Goal: Task Accomplishment & Management: Use online tool/utility

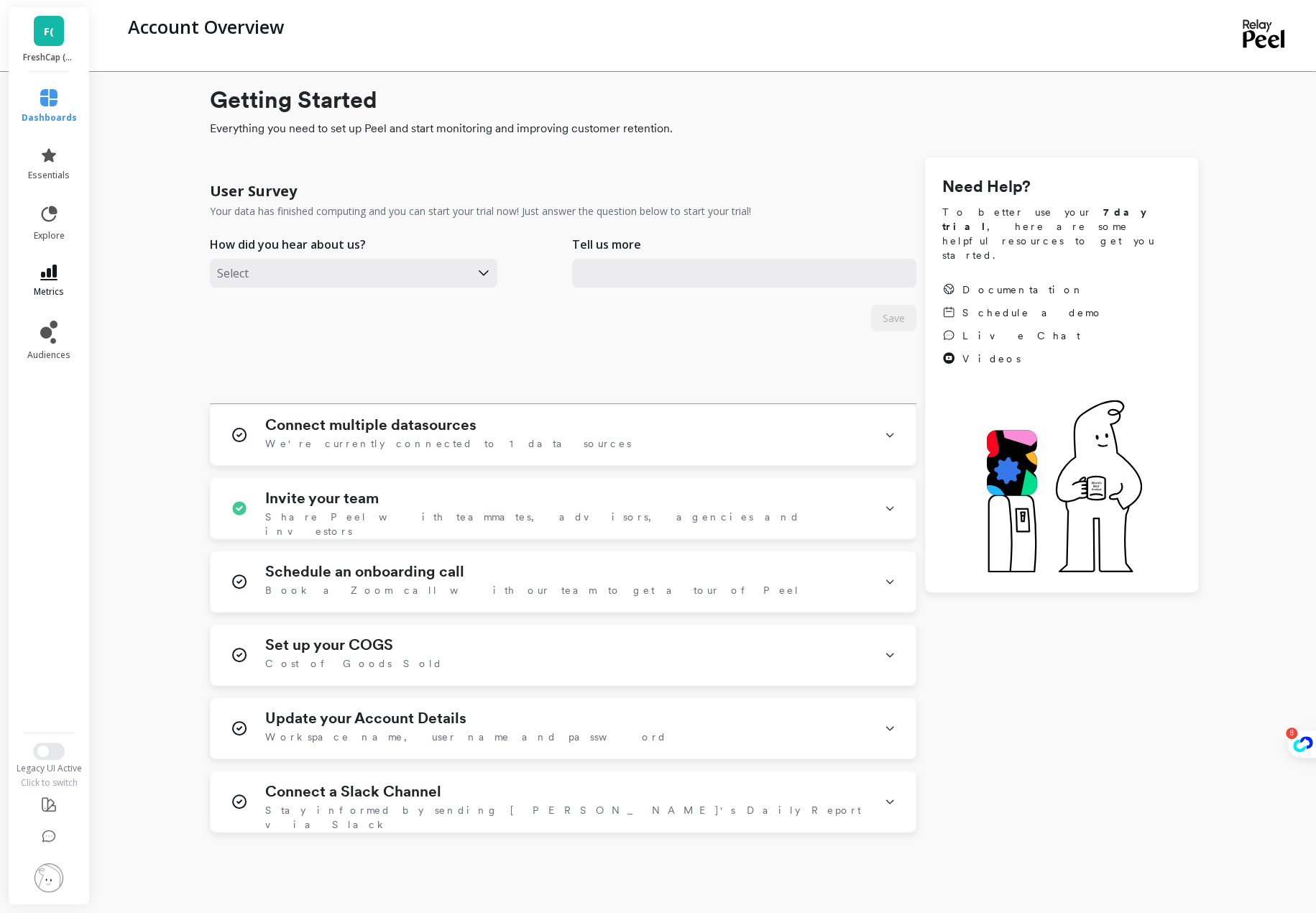
click at [59, 273] on link "metrics" at bounding box center [49, 280] width 55 height 33
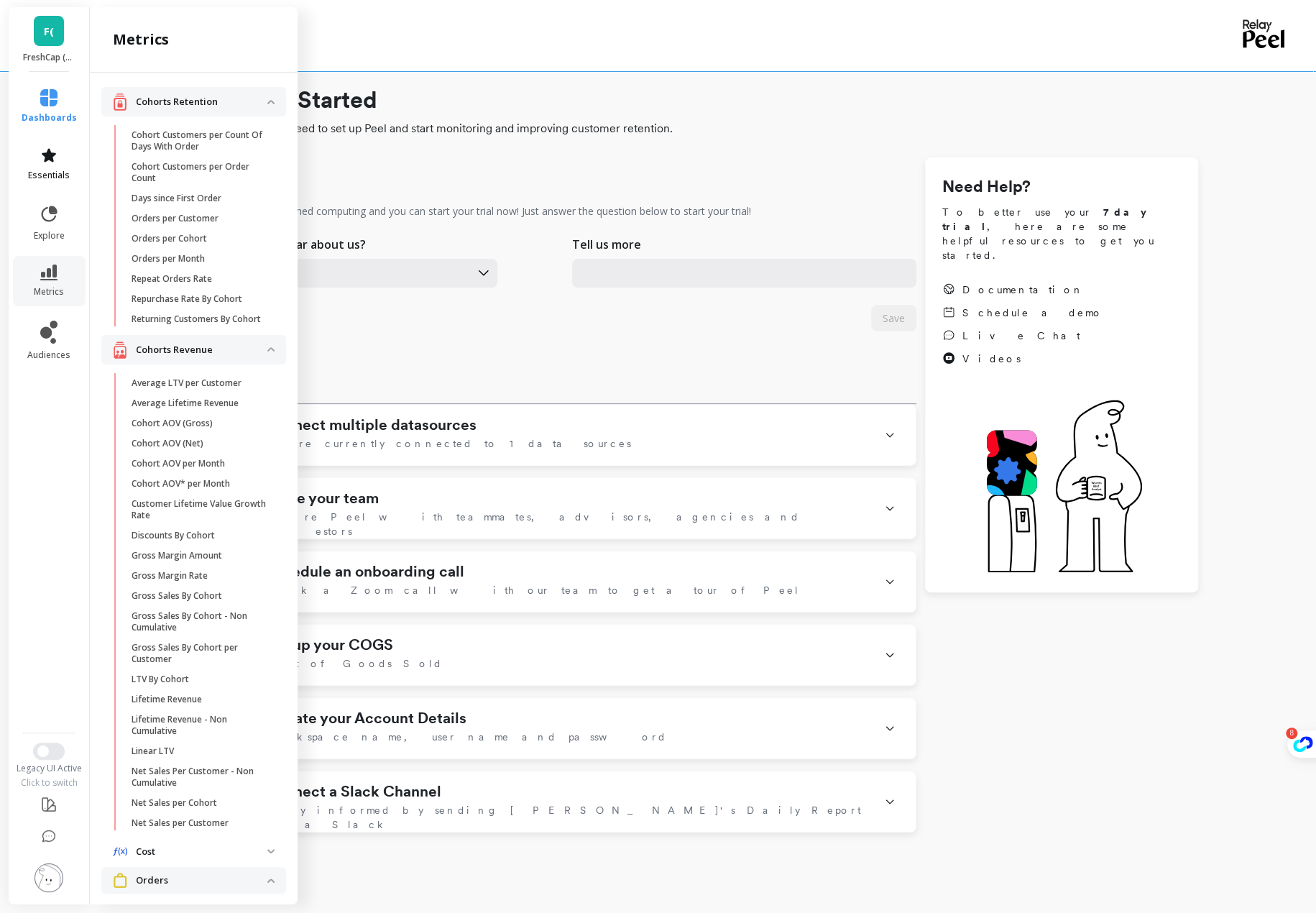
click at [57, 154] on link "essentials" at bounding box center [49, 164] width 55 height 34
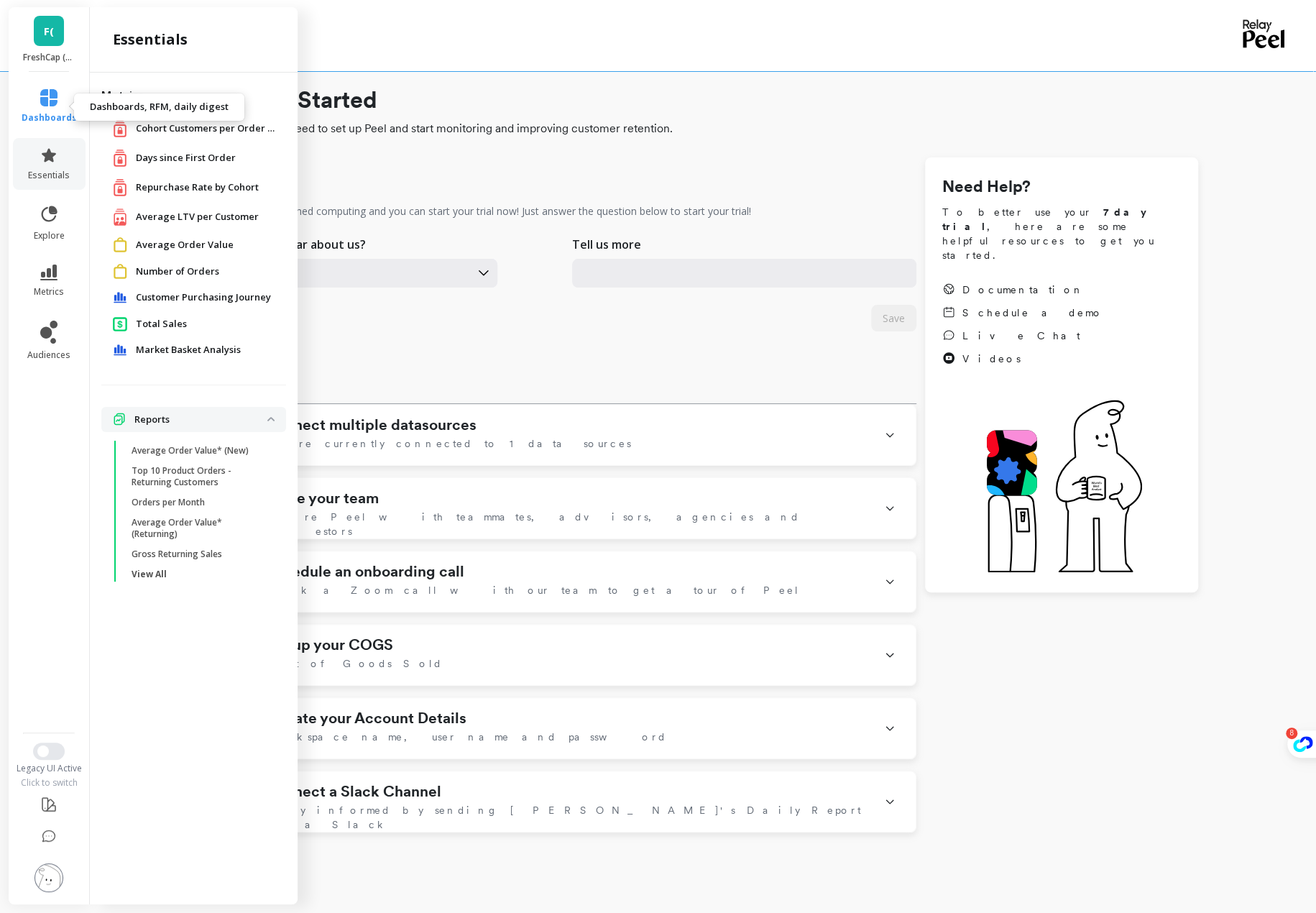
click at [46, 89] on icon at bounding box center [49, 98] width 18 height 18
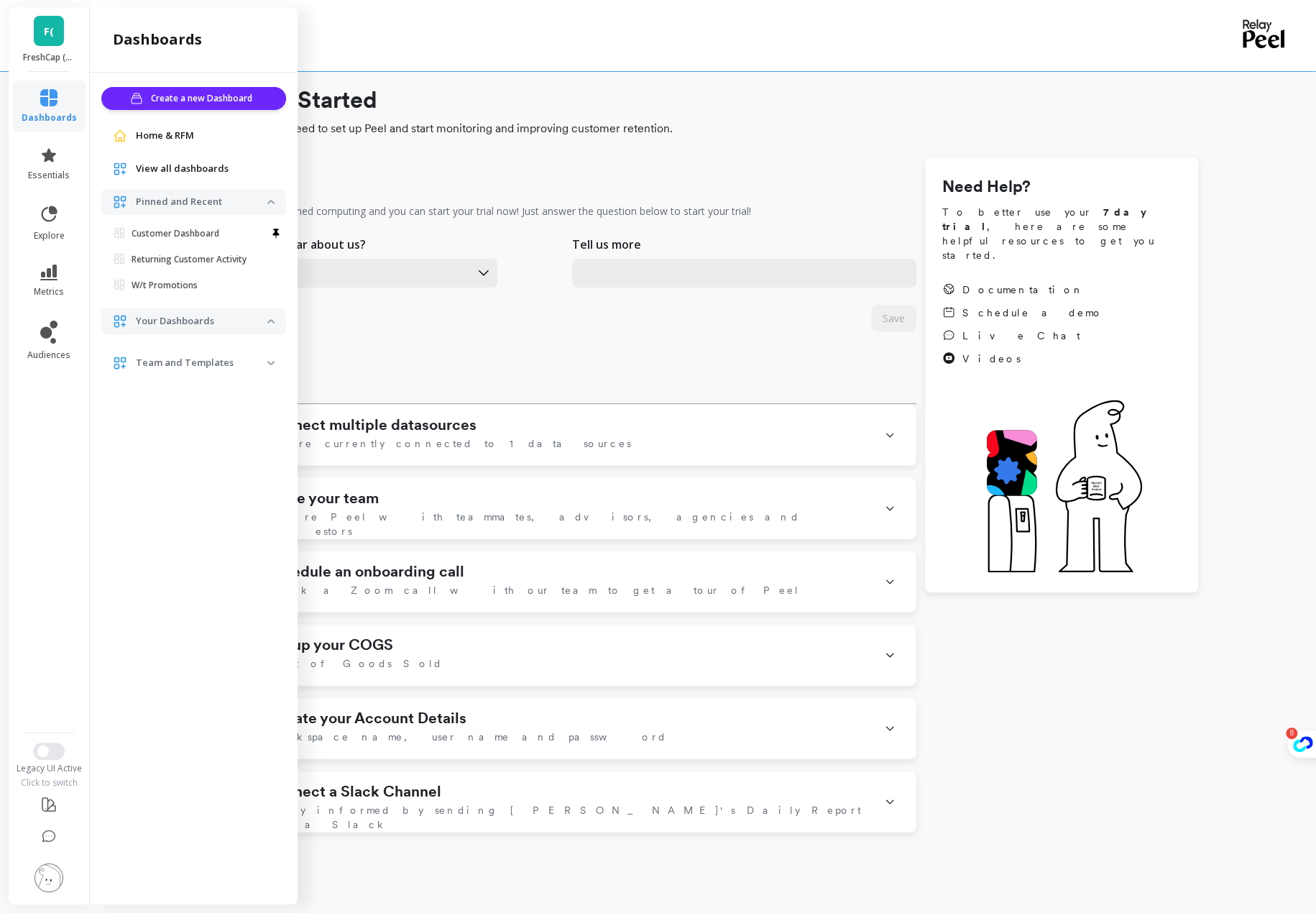
click at [46, 89] on icon at bounding box center [49, 98] width 18 height 18
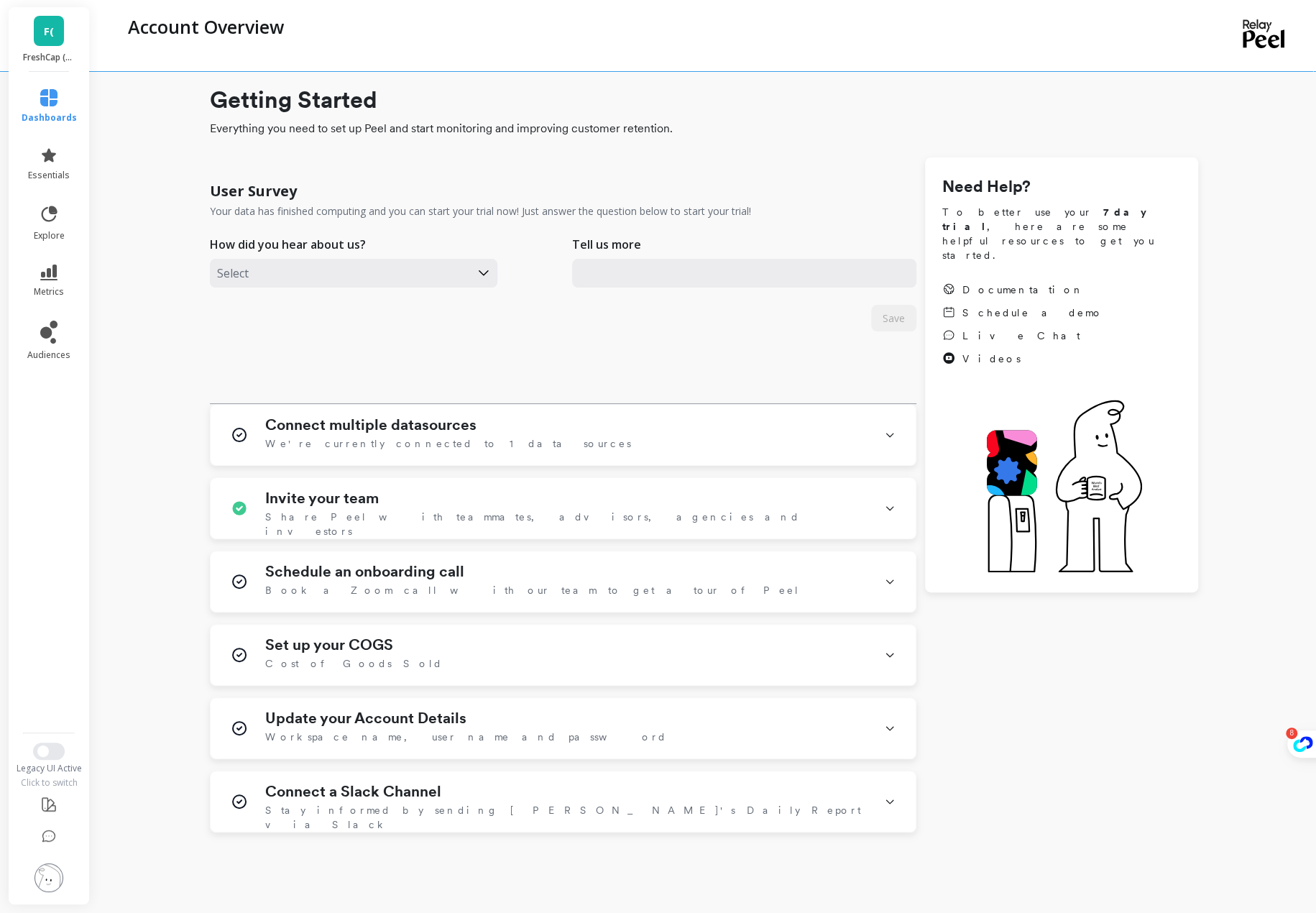
click at [46, 89] on icon at bounding box center [49, 98] width 18 height 18
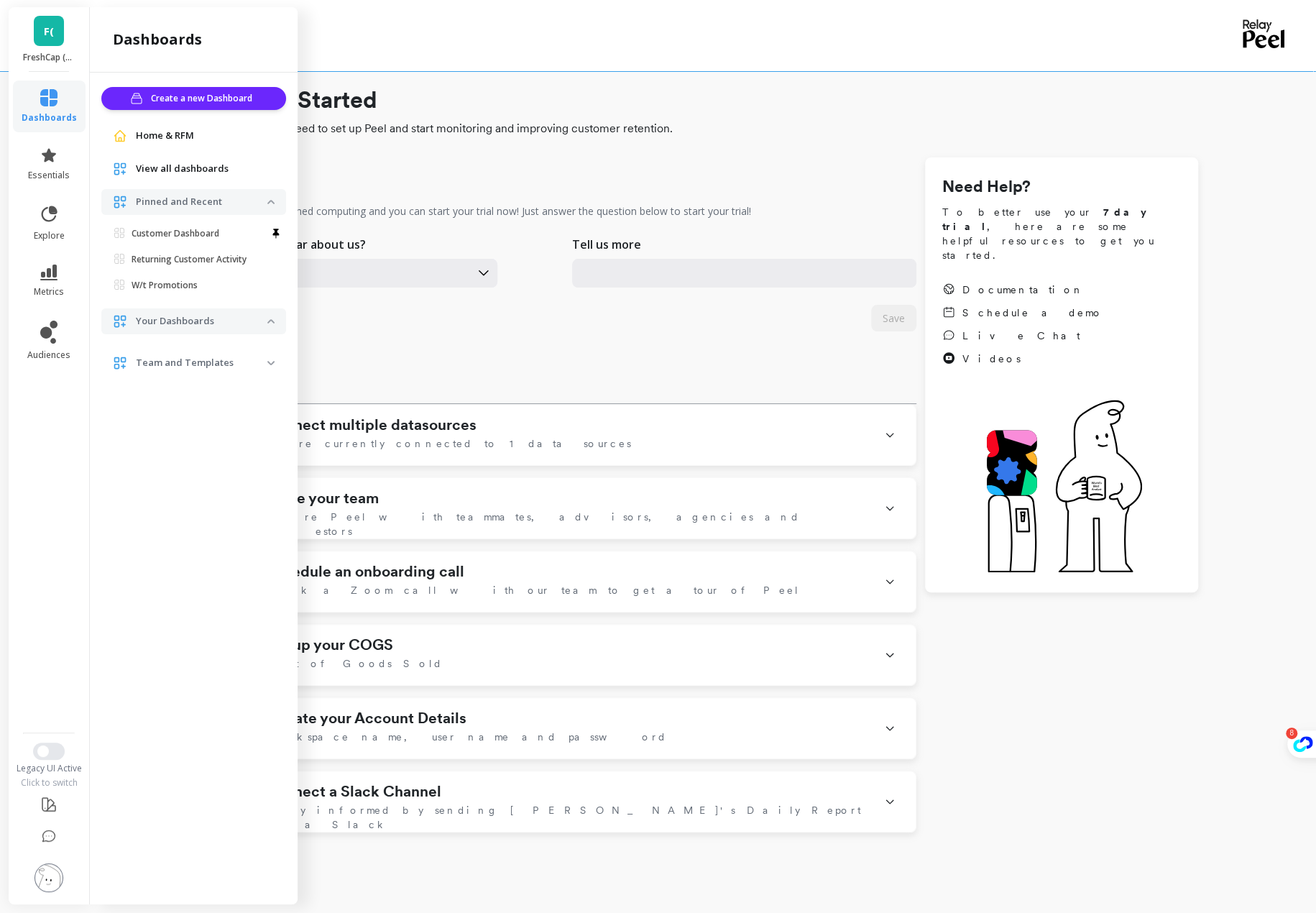
click at [46, 89] on icon at bounding box center [49, 98] width 18 height 18
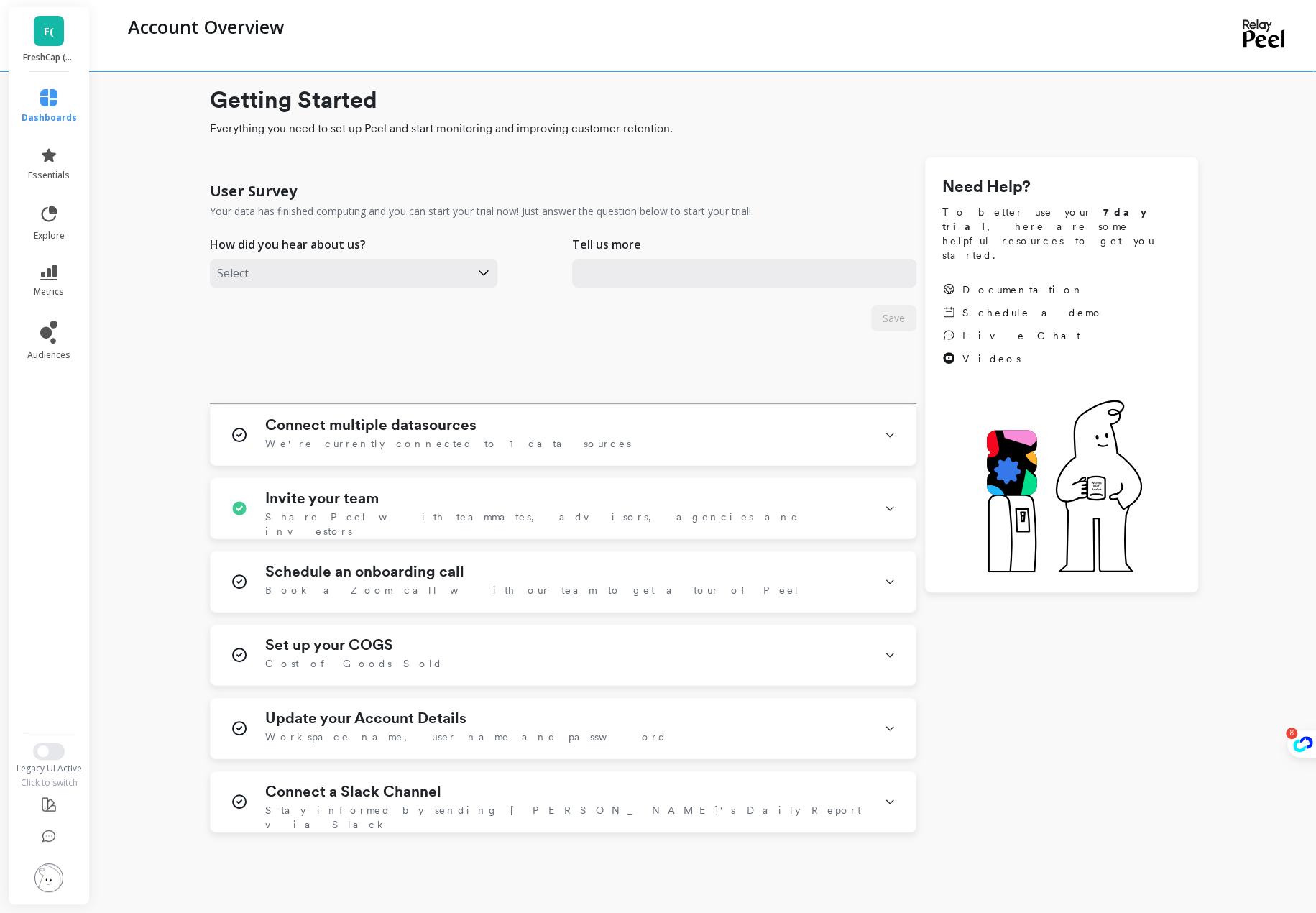
click at [47, 39] on link "F(" at bounding box center [49, 31] width 30 height 30
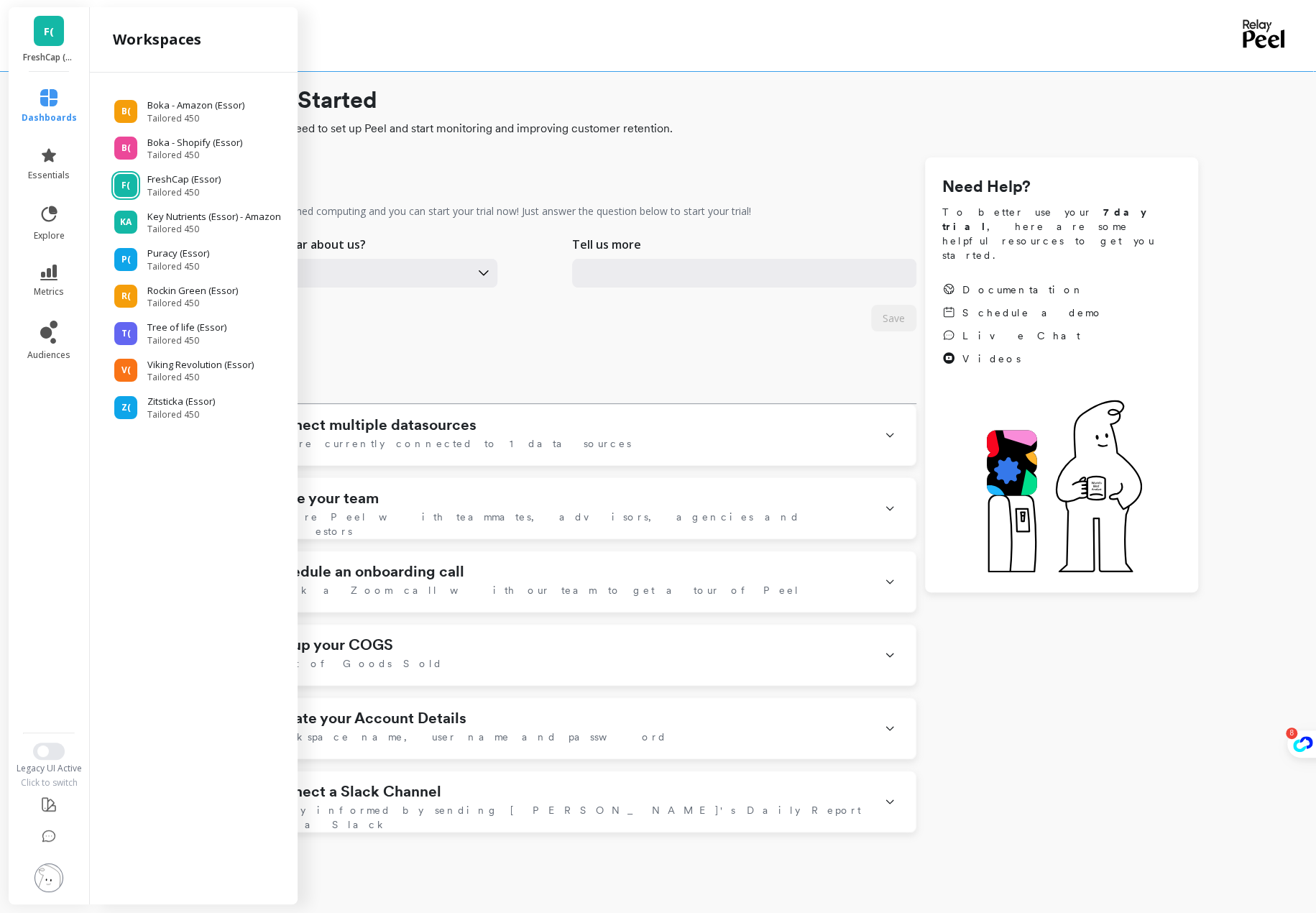
click at [46, 34] on span "F(" at bounding box center [49, 31] width 10 height 17
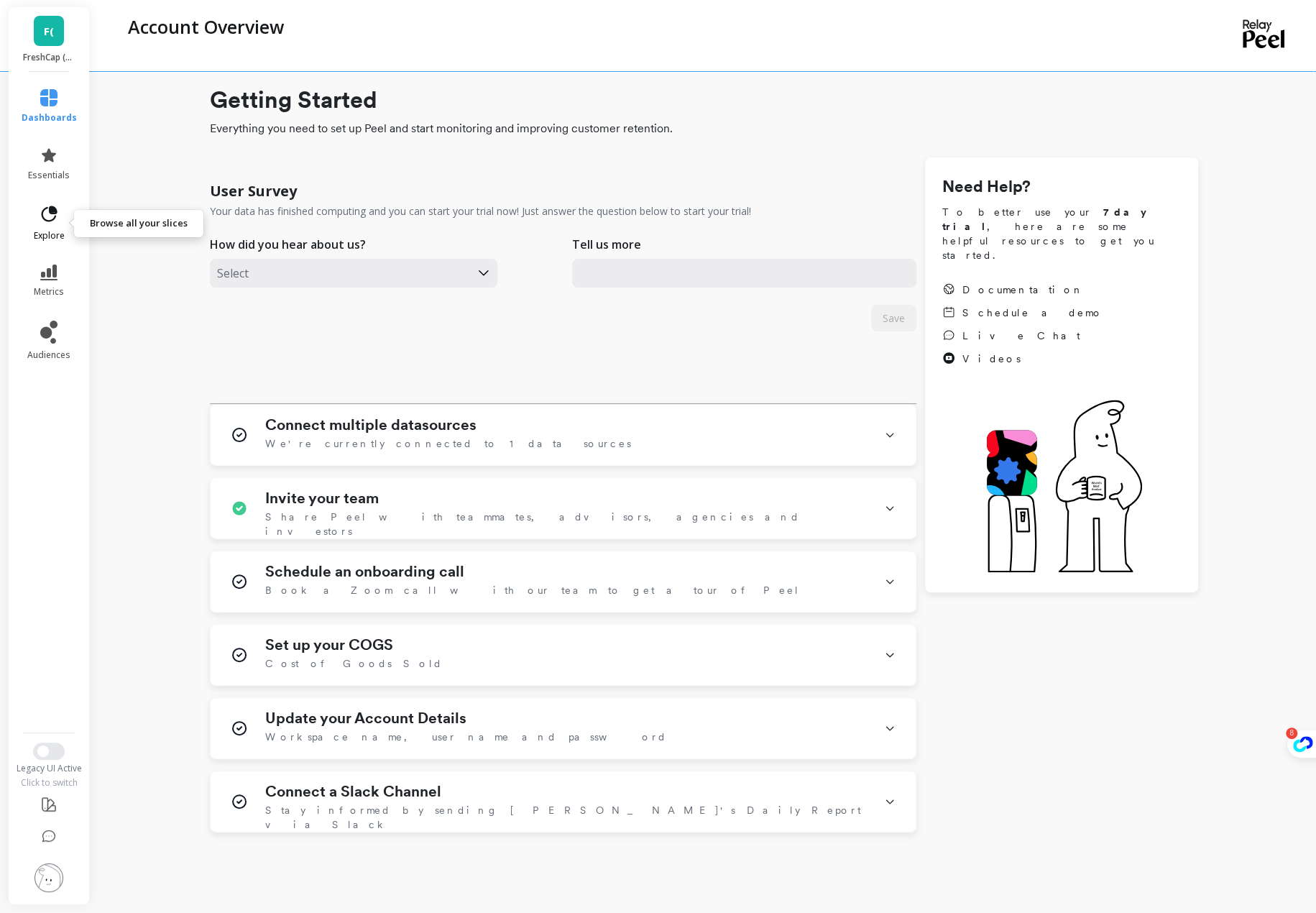
click at [36, 208] on link "explore" at bounding box center [49, 223] width 55 height 38
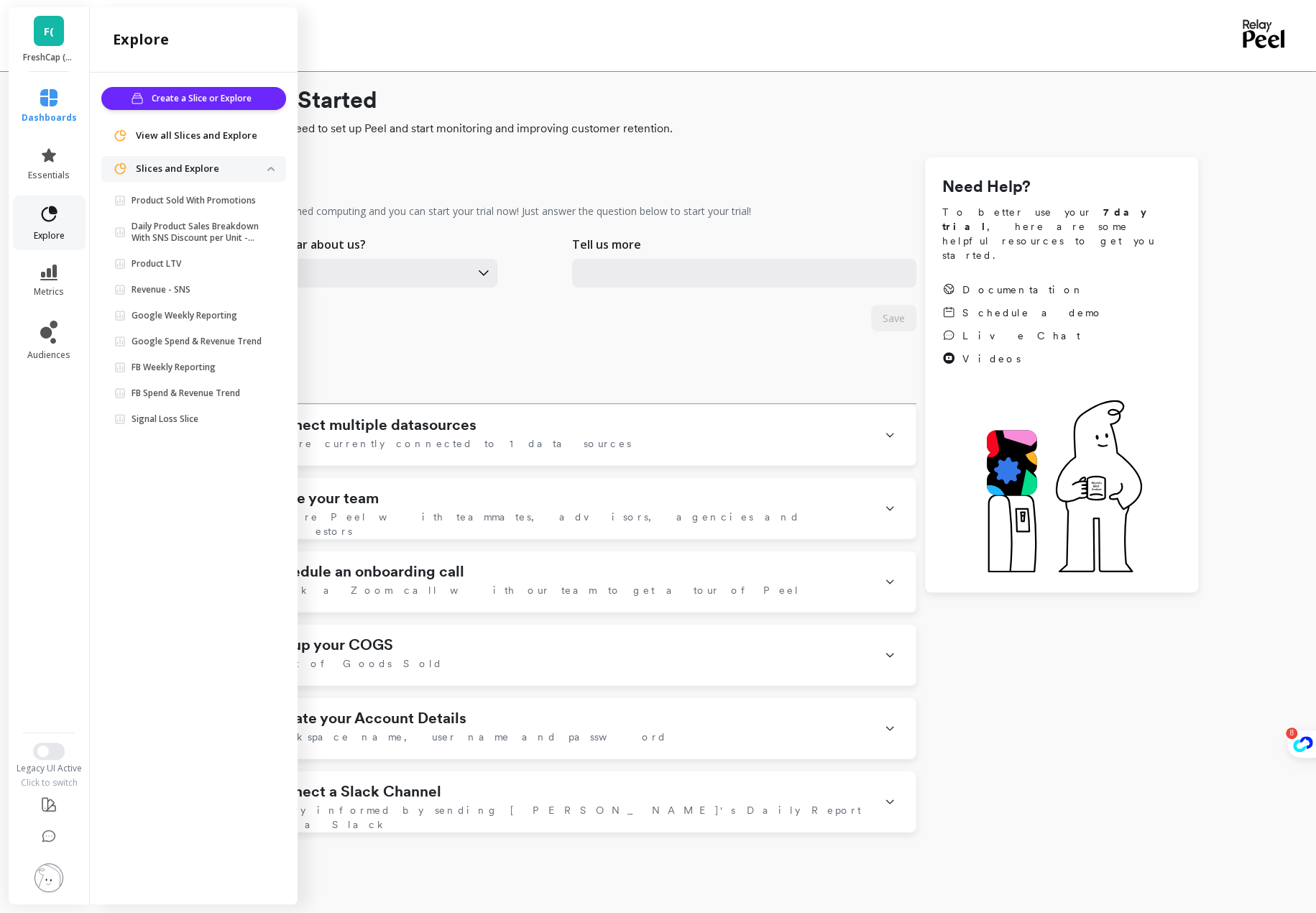
click at [36, 208] on link "explore" at bounding box center [49, 223] width 55 height 38
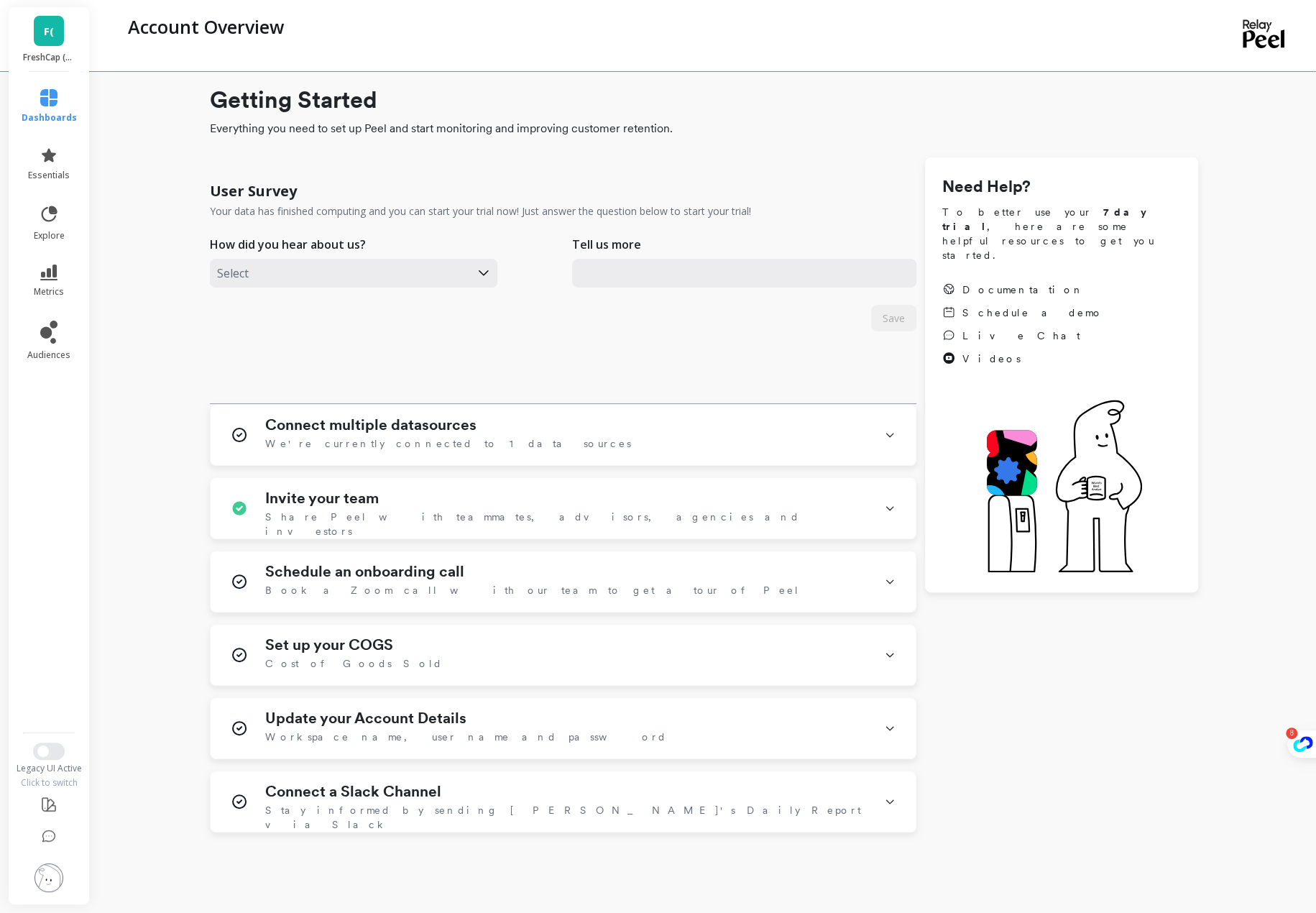
click at [46, 103] on icon at bounding box center [49, 98] width 18 height 18
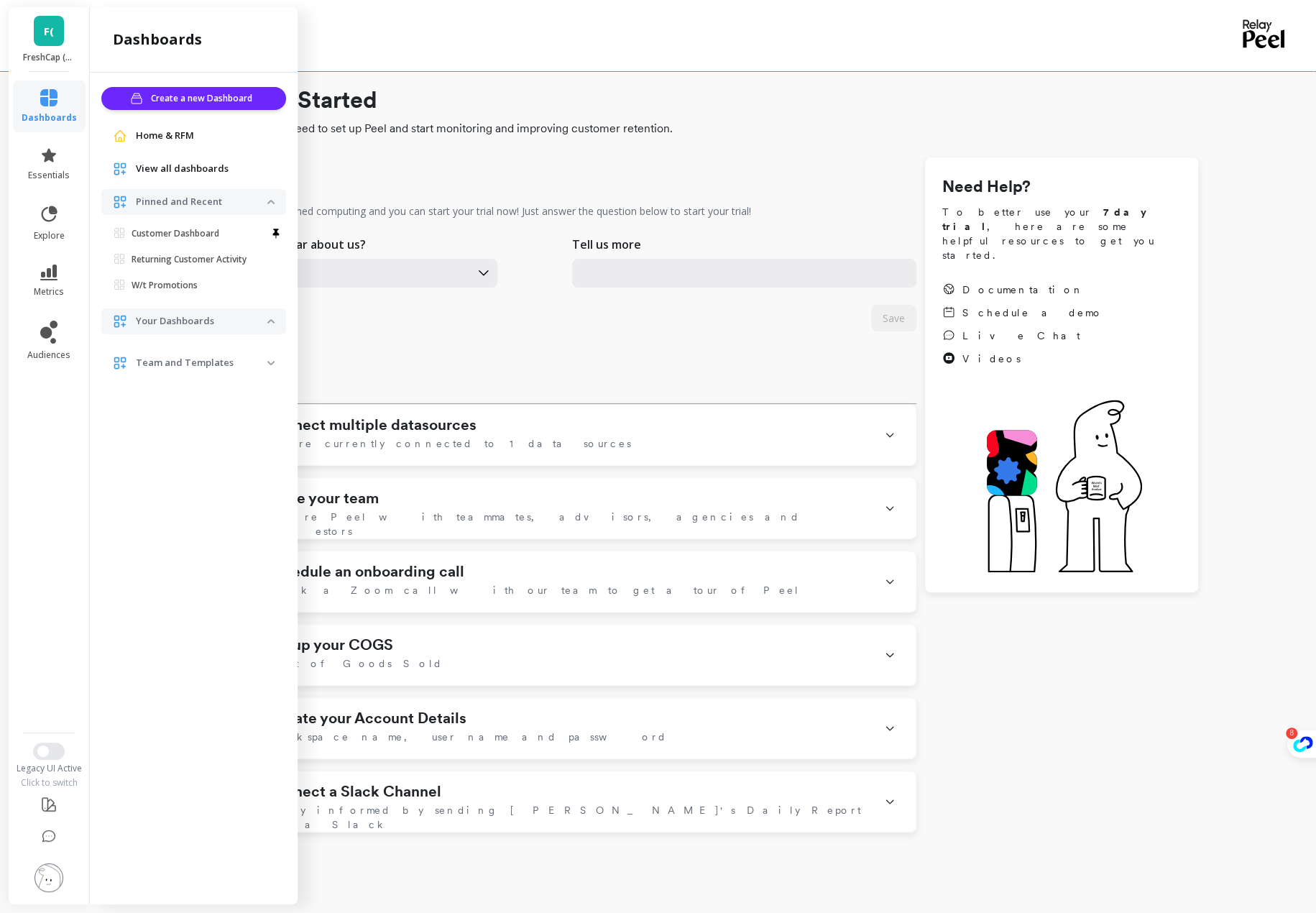
click at [185, 161] on span "View all dashboards" at bounding box center [182, 169] width 93 height 14
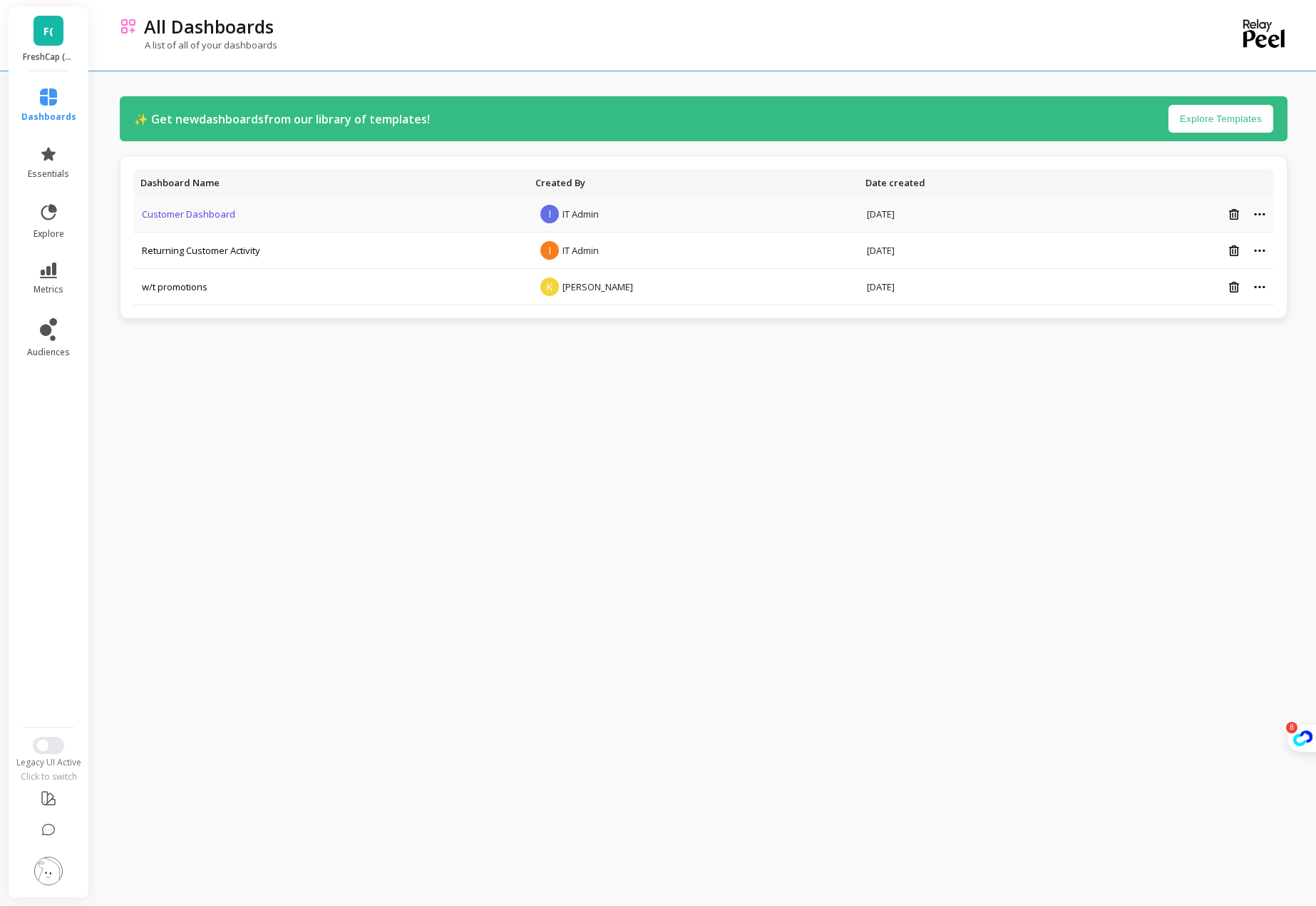
click at [174, 212] on link "Customer Dashboard" at bounding box center [189, 214] width 93 height 13
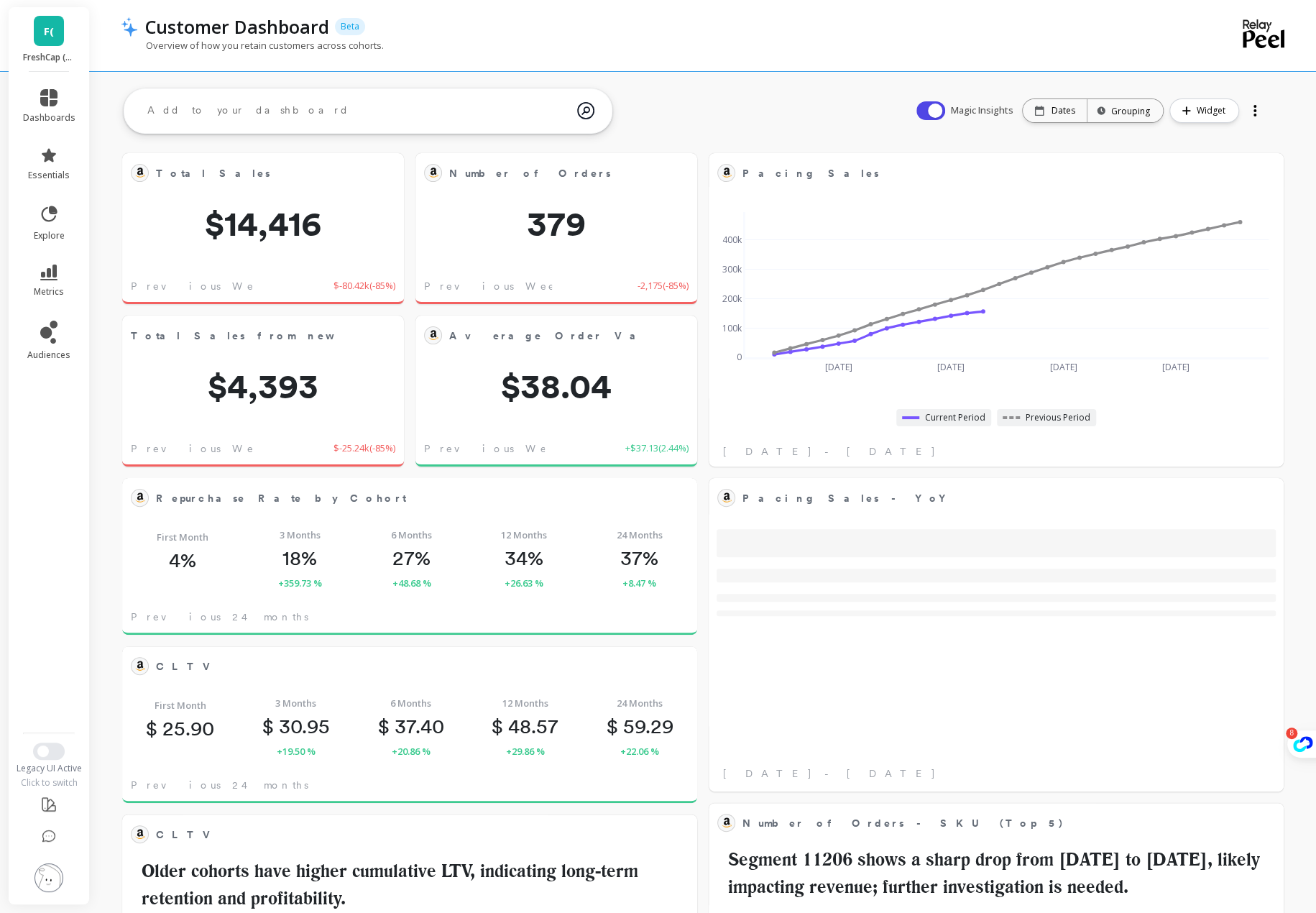
drag, startPoint x: 400, startPoint y: 105, endPoint x: 401, endPoint y: 117, distance: 12.0
click at [401, 117] on textarea at bounding box center [356, 110] width 441 height 39
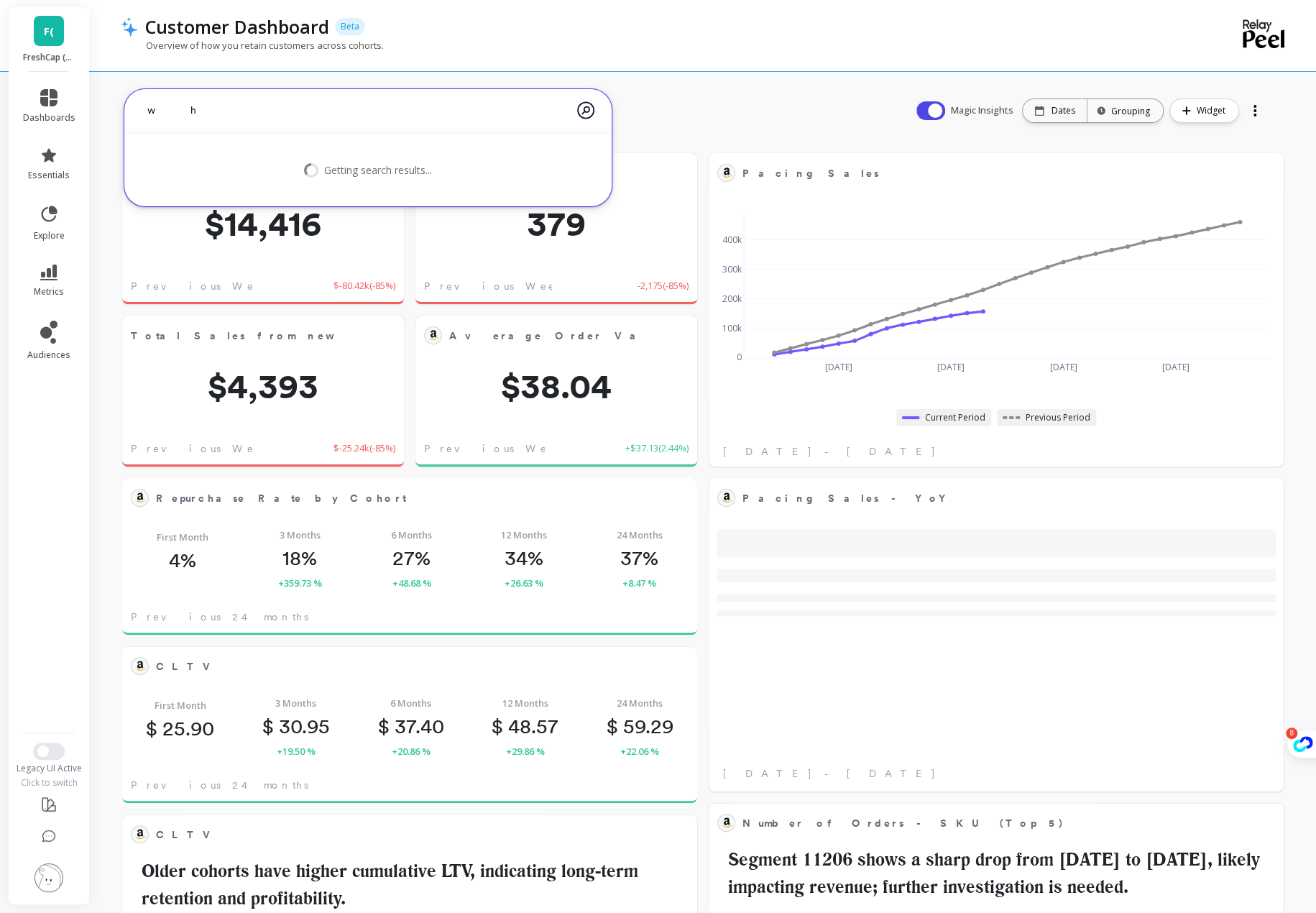
type textarea "w"
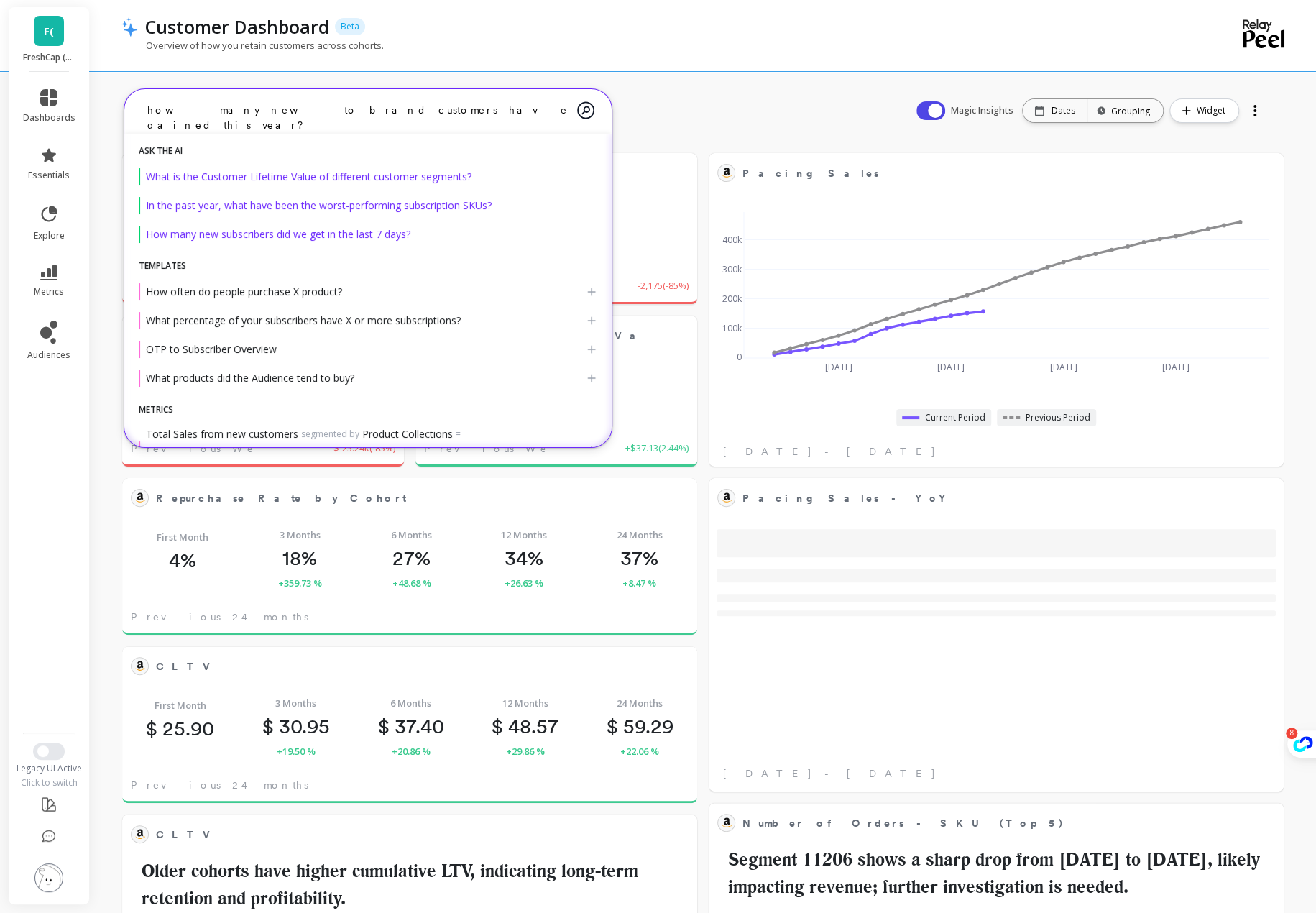
type textarea "how many new to brand customers have gained this year?"
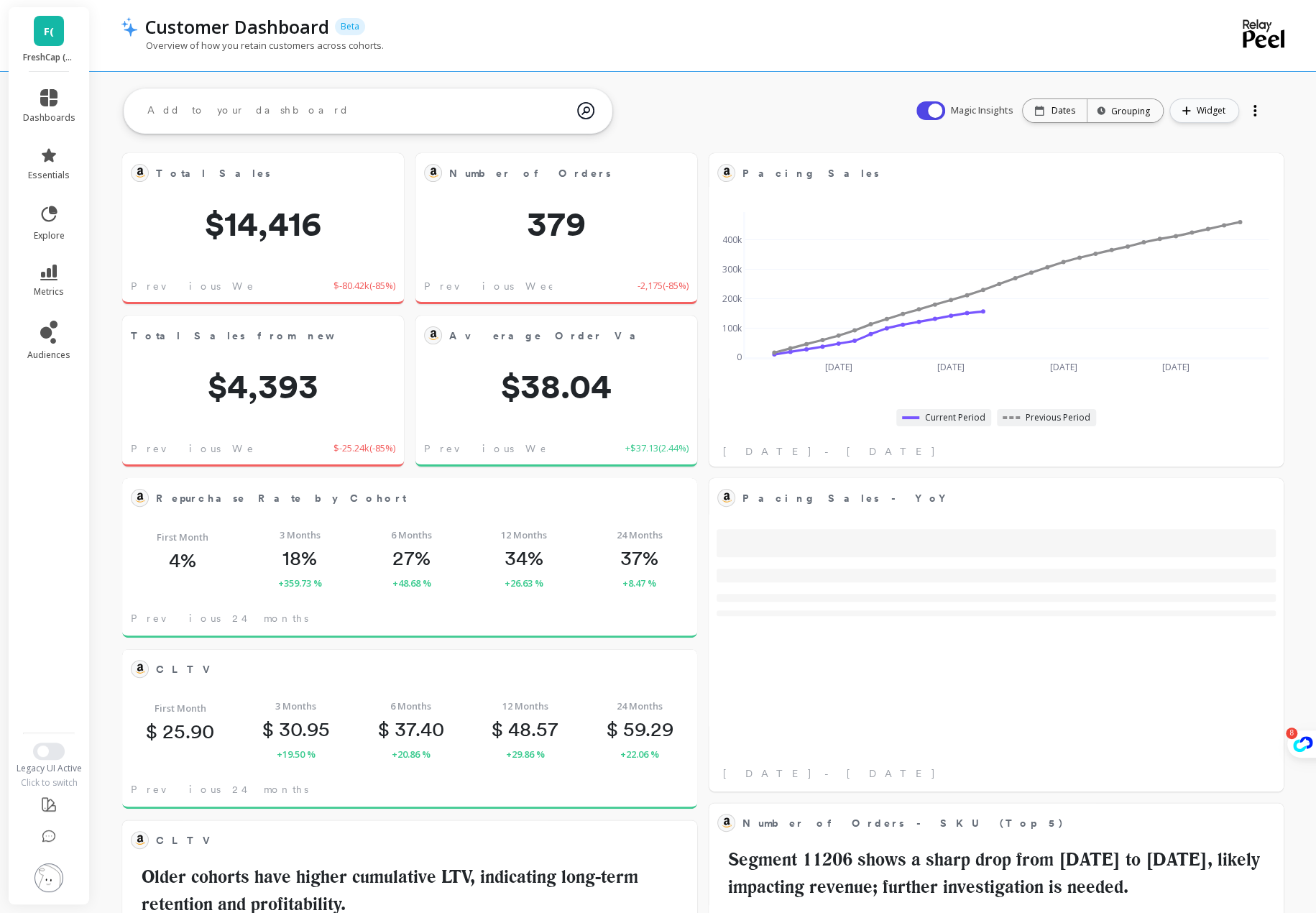
click at [1194, 117] on button "Widget" at bounding box center [1203, 110] width 69 height 25
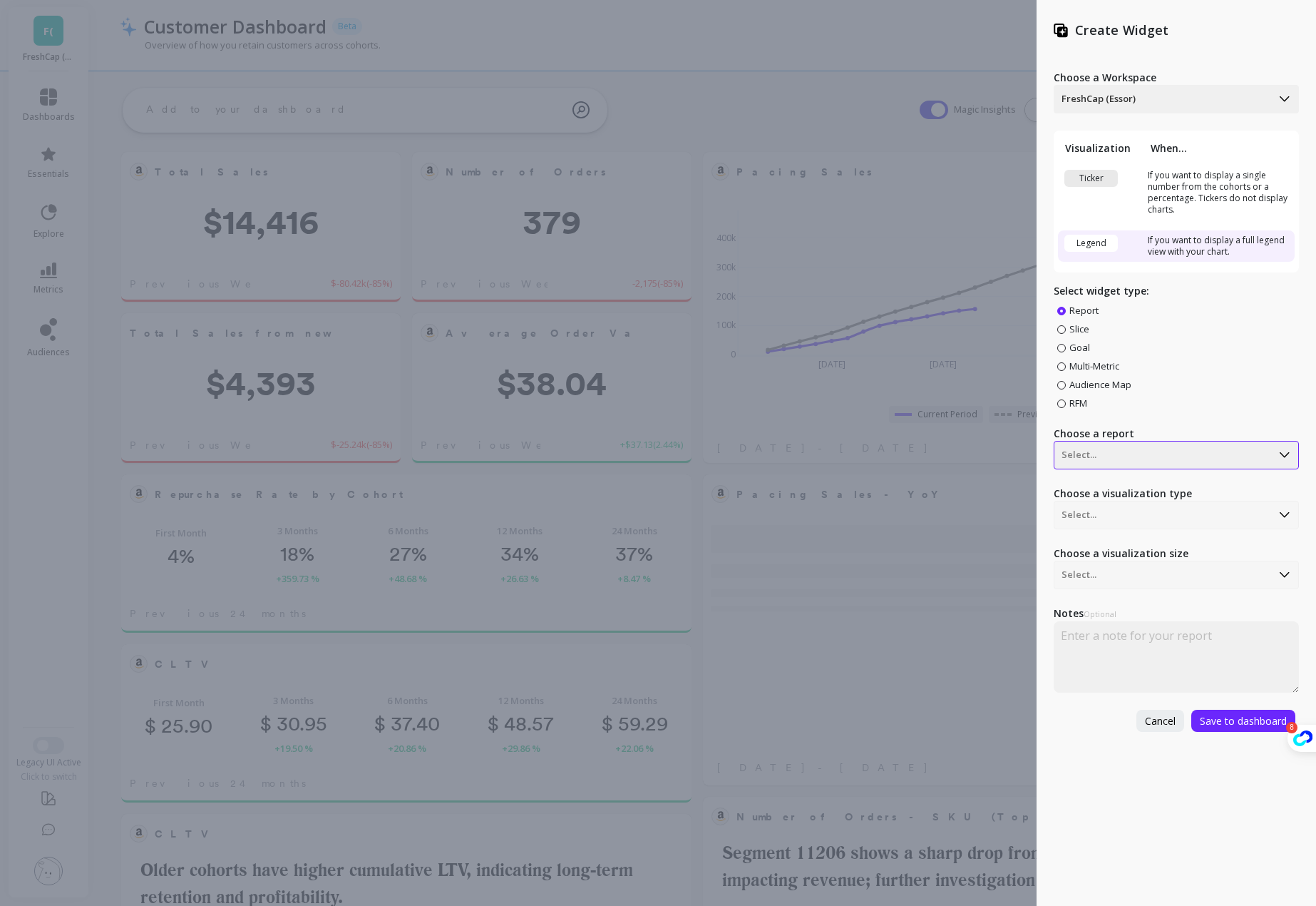
click at [1154, 461] on div at bounding box center [1163, 455] width 203 height 17
type input "new"
click at [1233, 580] on div "Number of New Orders - w/t promotions" at bounding box center [1174, 577] width 233 height 25
click at [1254, 720] on span "Save to dashboard" at bounding box center [1243, 721] width 87 height 13
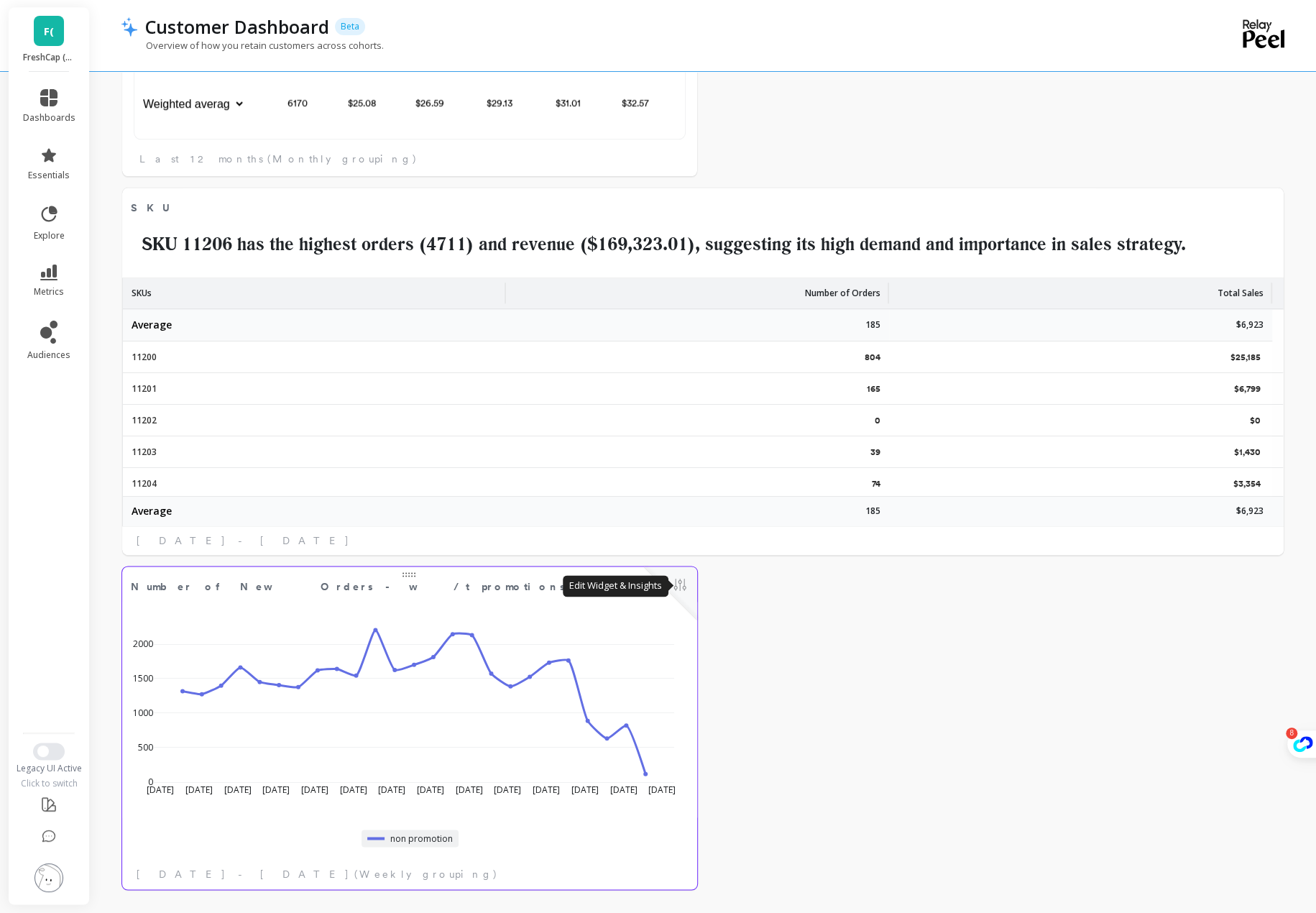
click at [683, 586] on button at bounding box center [680, 586] width 18 height 20
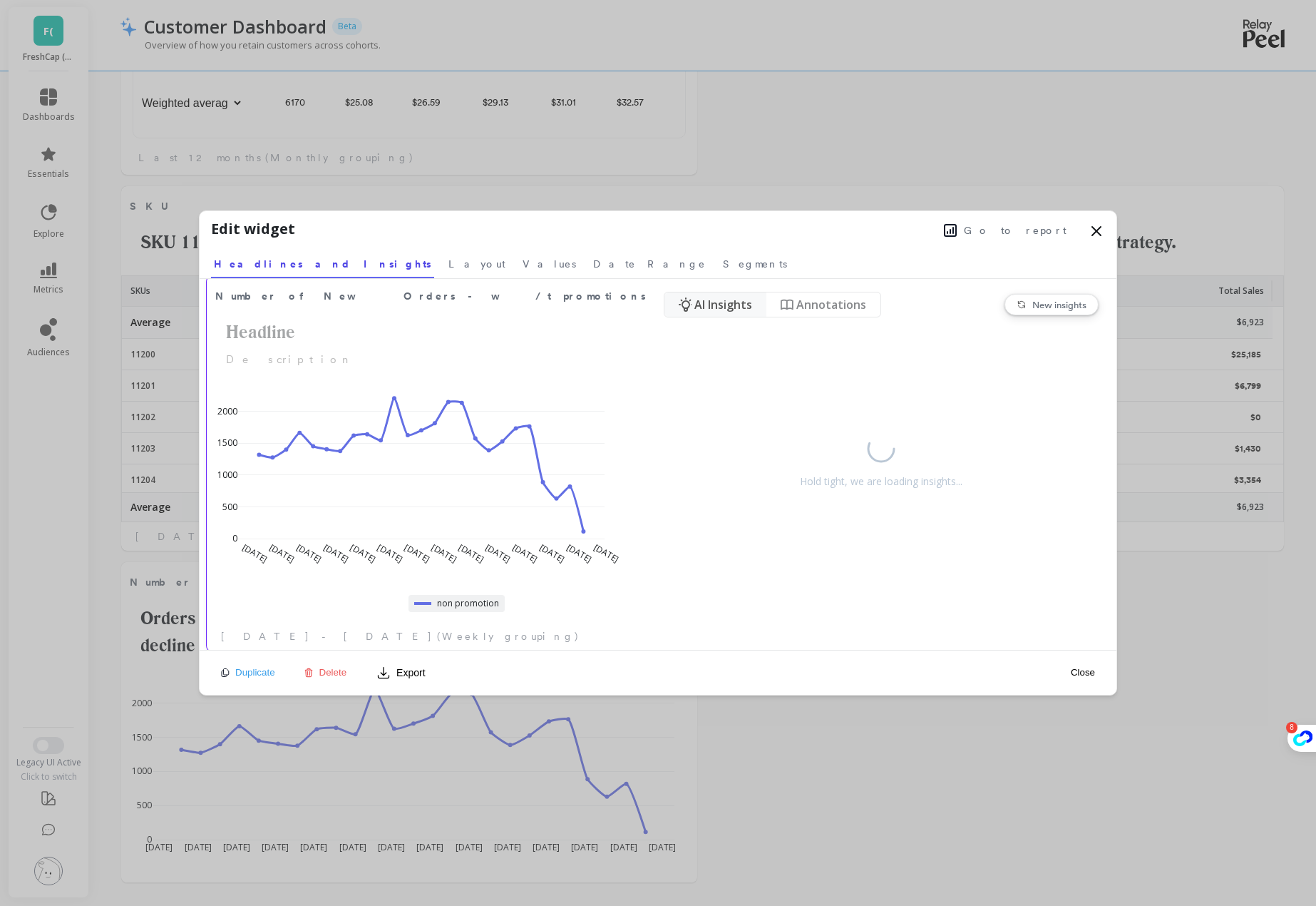
scroll to position [25, 0]
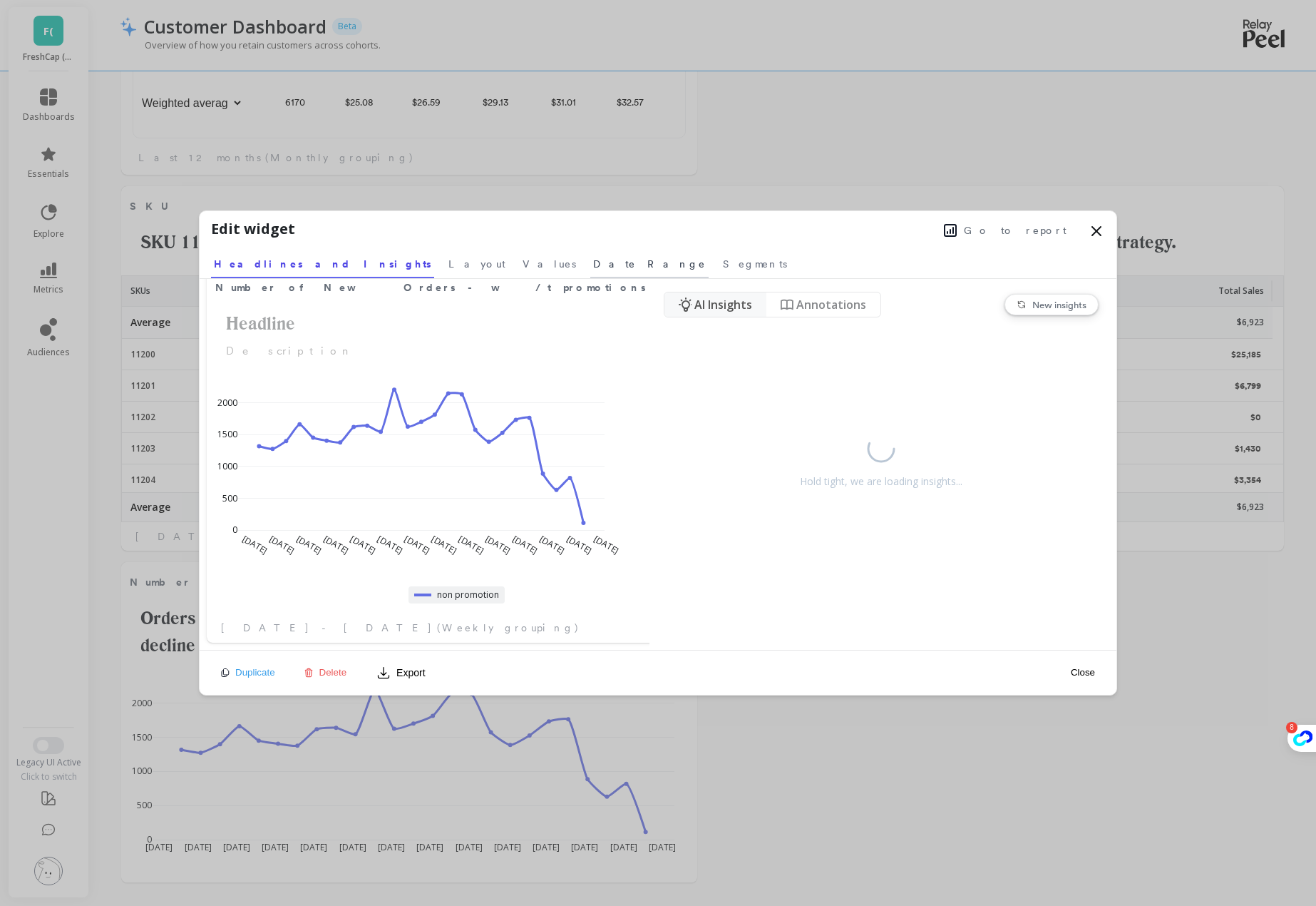
click at [593, 267] on span "Date Range" at bounding box center [650, 264] width 113 height 14
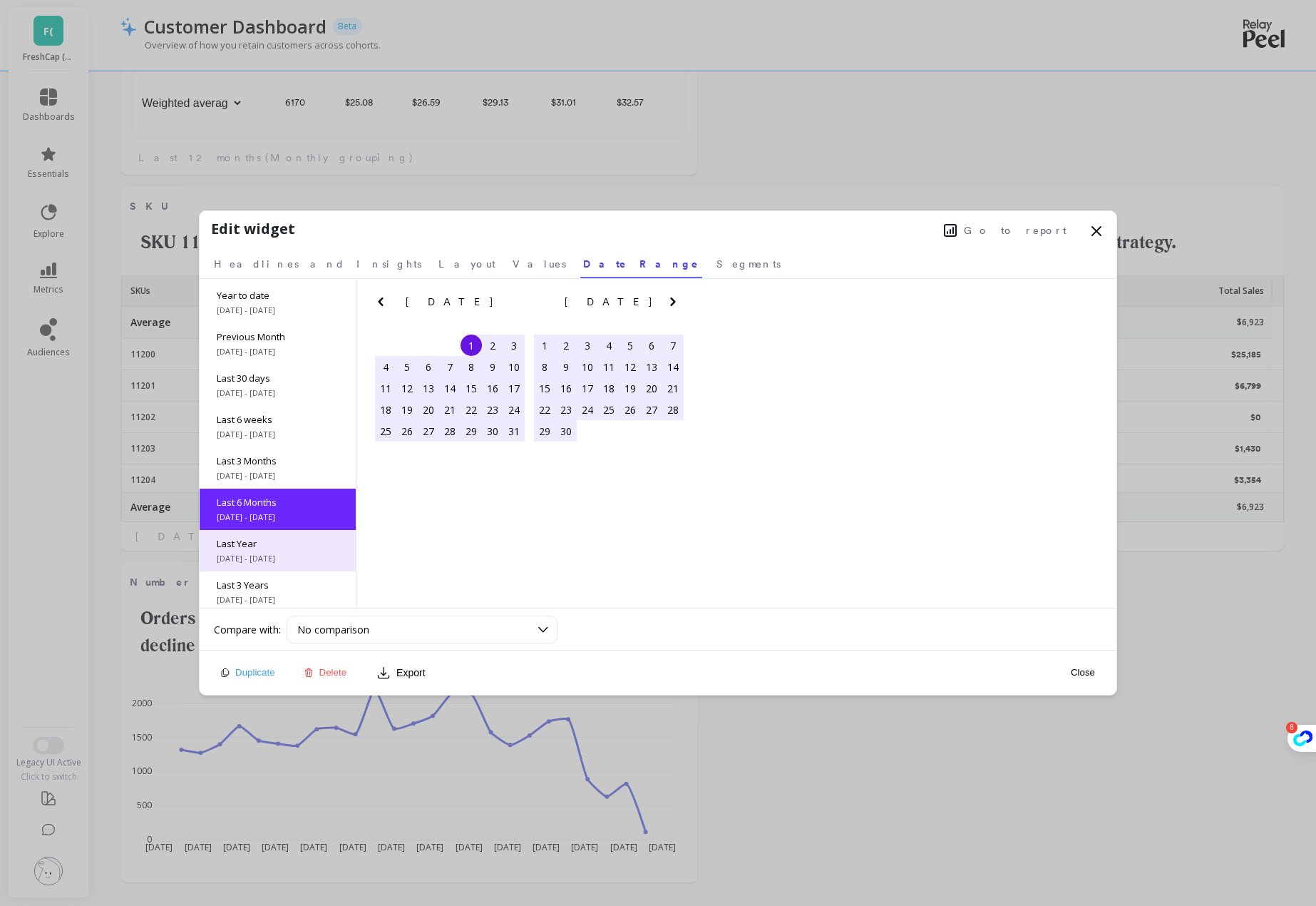
scroll to position [0, 0]
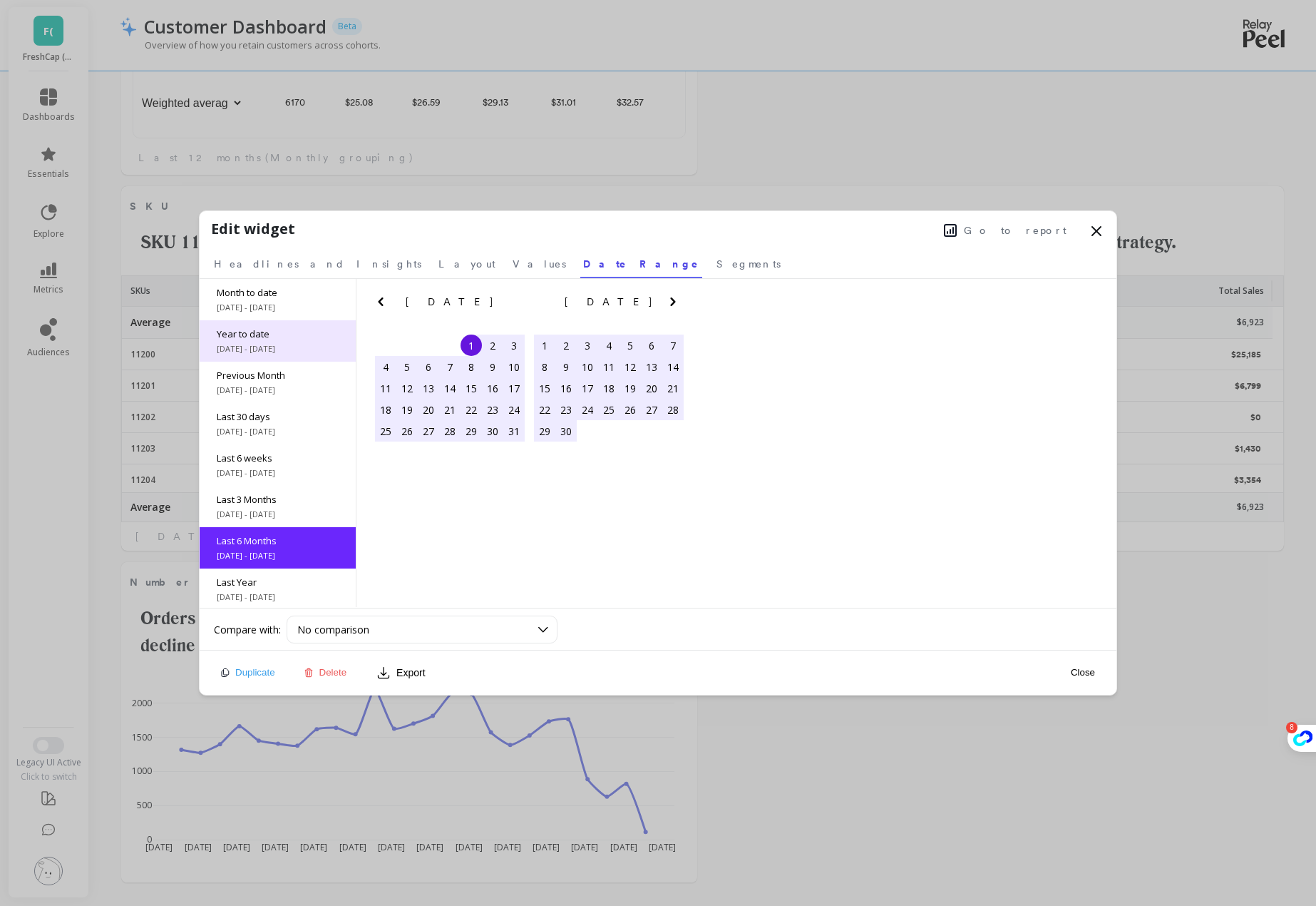
drag, startPoint x: 294, startPoint y: 301, endPoint x: 296, endPoint y: 319, distance: 18.1
click at [296, 319] on div "Month to date [DATE] - [DATE] Year to date [DATE] - [DATE] Previous Month [DATE…" at bounding box center [278, 443] width 157 height 328
click at [292, 336] on span "Year to date" at bounding box center [278, 334] width 122 height 13
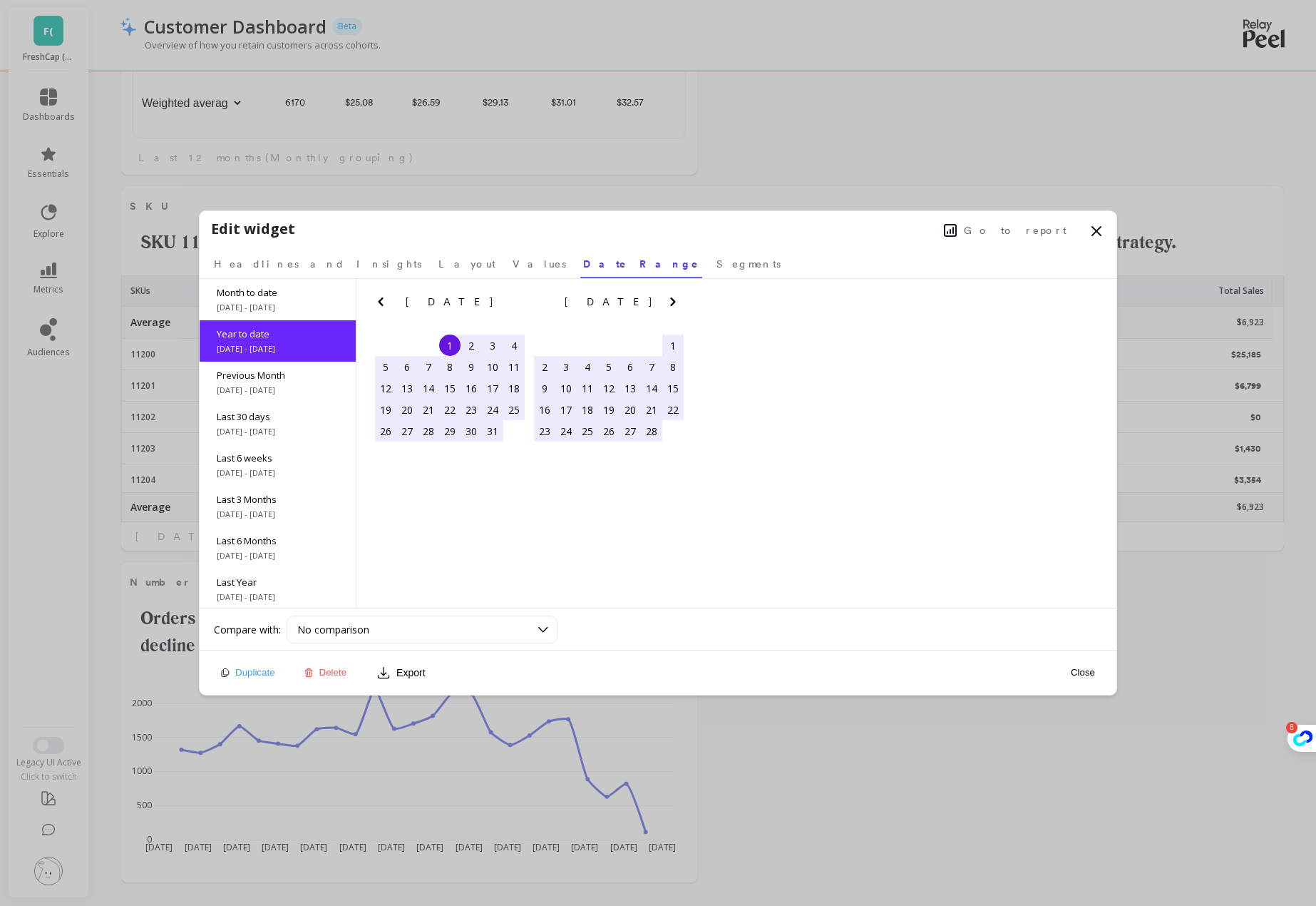
scroll to position [86, 0]
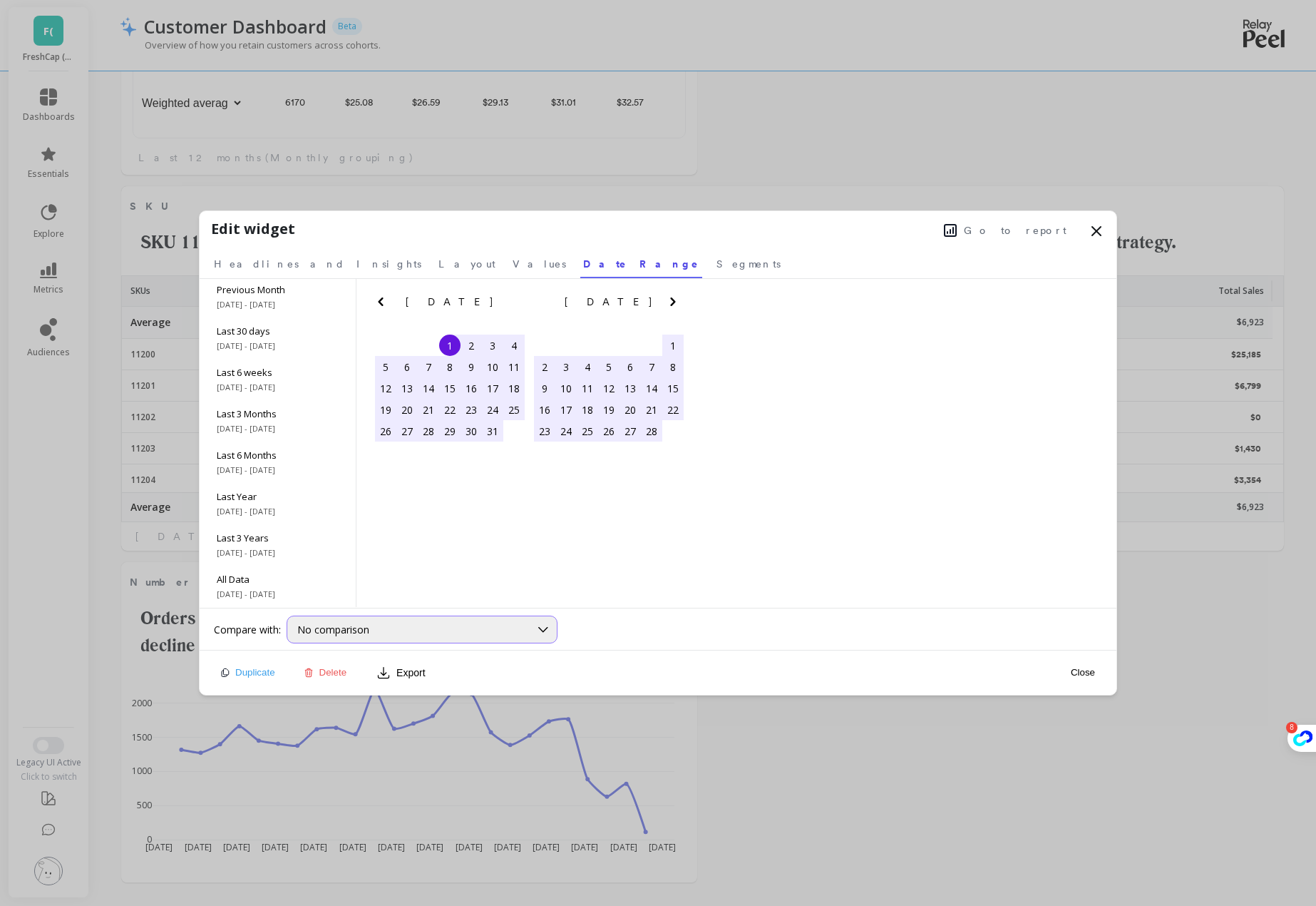
click at [384, 638] on div "No comparison" at bounding box center [422, 629] width 271 height 28
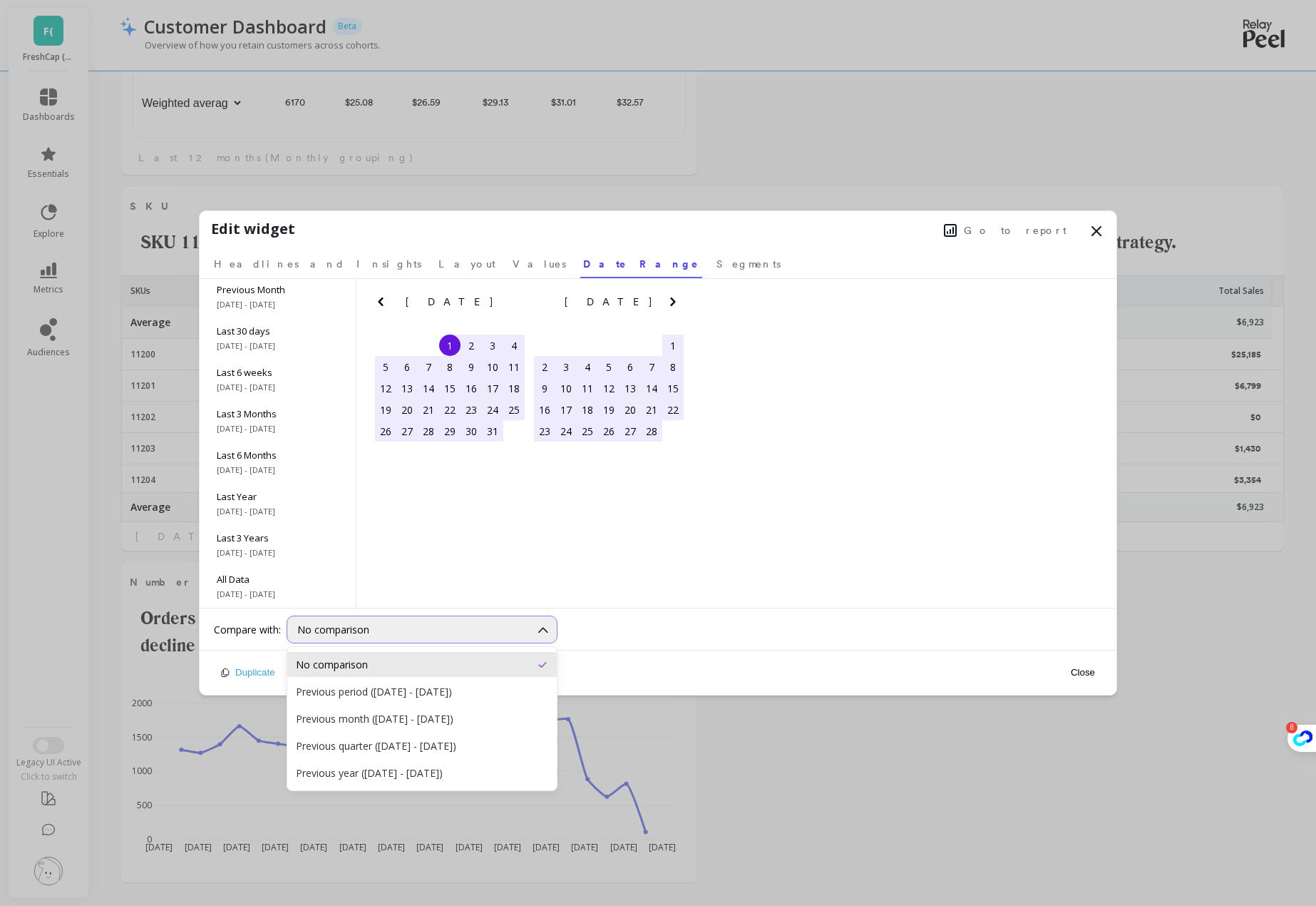
click at [388, 634] on div "No comparison" at bounding box center [413, 629] width 232 height 13
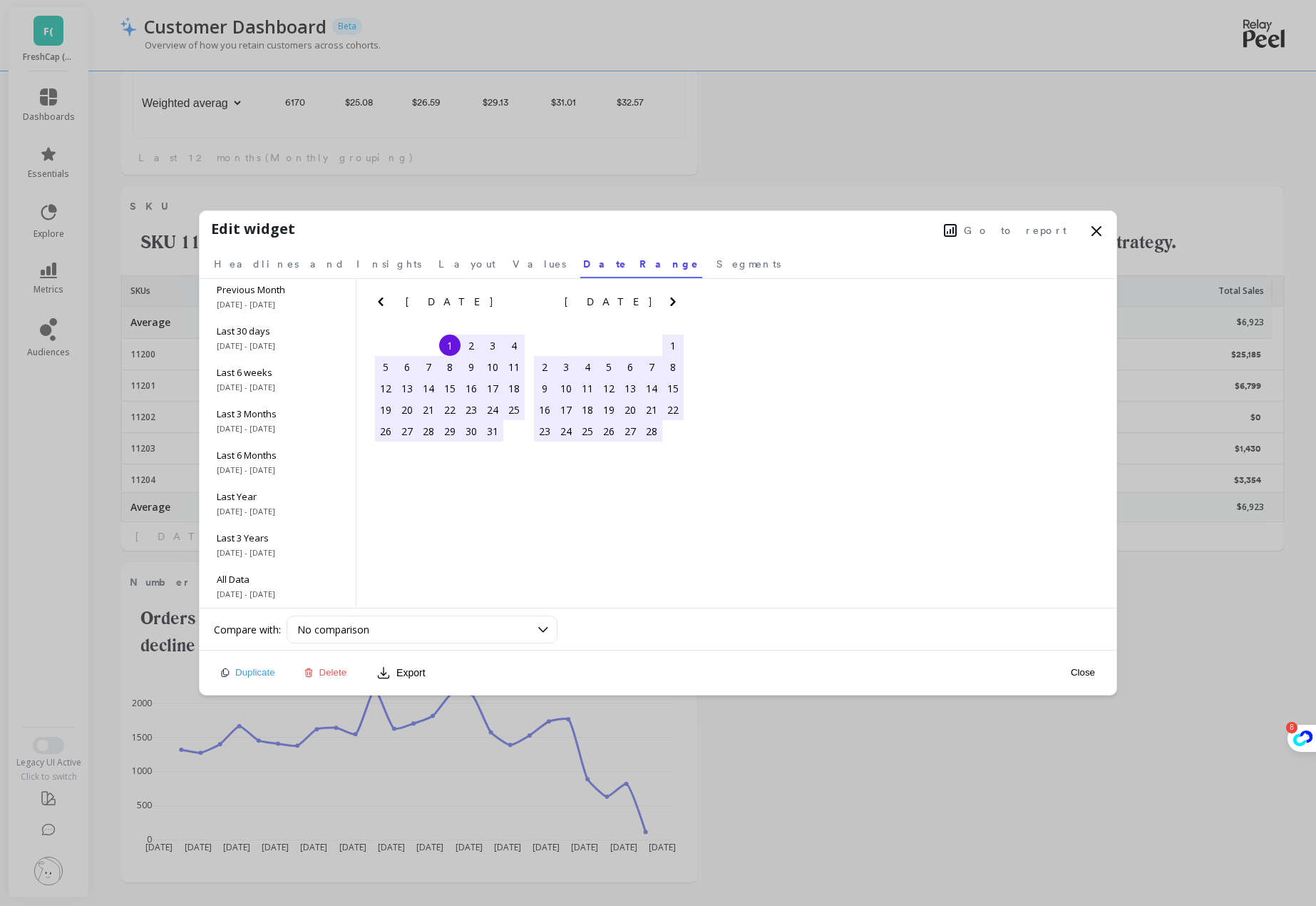
click at [685, 623] on div "No comparison" at bounding box center [694, 629] width 815 height 28
click at [677, 303] on icon "Next Month" at bounding box center [673, 302] width 17 height 17
click at [263, 265] on span "Headlines and Insights" at bounding box center [318, 264] width 208 height 14
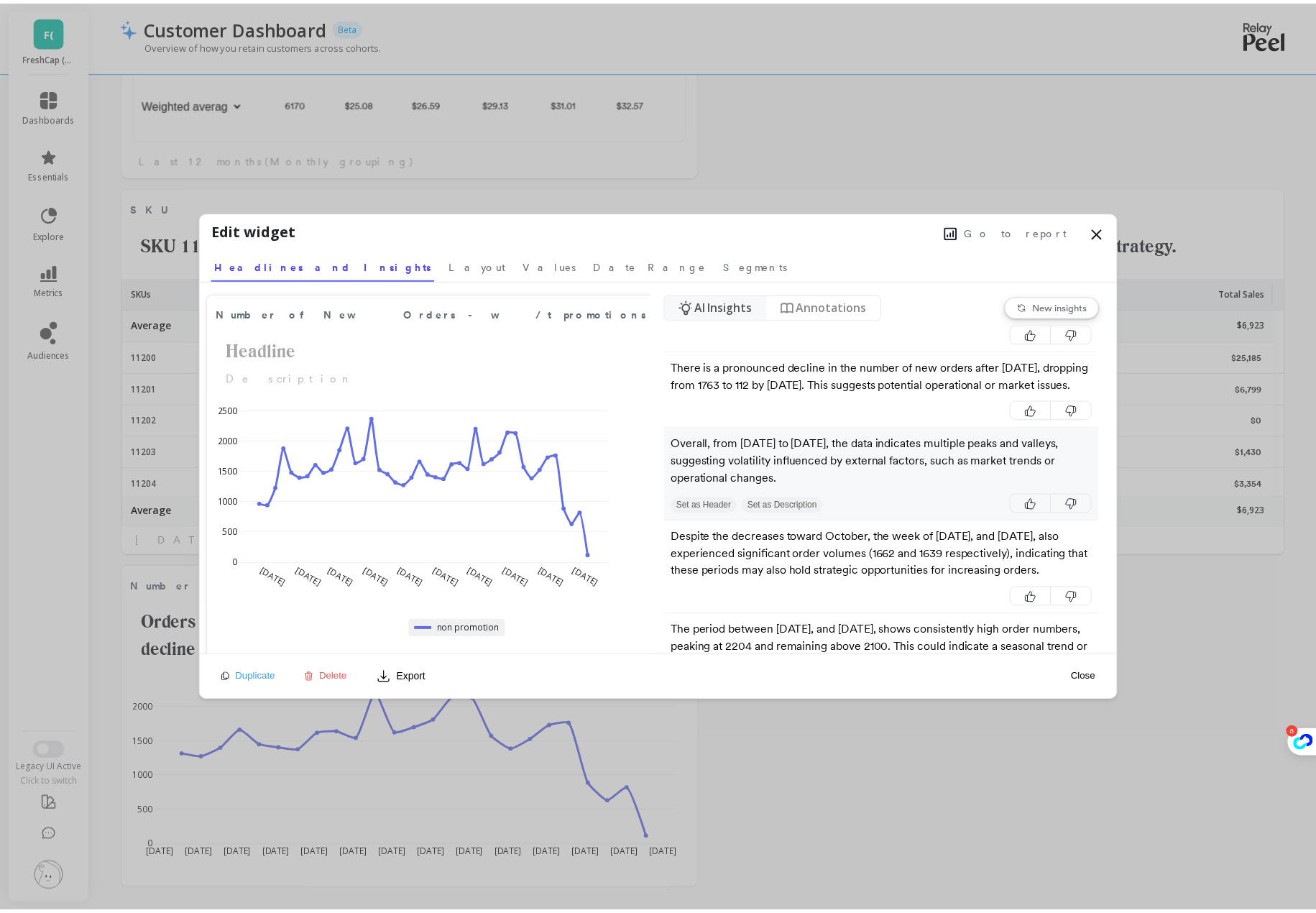
scroll to position [72, 0]
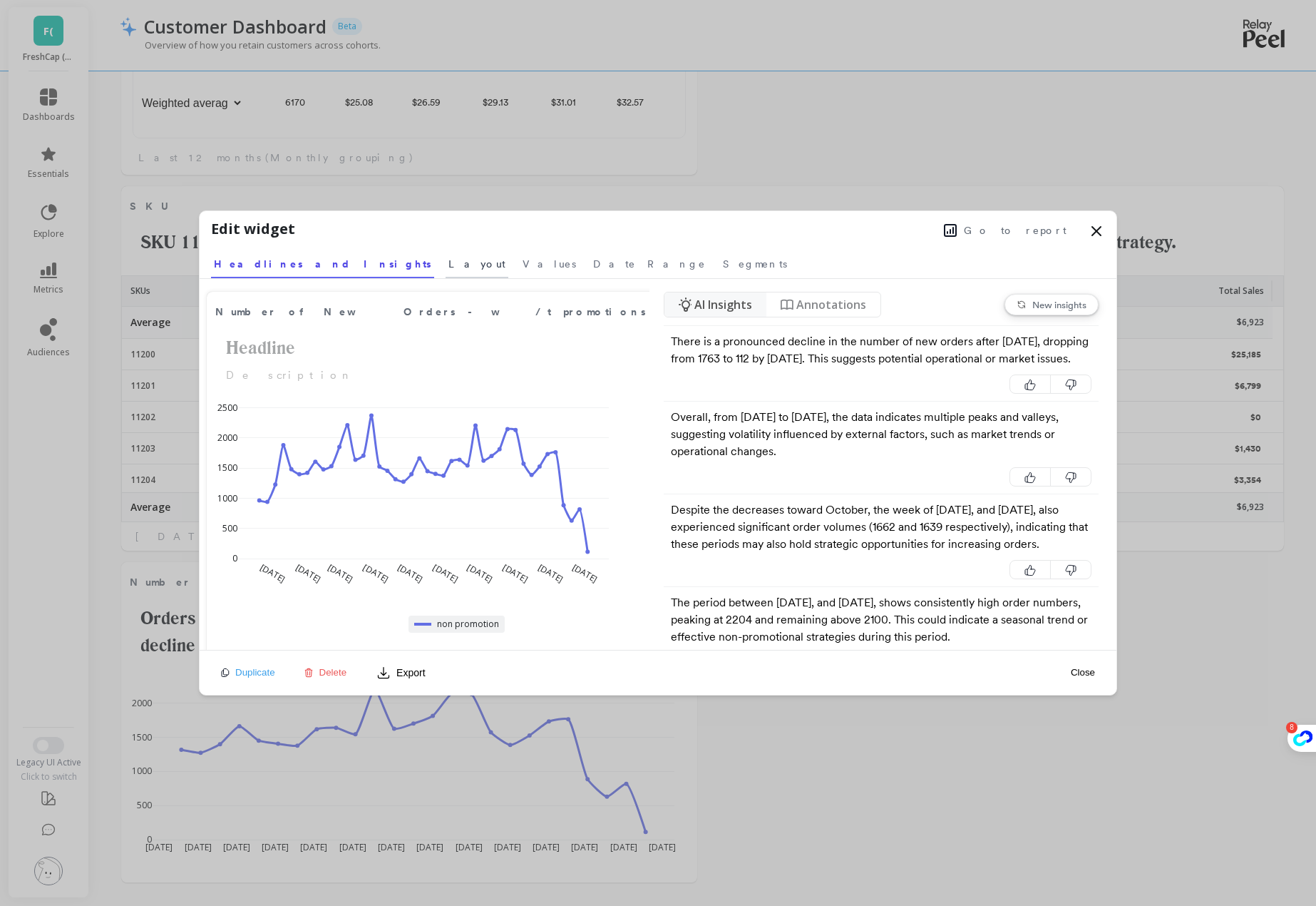
click at [445, 263] on link "Layout" at bounding box center [476, 262] width 63 height 32
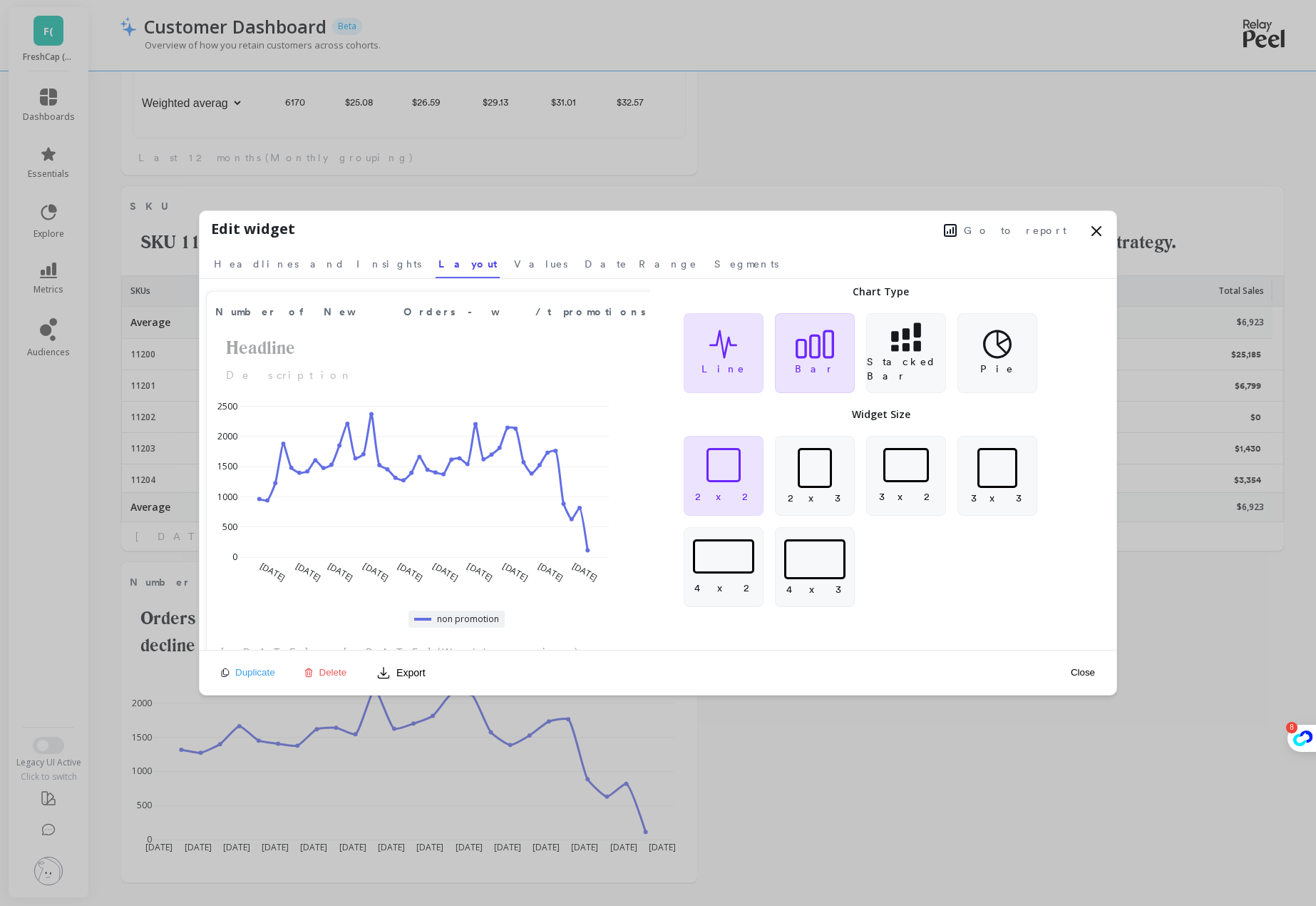
click at [813, 359] on div "Bar" at bounding box center [814, 353] width 80 height 80
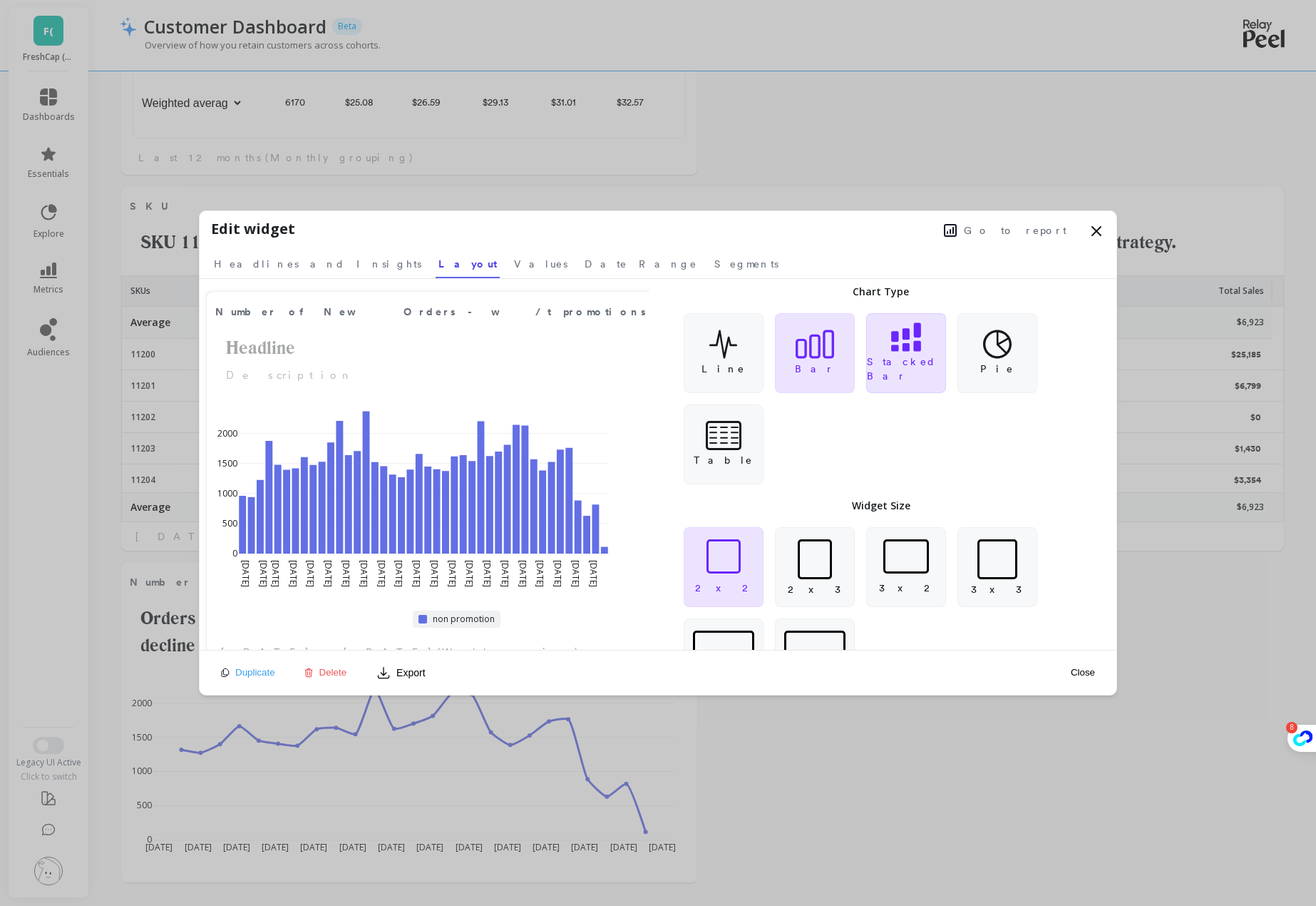
click at [892, 360] on div "Stacked Bar" at bounding box center [906, 353] width 80 height 80
click at [986, 340] on icon at bounding box center [997, 344] width 29 height 29
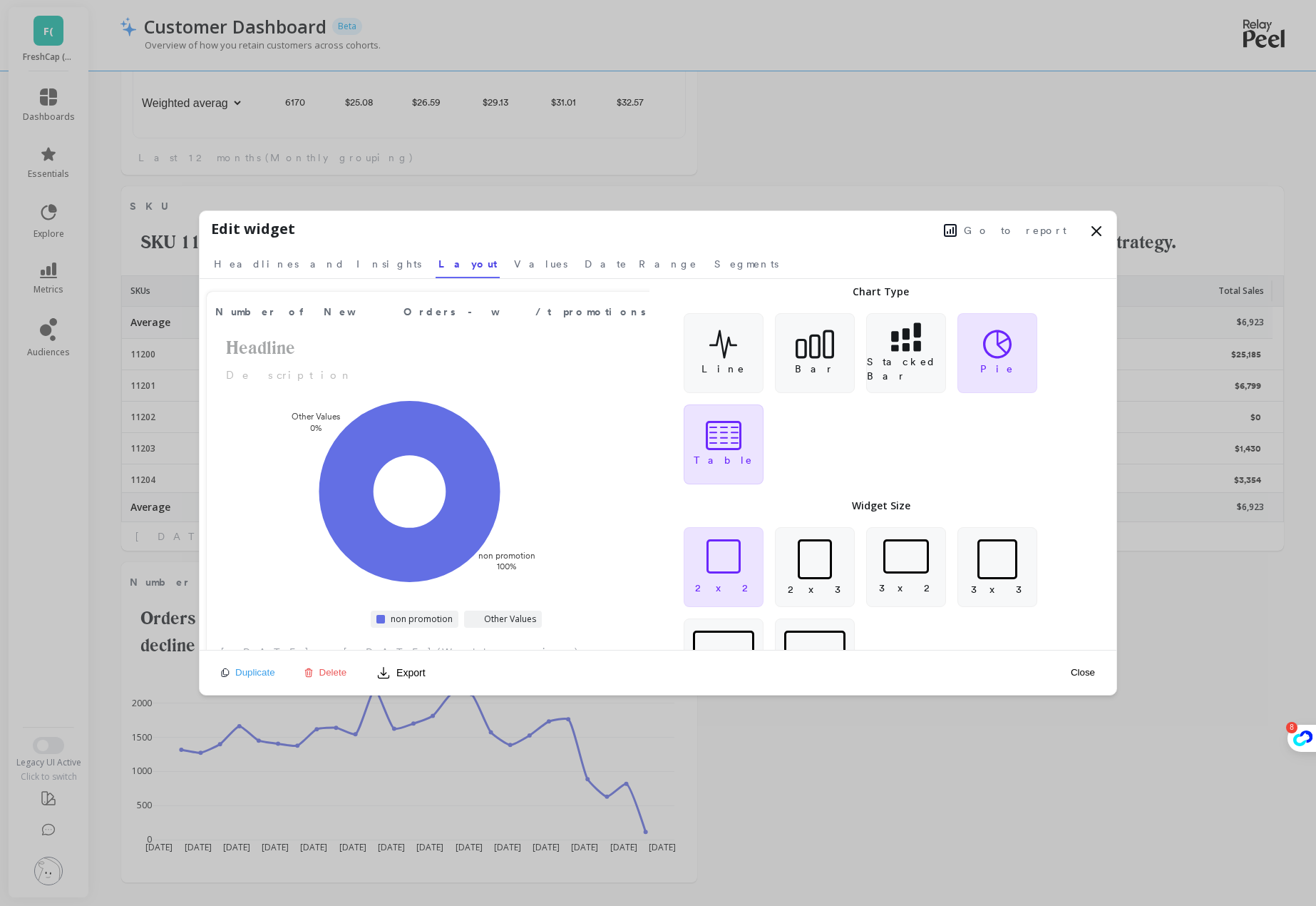
click at [733, 431] on icon at bounding box center [723, 435] width 36 height 29
click at [287, 249] on link "Headlines and Insights" at bounding box center [317, 262] width 213 height 32
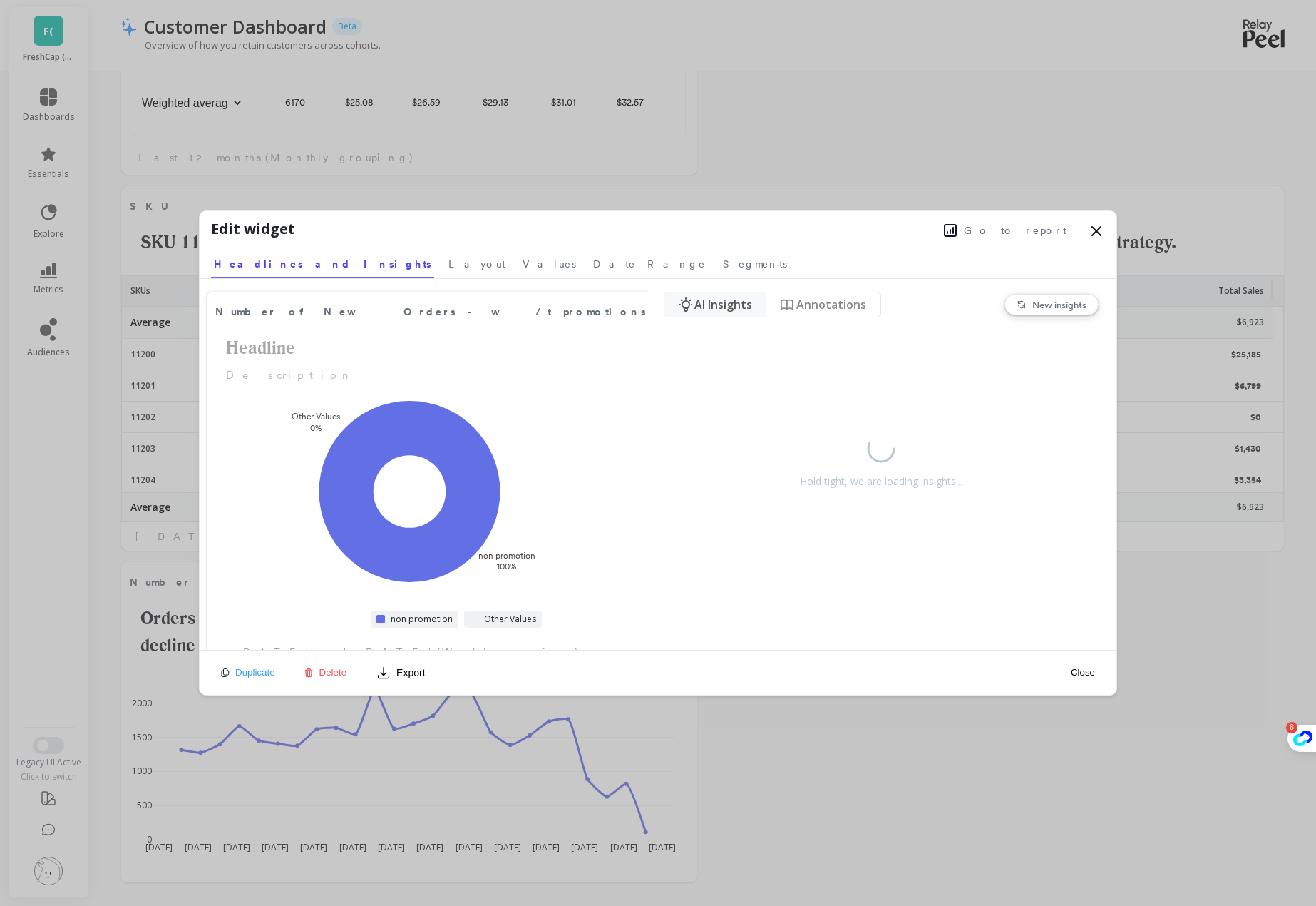
click at [271, 263] on span "Headlines and Insights" at bounding box center [322, 264] width 217 height 14
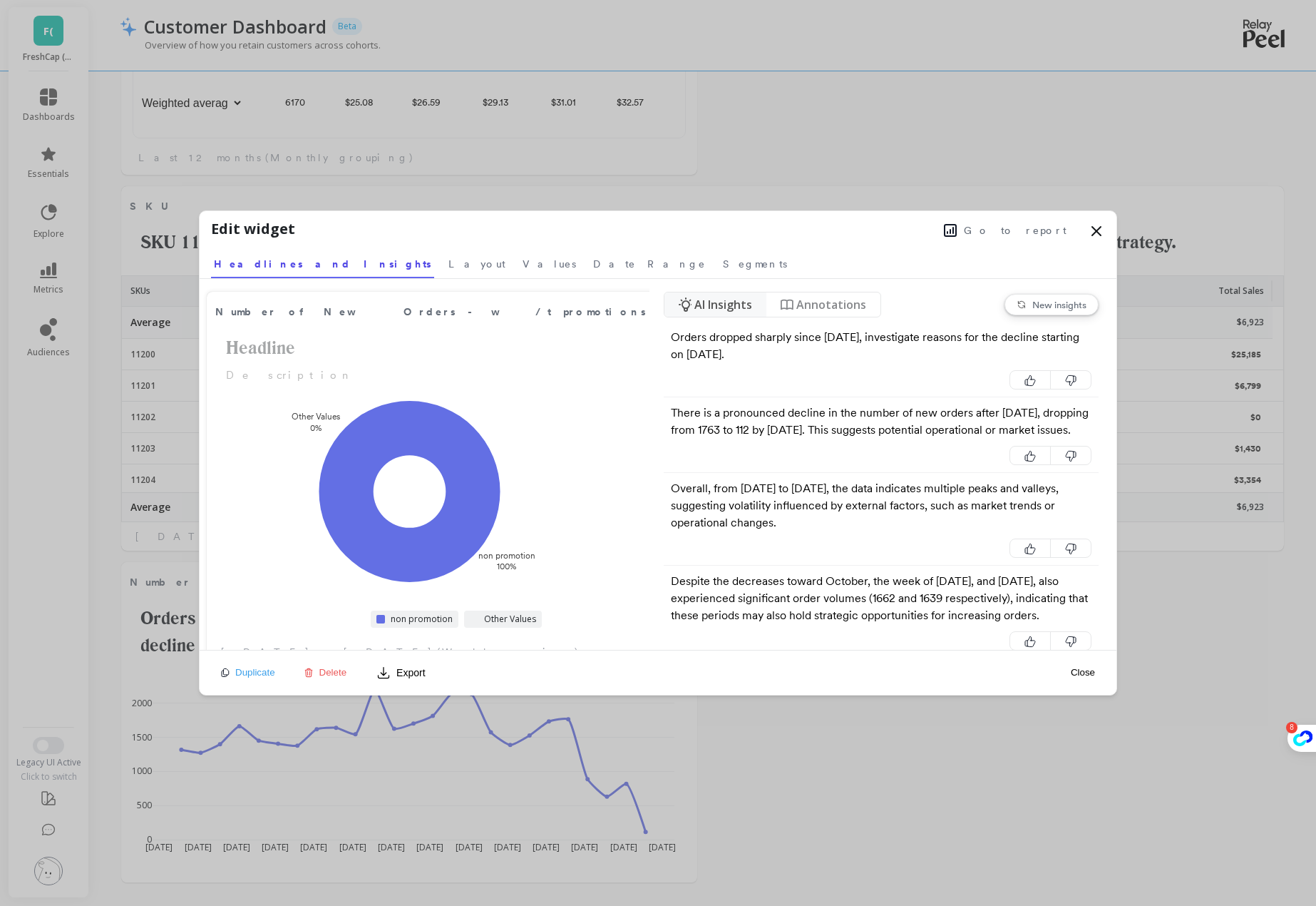
click at [1099, 231] on icon at bounding box center [1096, 231] width 9 height 9
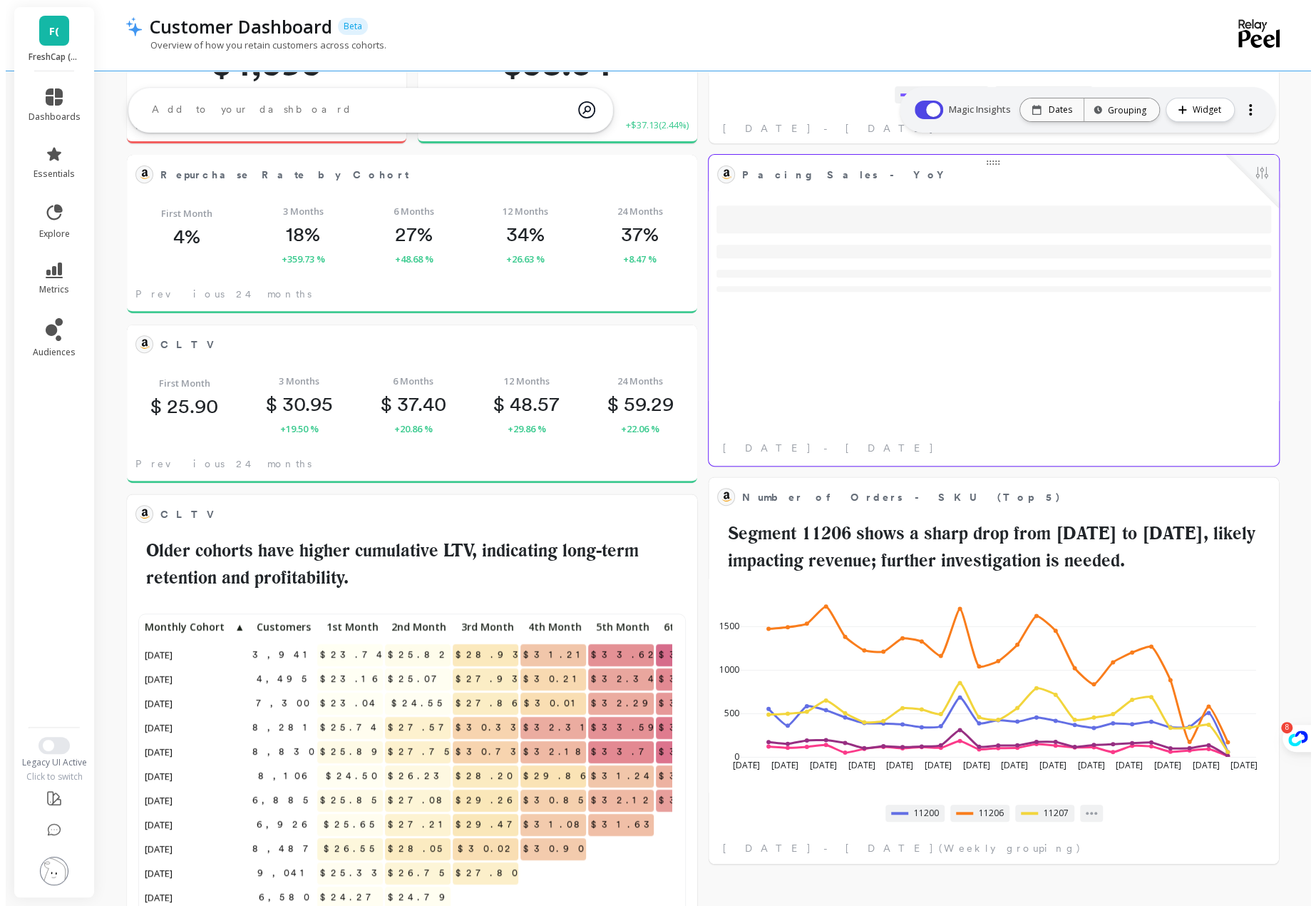
scroll to position [0, 0]
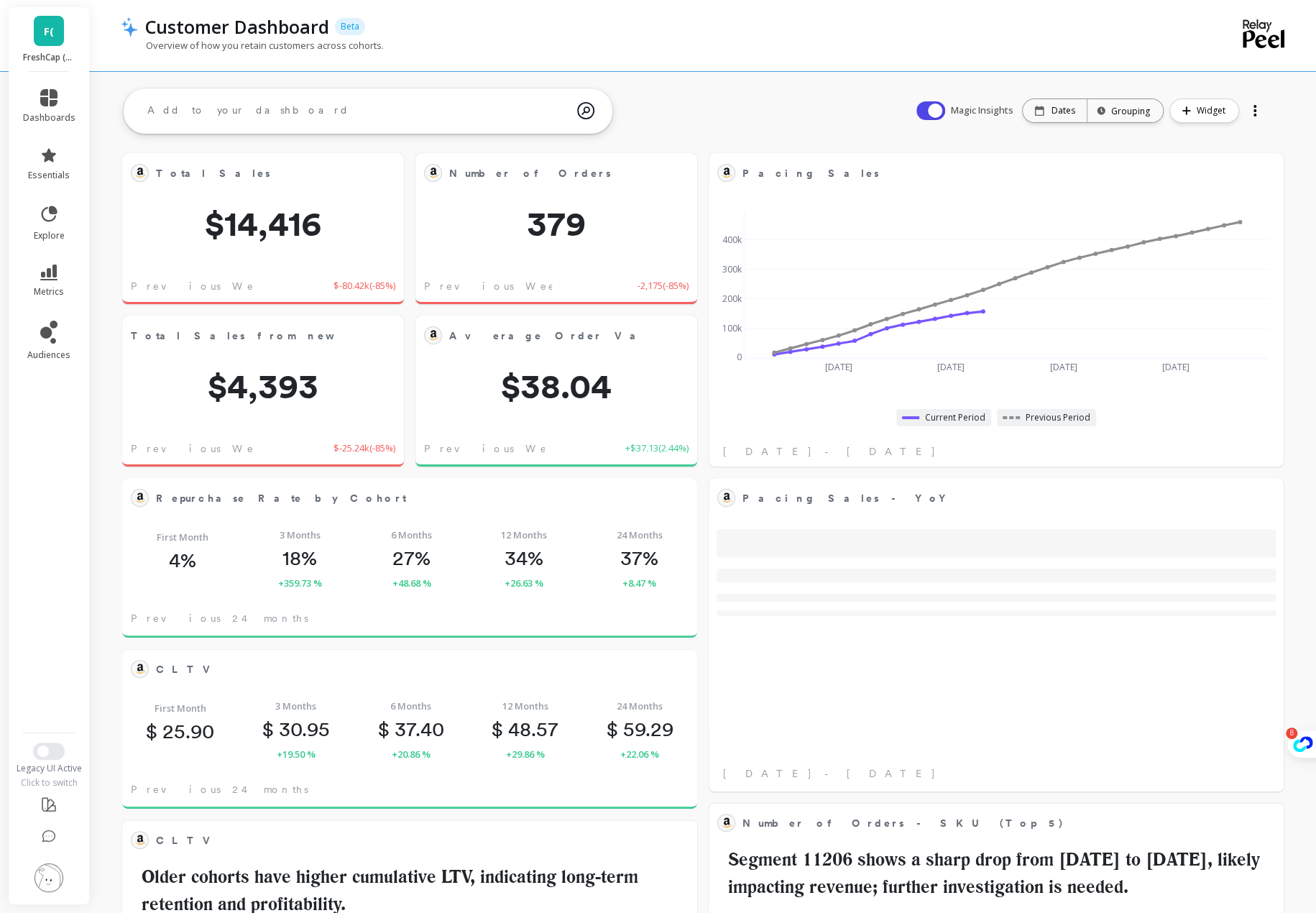
click at [1211, 125] on div "Magic Insights Date: Dates Time grouping: Grouping Widget" at bounding box center [1090, 111] width 379 height 46
click at [1212, 118] on button "Widget" at bounding box center [1203, 110] width 69 height 25
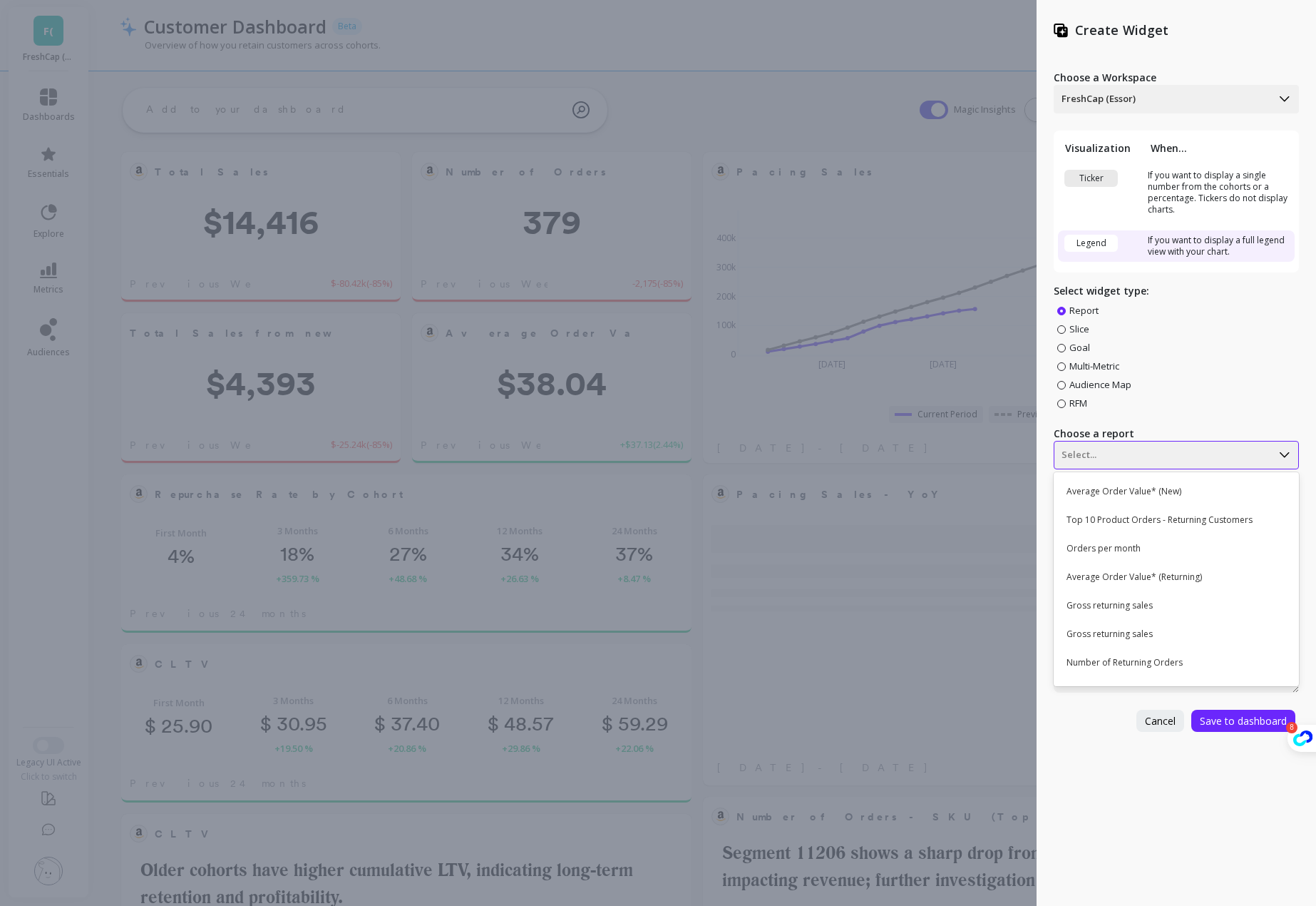
click at [1115, 460] on div at bounding box center [1163, 455] width 203 height 17
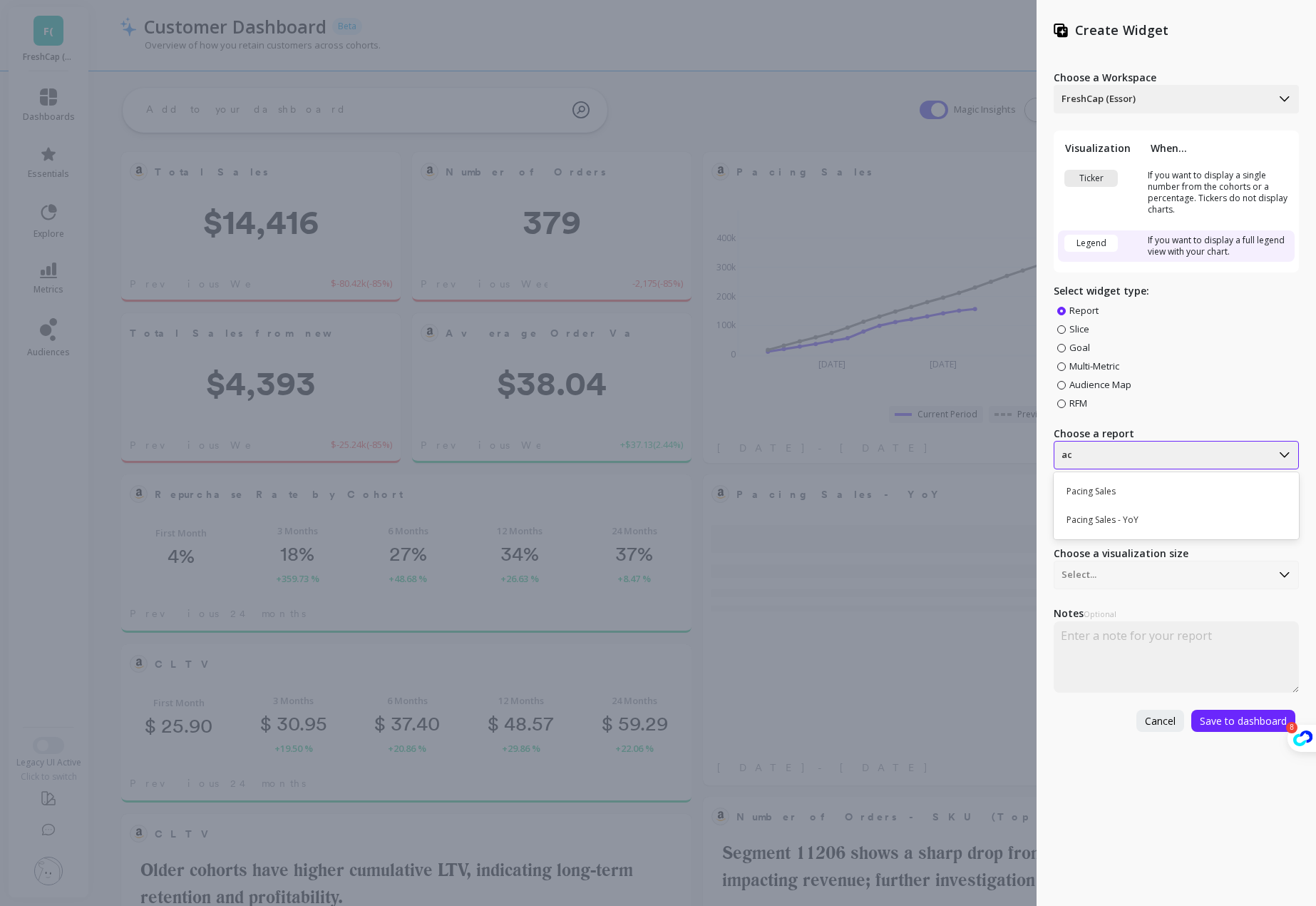
type input "a"
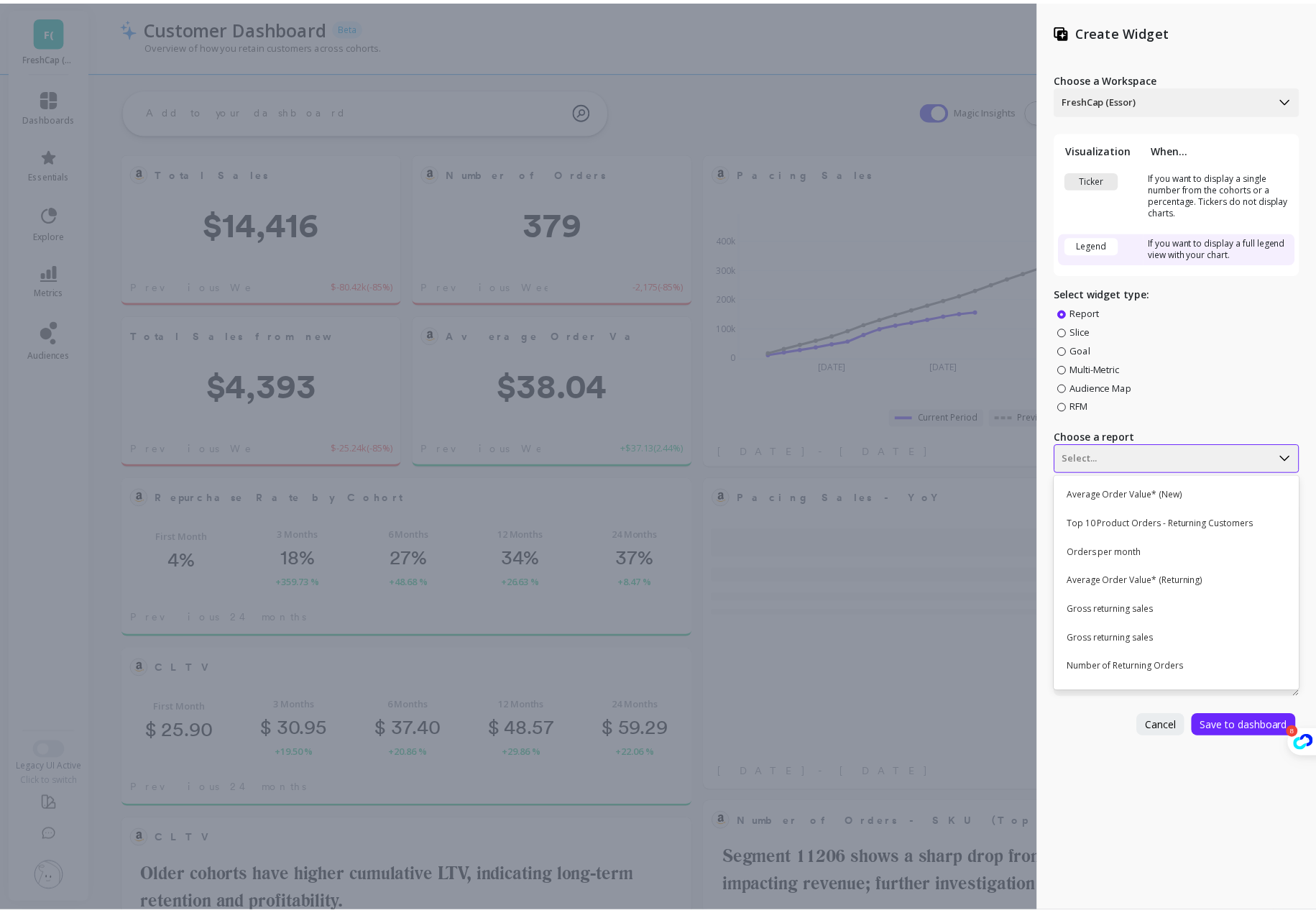
scroll to position [383, 523]
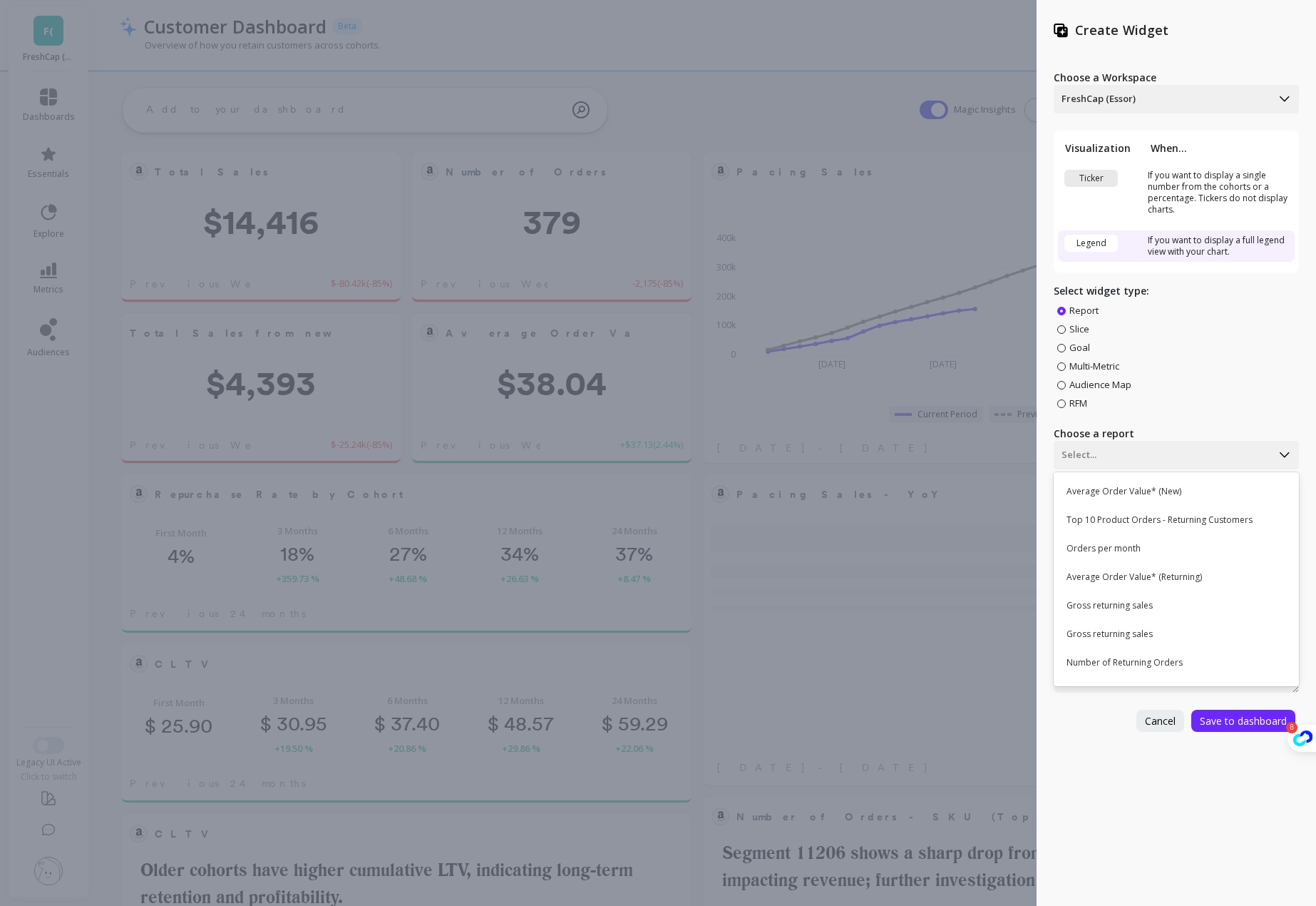
click at [633, 495] on div "Create Widget Choose a Workspace FreshCap (Essor) Visualization When... Ticker …" at bounding box center [658, 453] width 1316 height 906
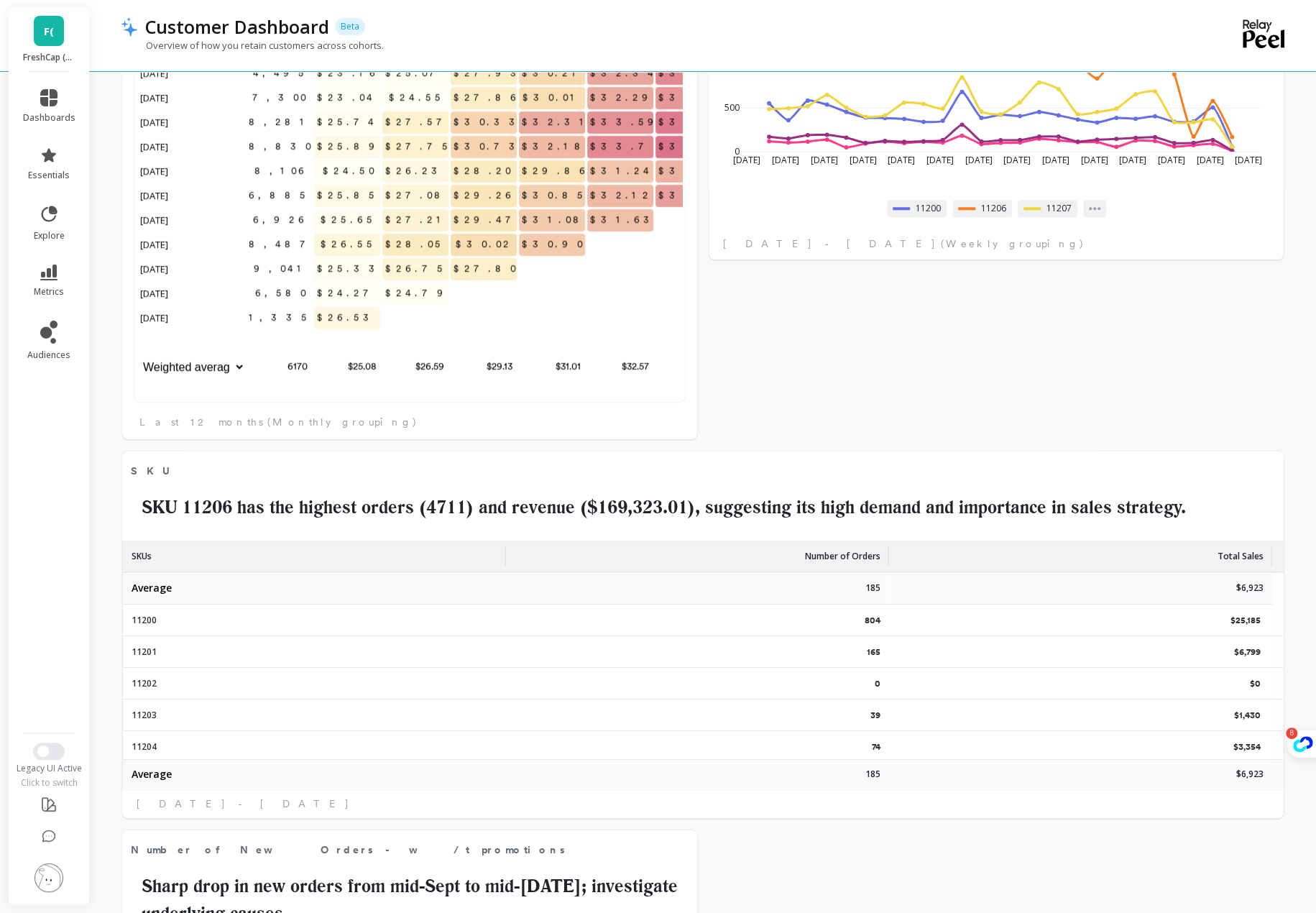
scroll to position [935, 0]
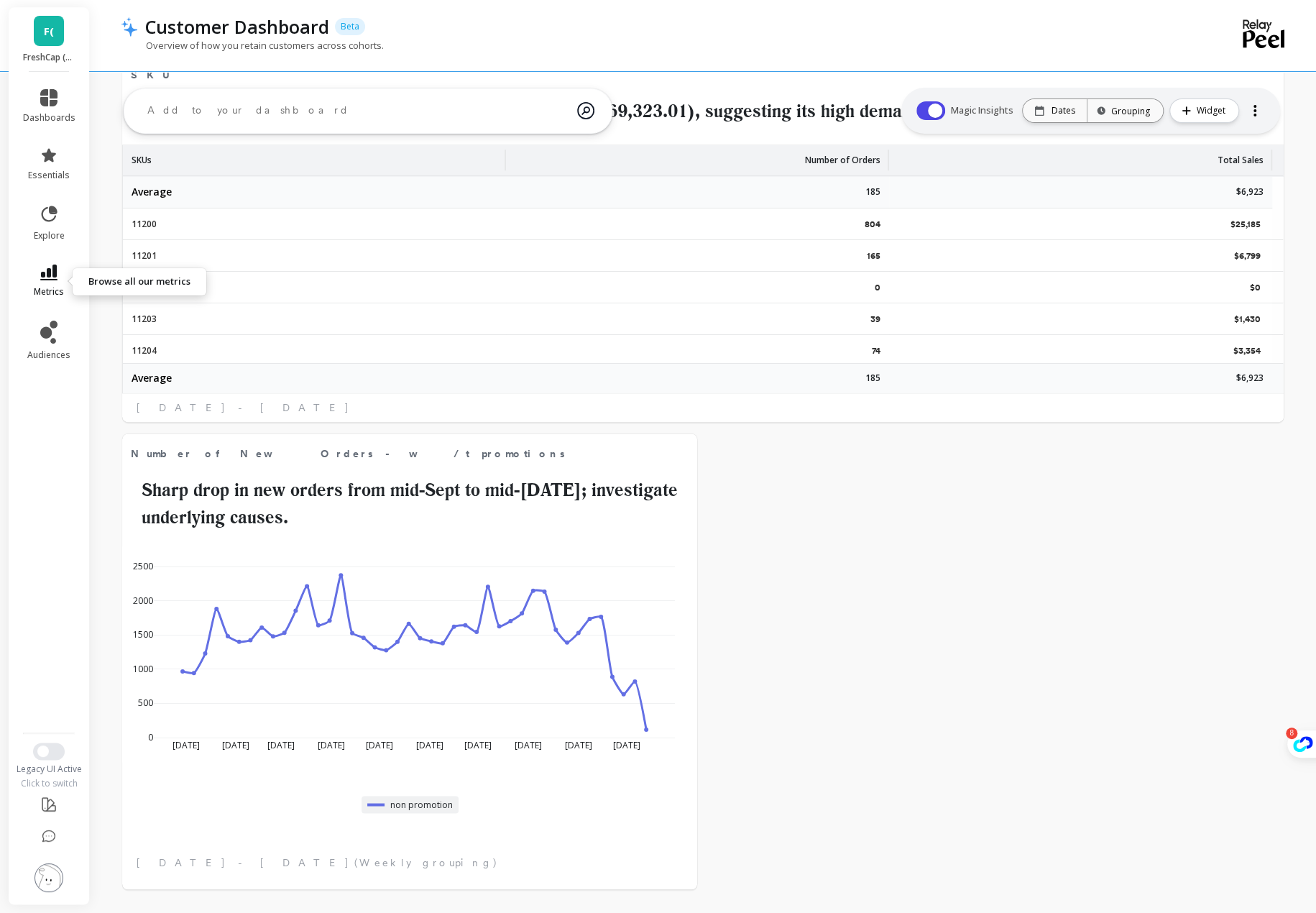
click at [39, 284] on link "metrics" at bounding box center [50, 280] width 53 height 33
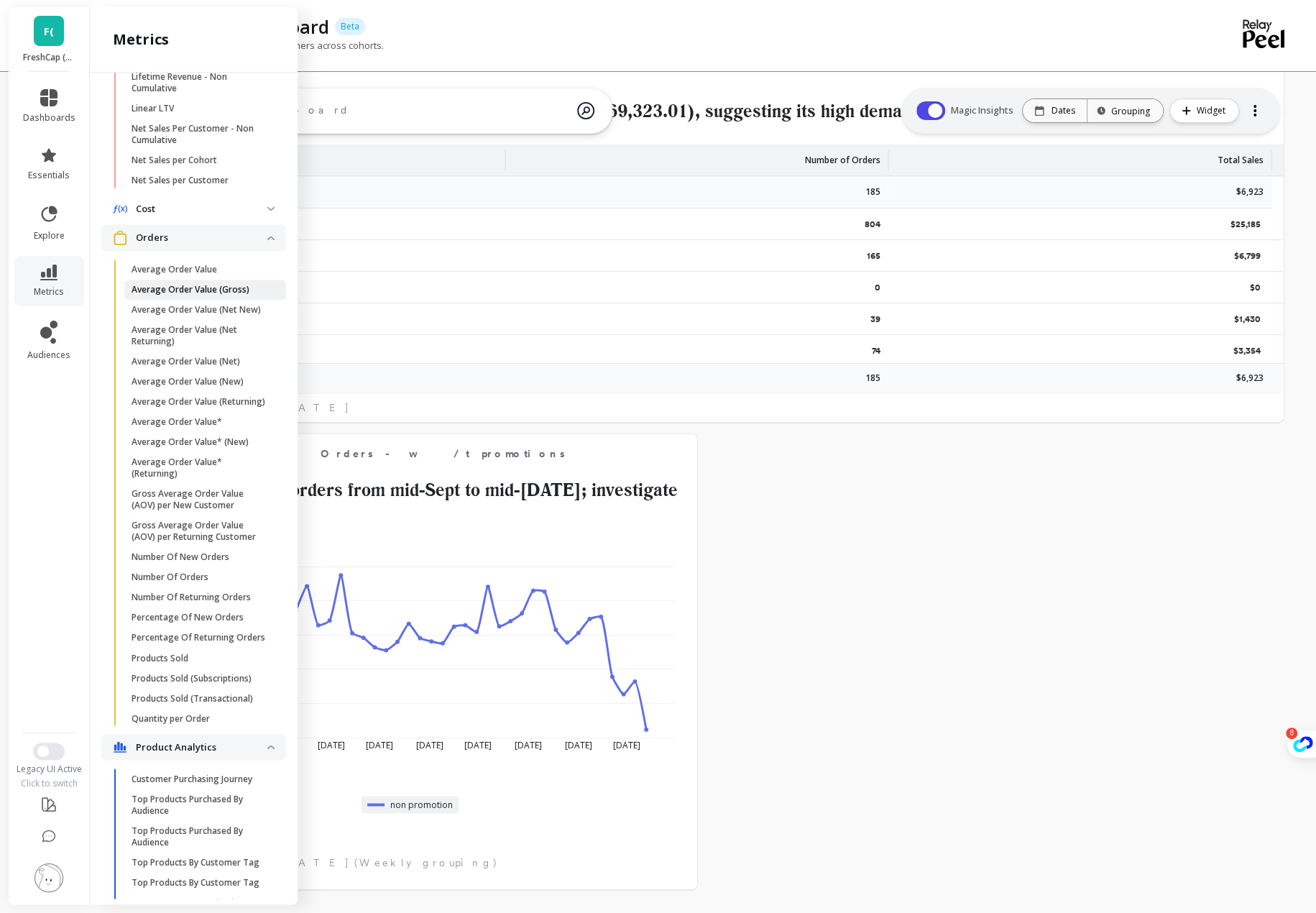
scroll to position [719, 0]
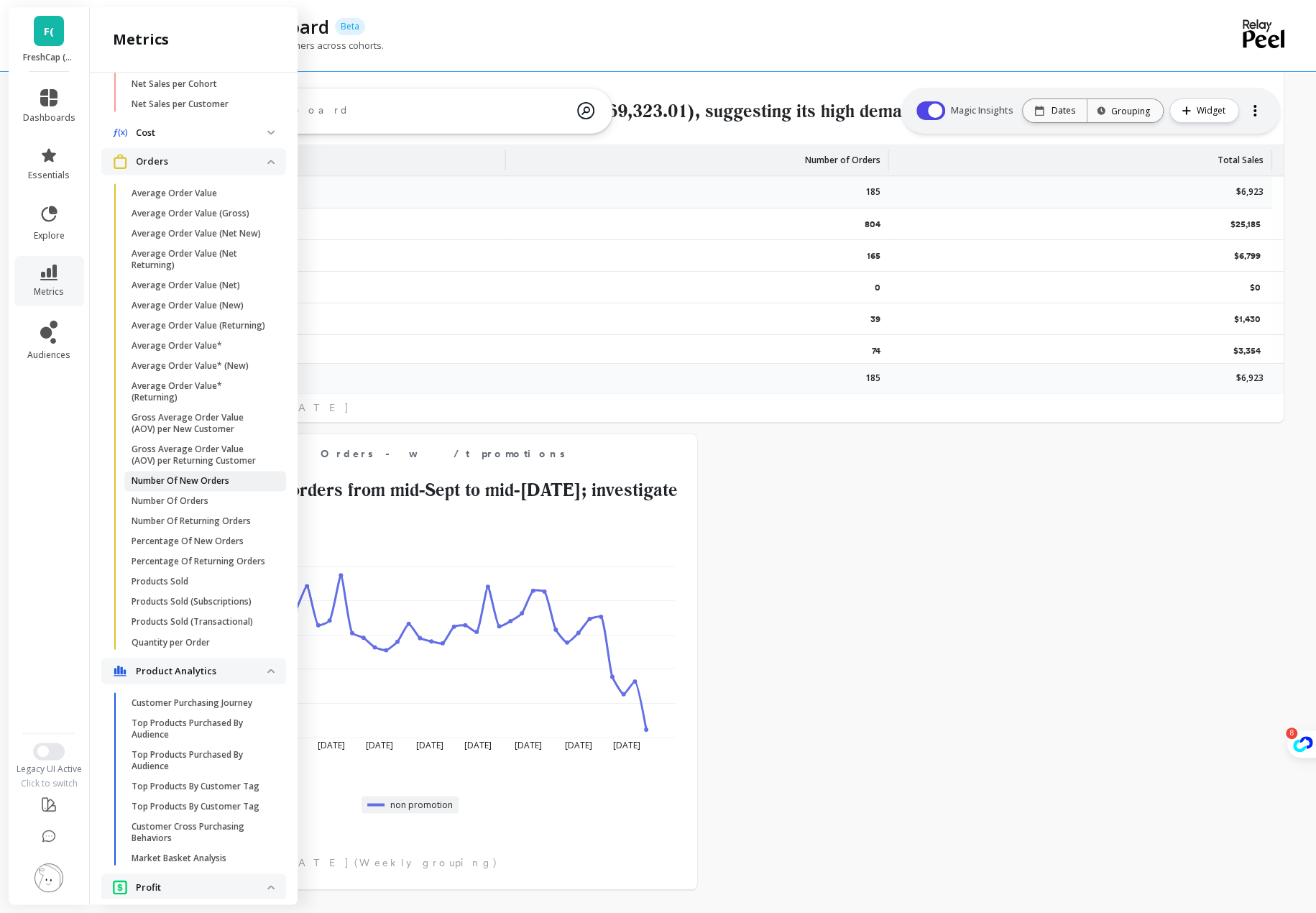
click at [208, 486] on p "Number Of New Orders" at bounding box center [180, 481] width 97 height 11
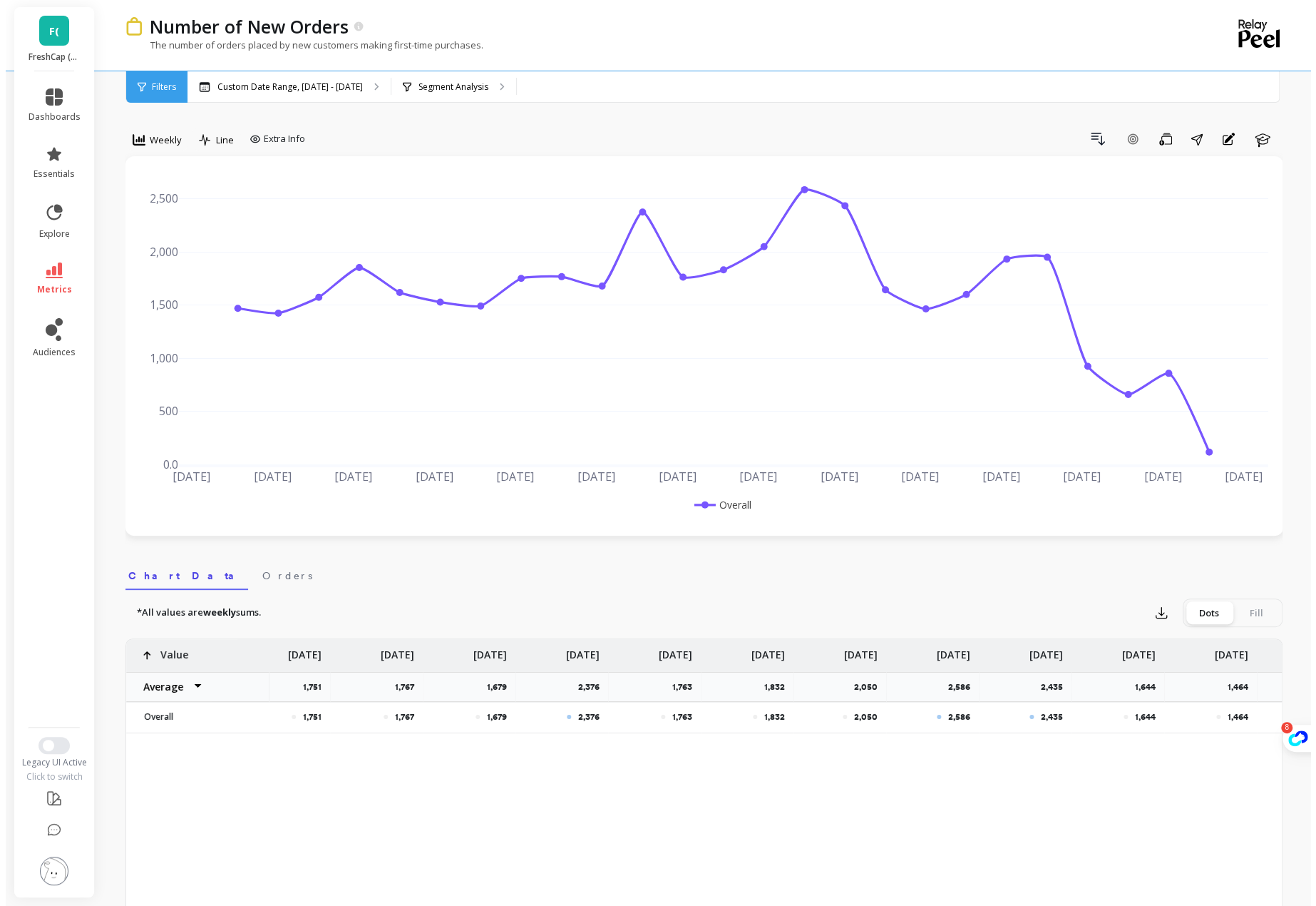
scroll to position [0, 570]
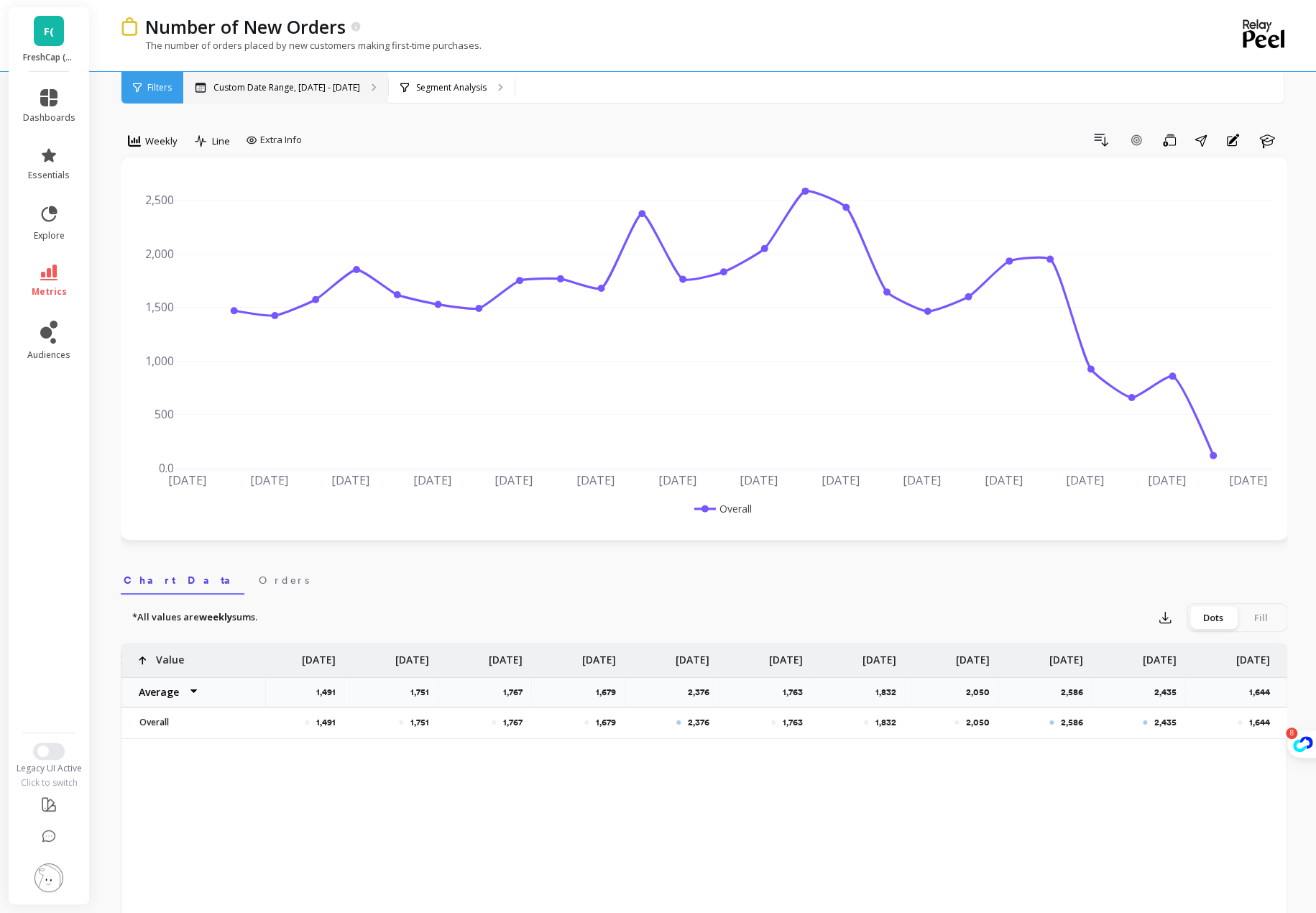
click at [262, 99] on div "Custom Date Range, [DATE] - [DATE]" at bounding box center [285, 88] width 204 height 32
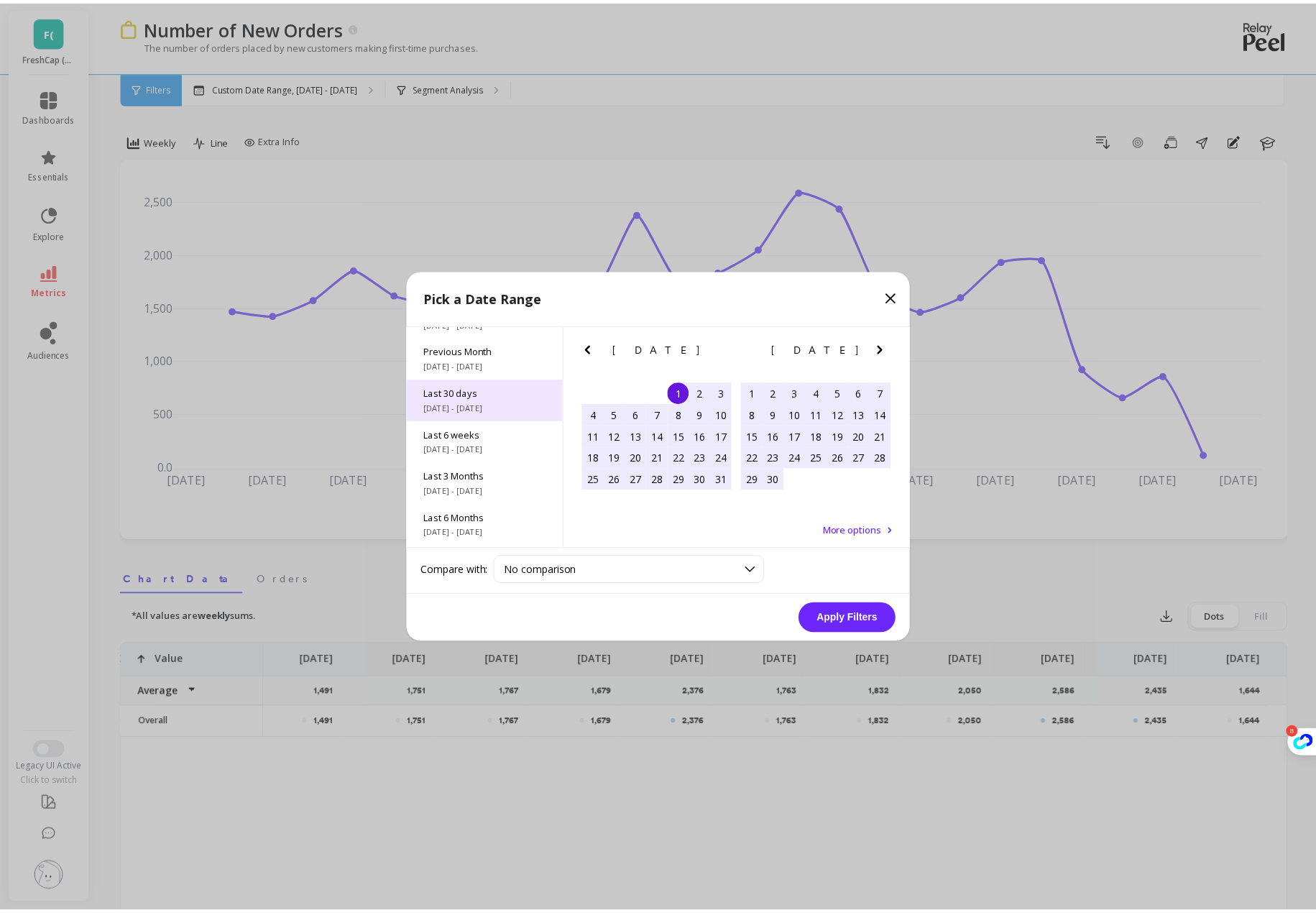
scroll to position [0, 0]
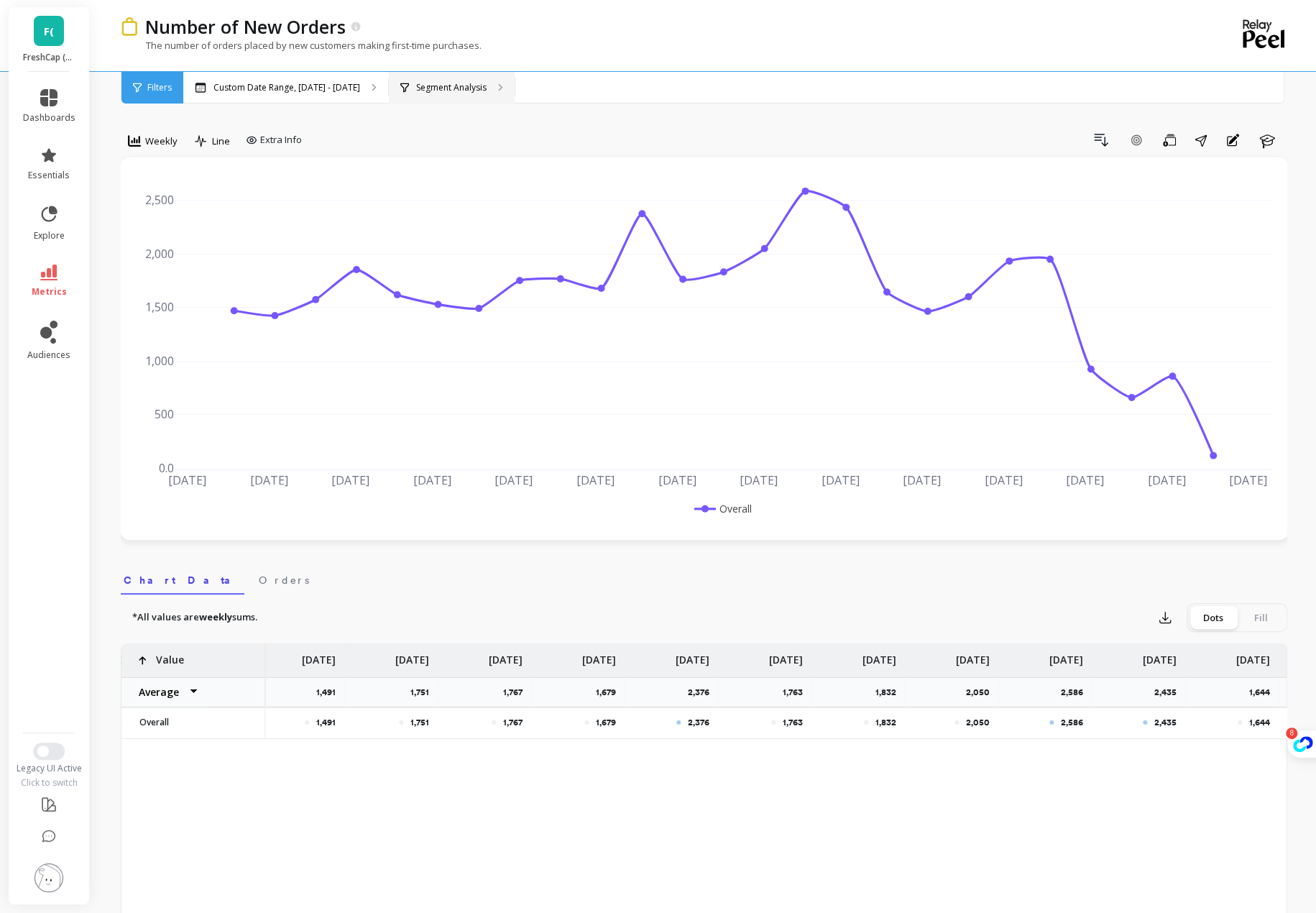
click at [434, 91] on p "Segment Analysis" at bounding box center [451, 88] width 70 height 11
click at [305, 85] on p "Custom Date Range, [DATE] - [DATE]" at bounding box center [287, 88] width 147 height 11
click at [138, 136] on icon at bounding box center [134, 141] width 13 height 13
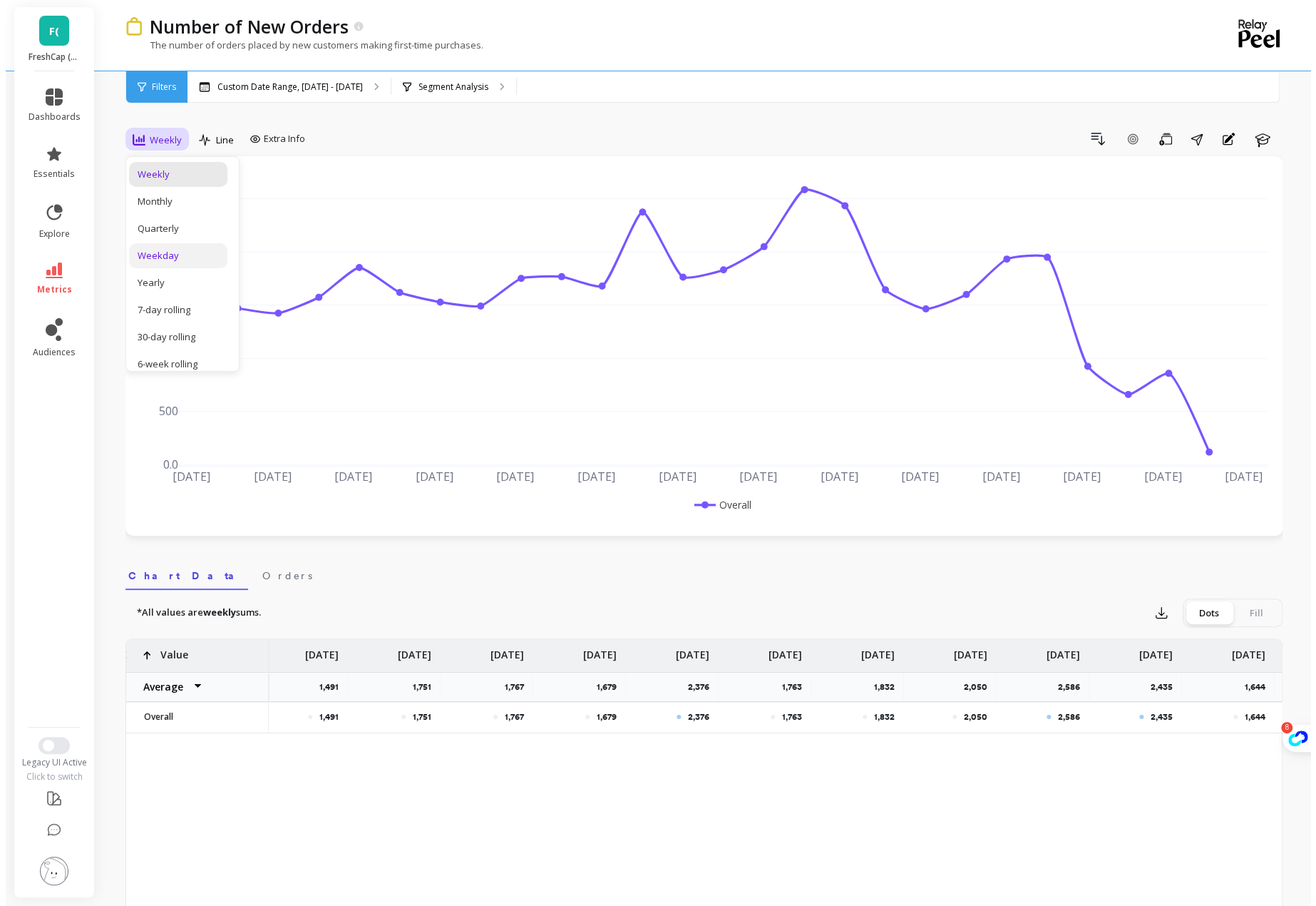
scroll to position [71, 0]
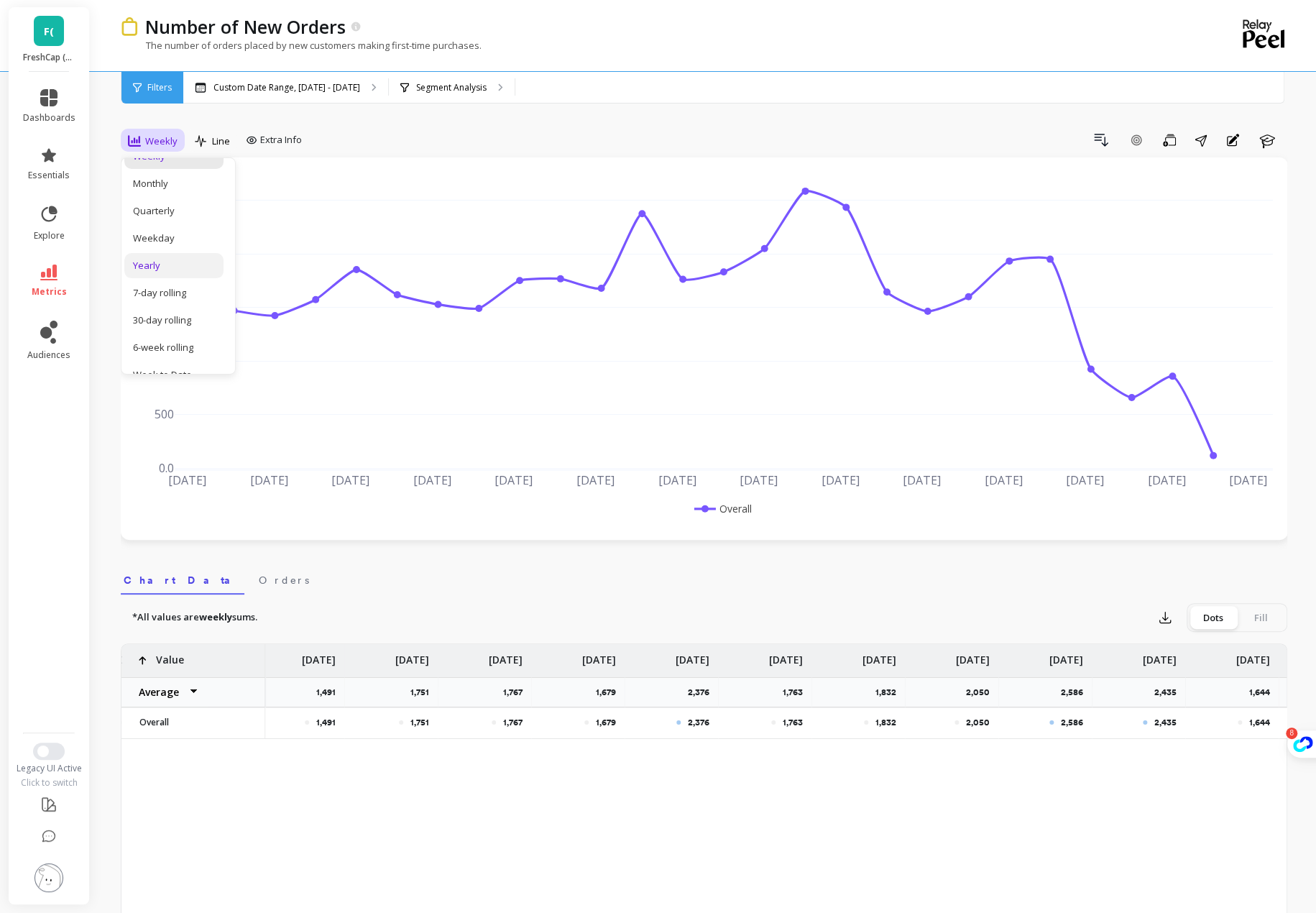
click at [168, 262] on div "Yearly" at bounding box center [173, 265] width 82 height 14
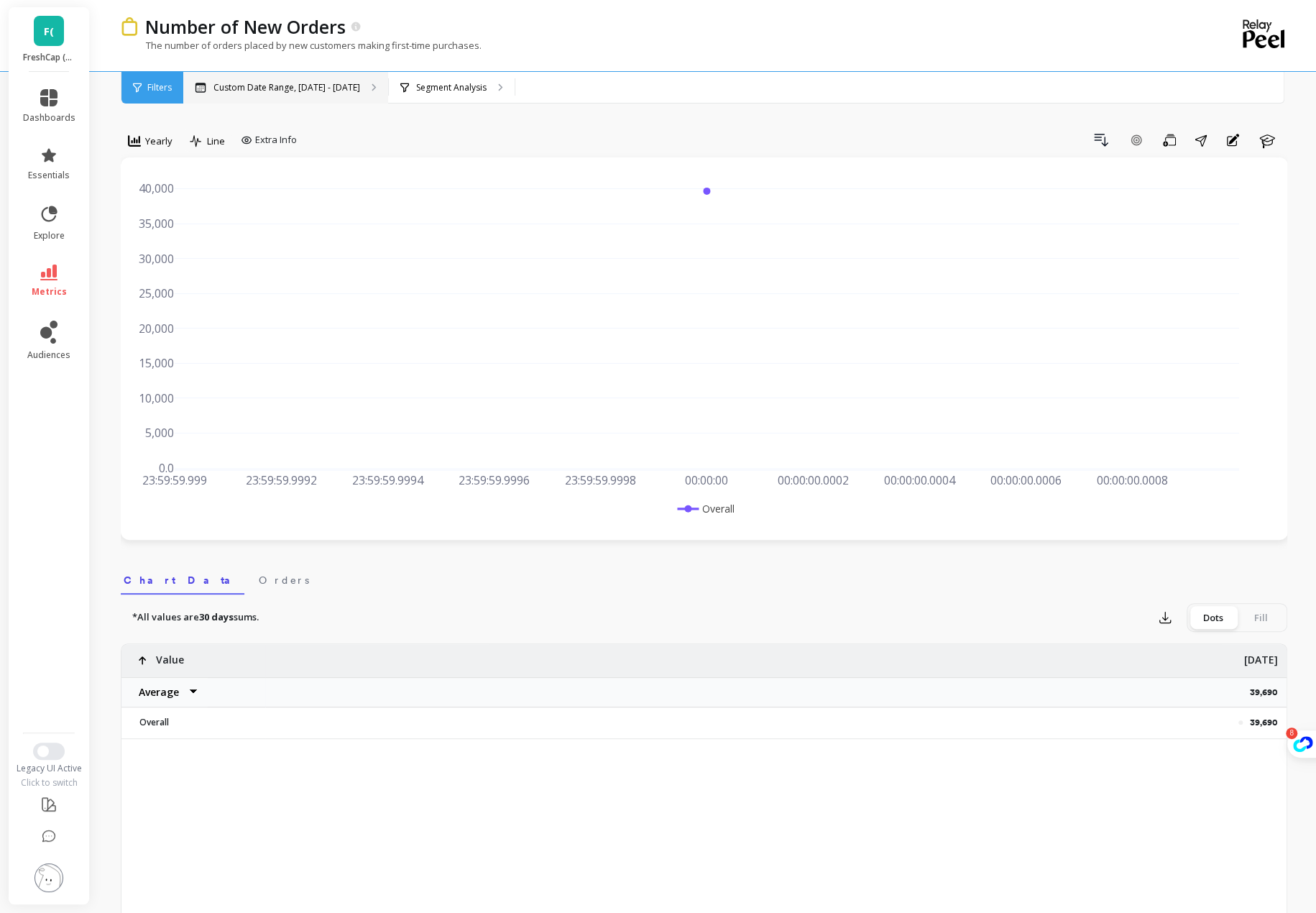
click at [360, 92] on div "Custom Date Range, [DATE] - [DATE]" at bounding box center [285, 88] width 204 height 32
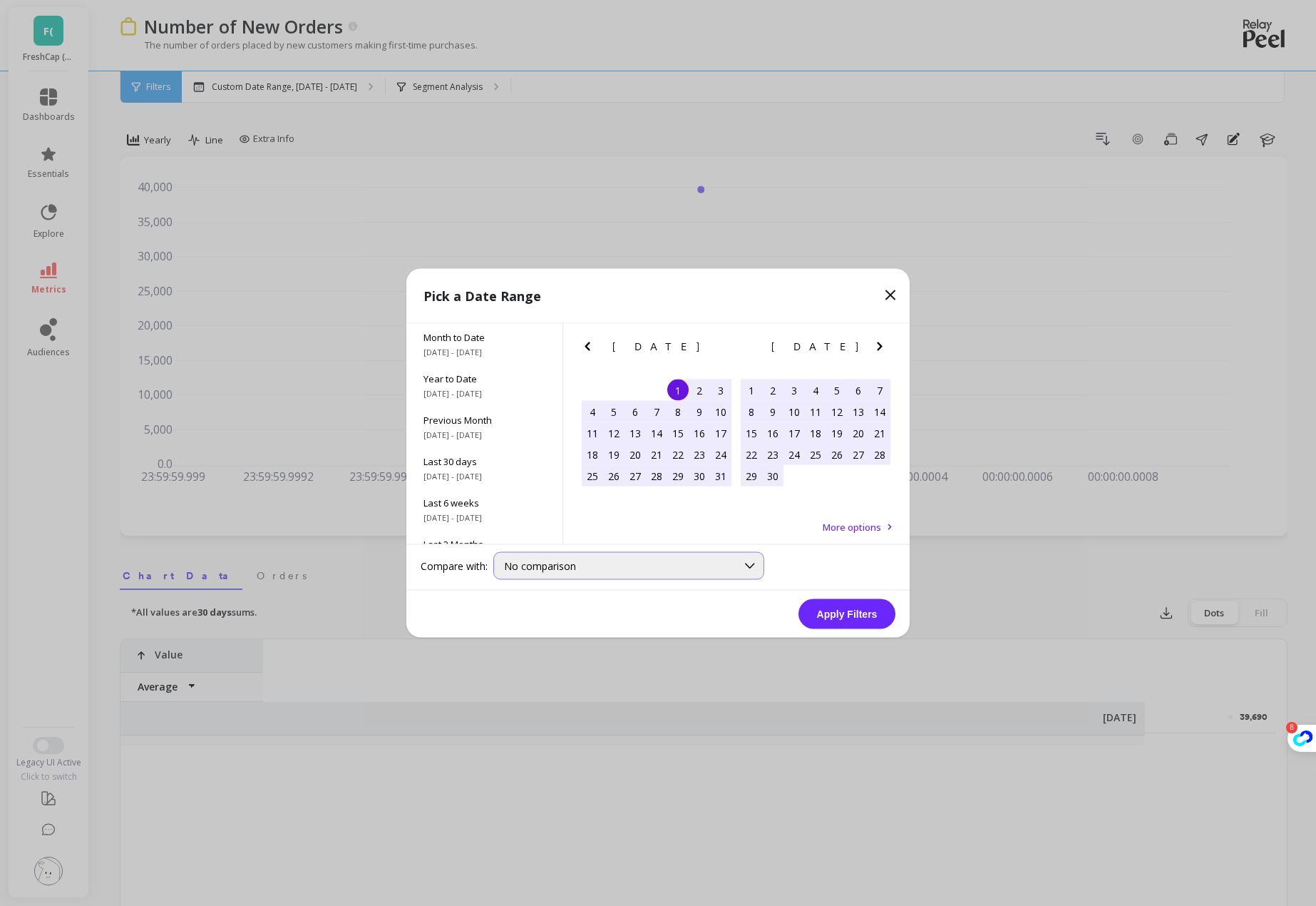
click at [543, 574] on div "No comparison" at bounding box center [629, 565] width 271 height 28
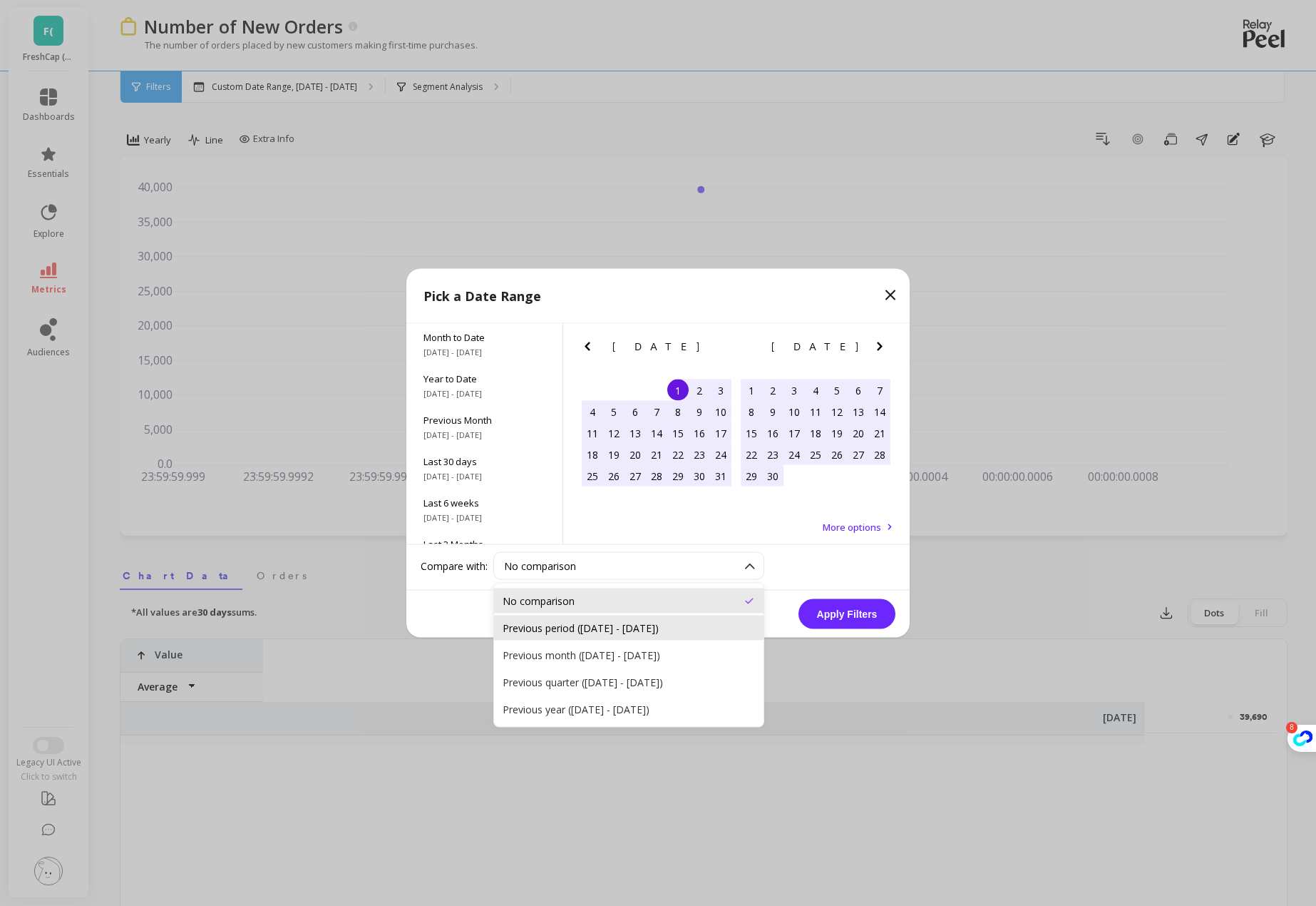
click at [701, 633] on div "Previous period ([DATE] - [DATE])" at bounding box center [628, 628] width 253 height 13
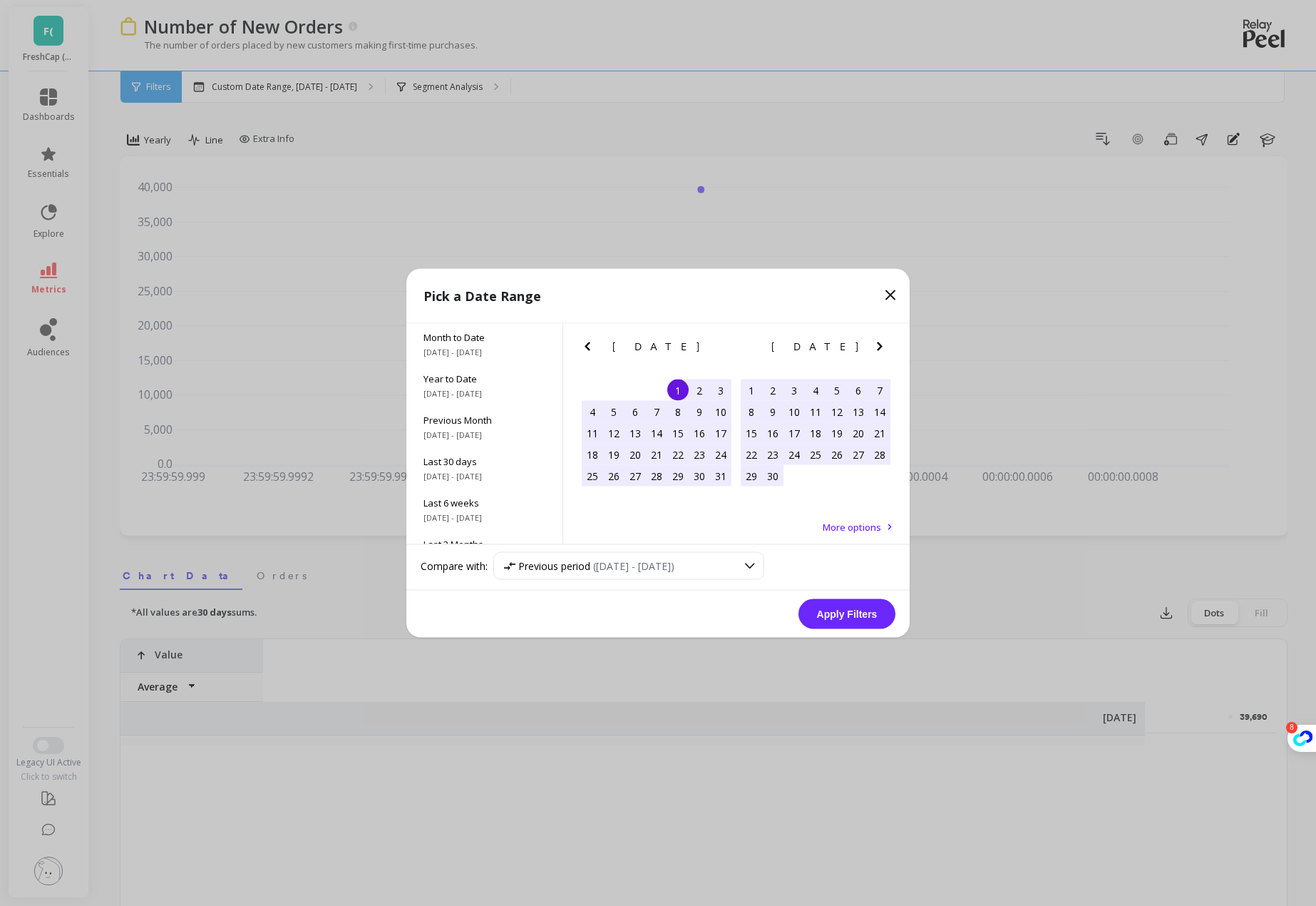
click at [845, 619] on button "Apply Filters" at bounding box center [847, 614] width 97 height 30
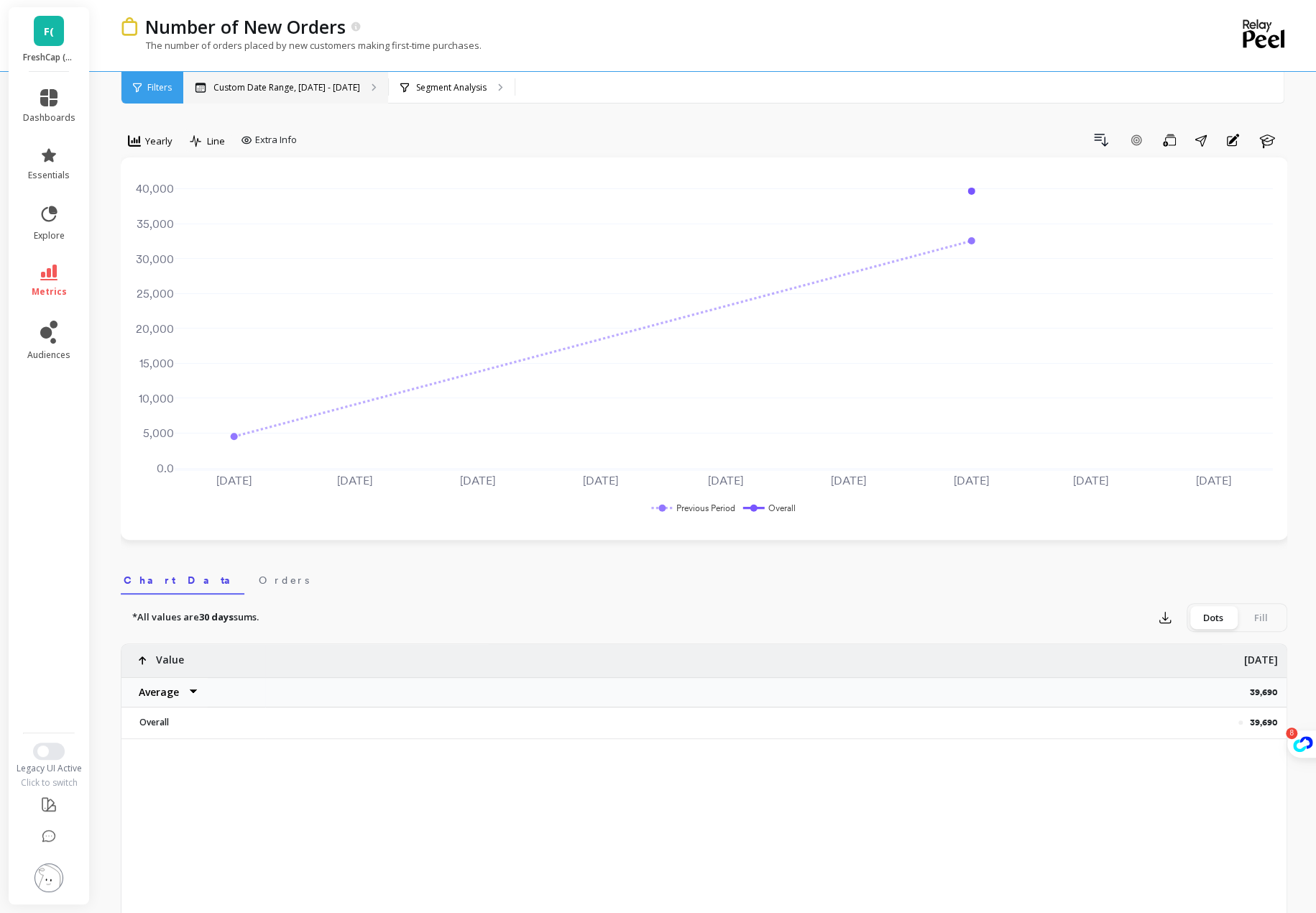
click at [295, 93] on div "Custom Date Range, [DATE] - [DATE]" at bounding box center [285, 88] width 204 height 32
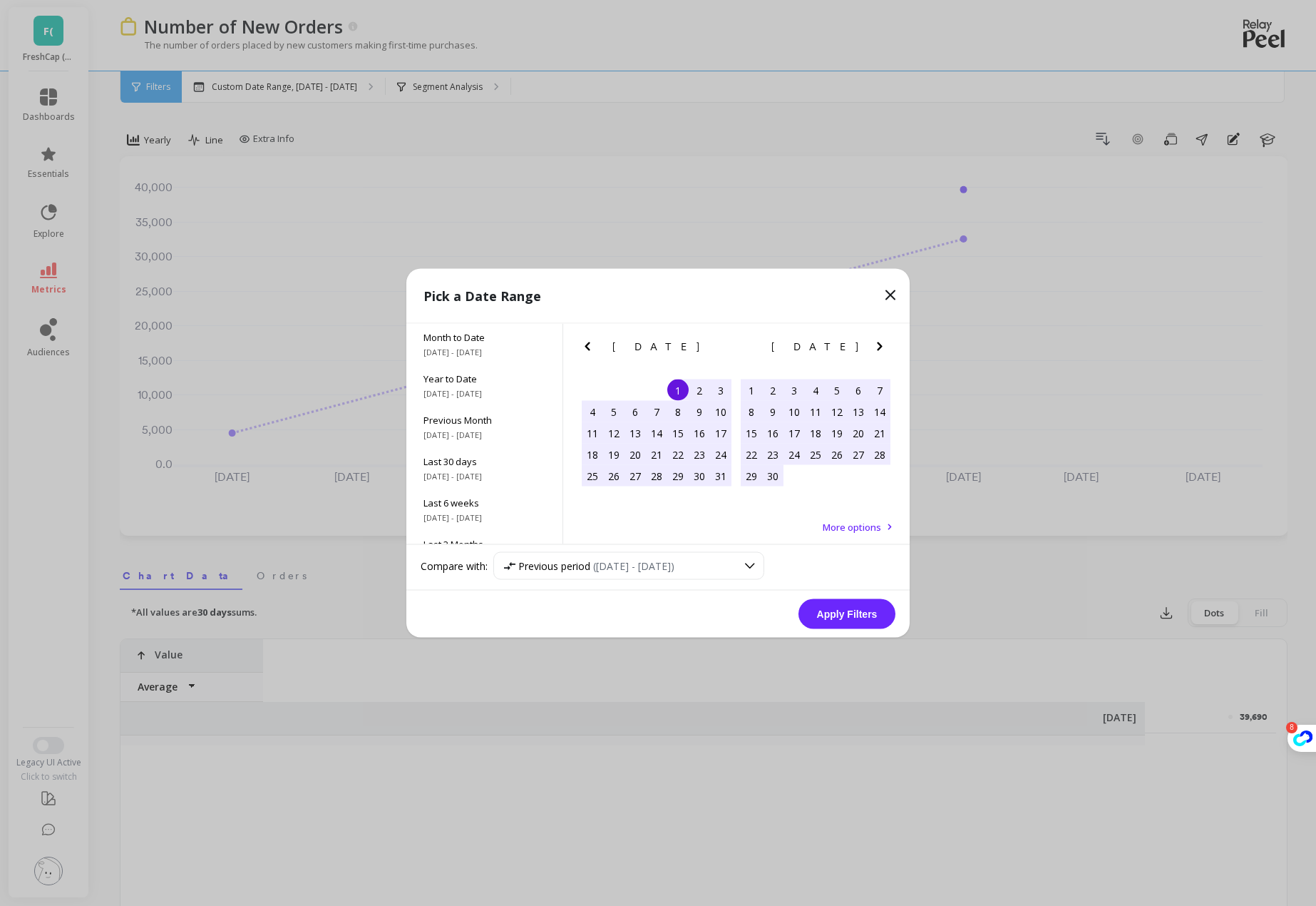
click at [882, 343] on icon "Next Month" at bounding box center [880, 347] width 17 height 17
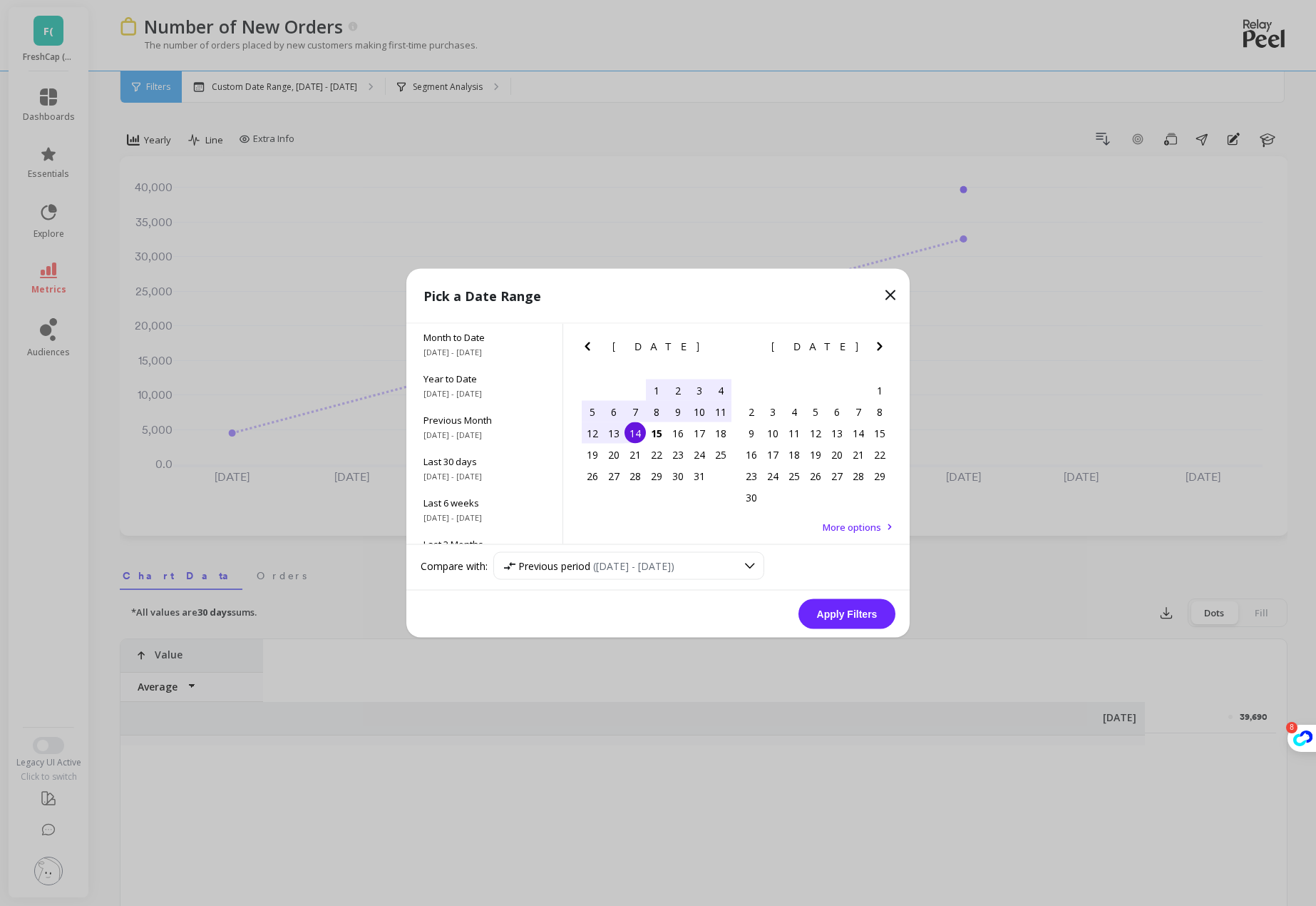
click at [636, 431] on div "14" at bounding box center [635, 433] width 21 height 21
click at [670, 559] on div "No comparison" at bounding box center [620, 565] width 232 height 13
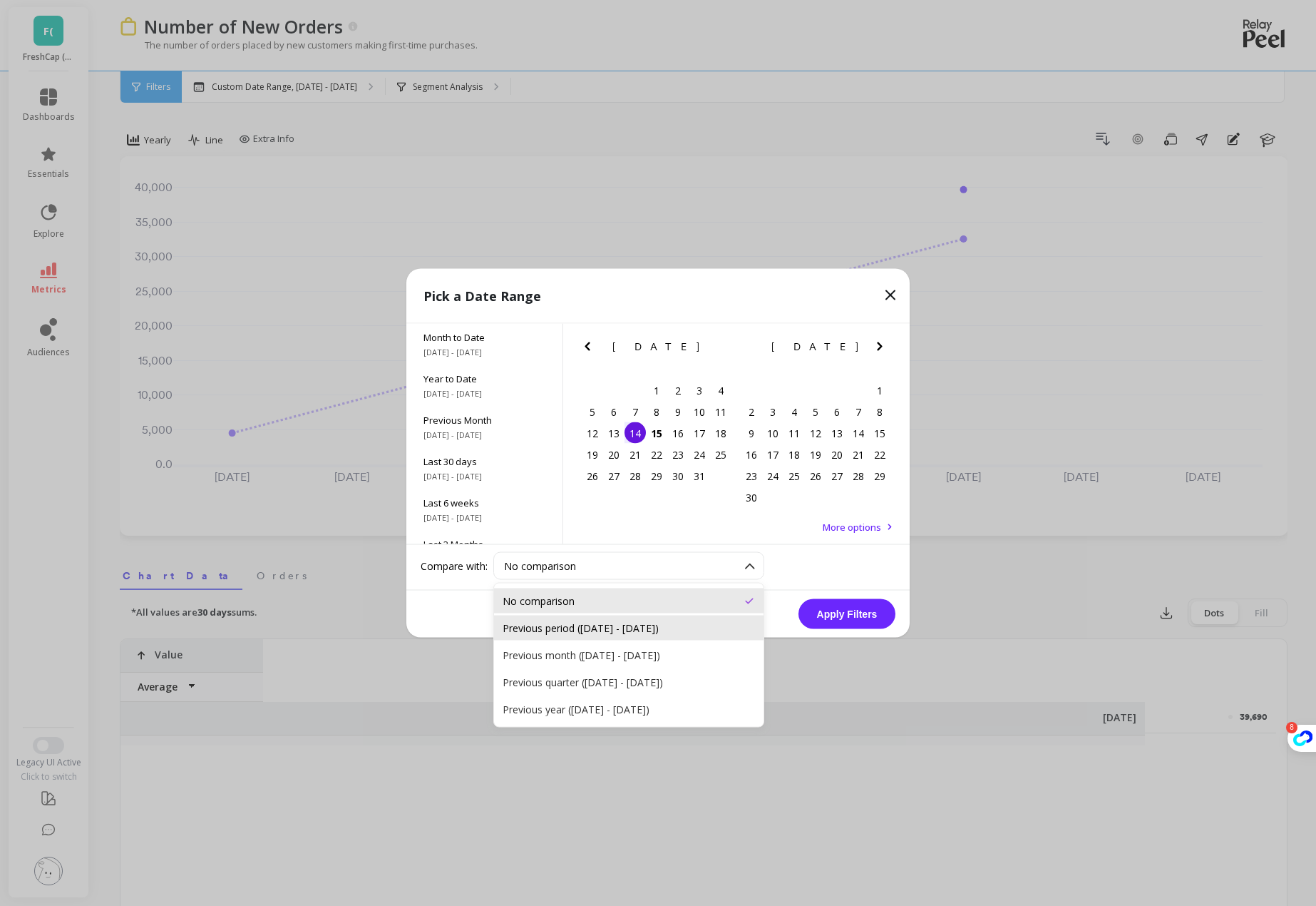
click at [635, 626] on div "Previous period ([DATE] - [DATE])" at bounding box center [628, 628] width 253 height 13
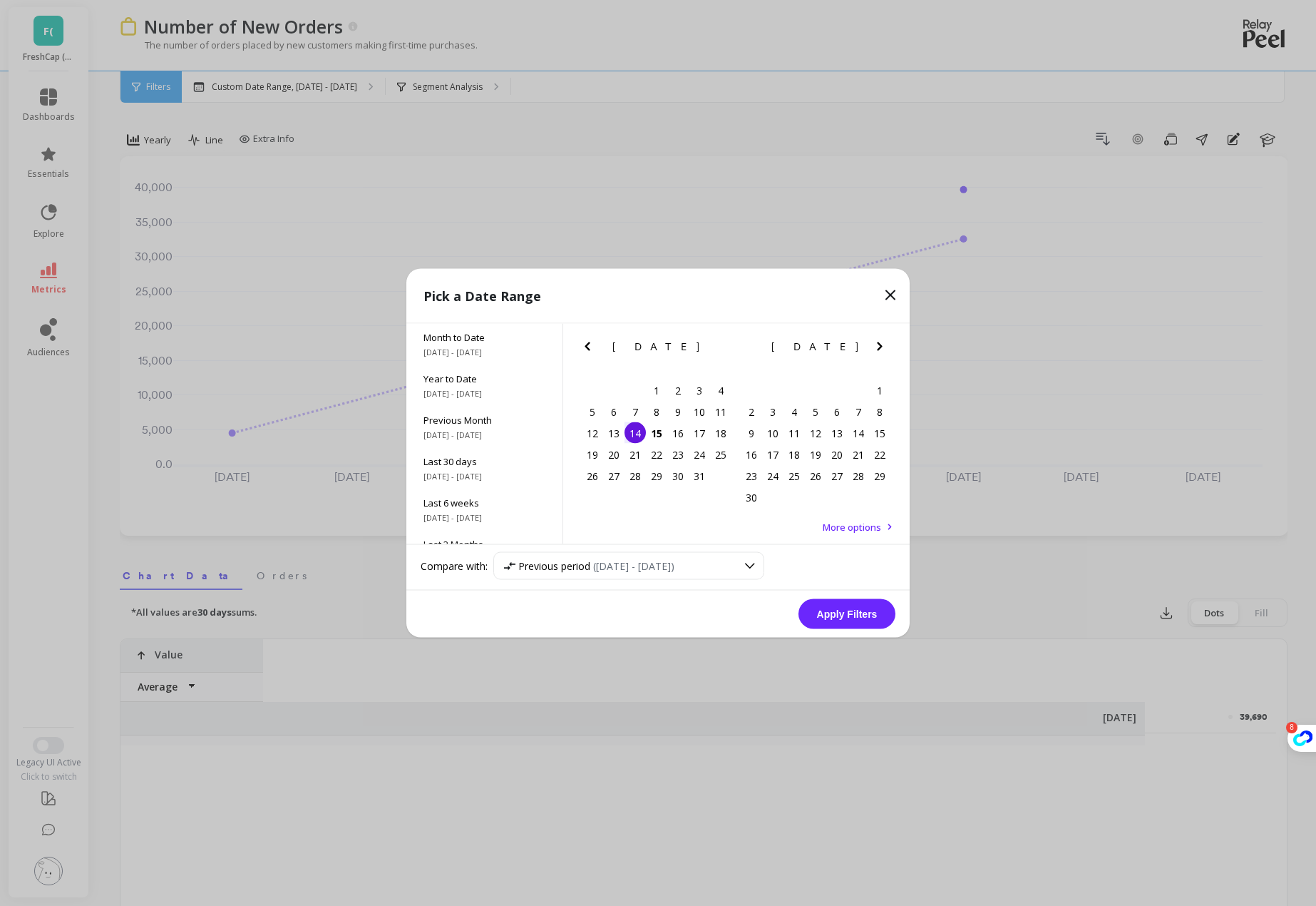
click at [843, 611] on button "Apply Filters" at bounding box center [847, 614] width 97 height 30
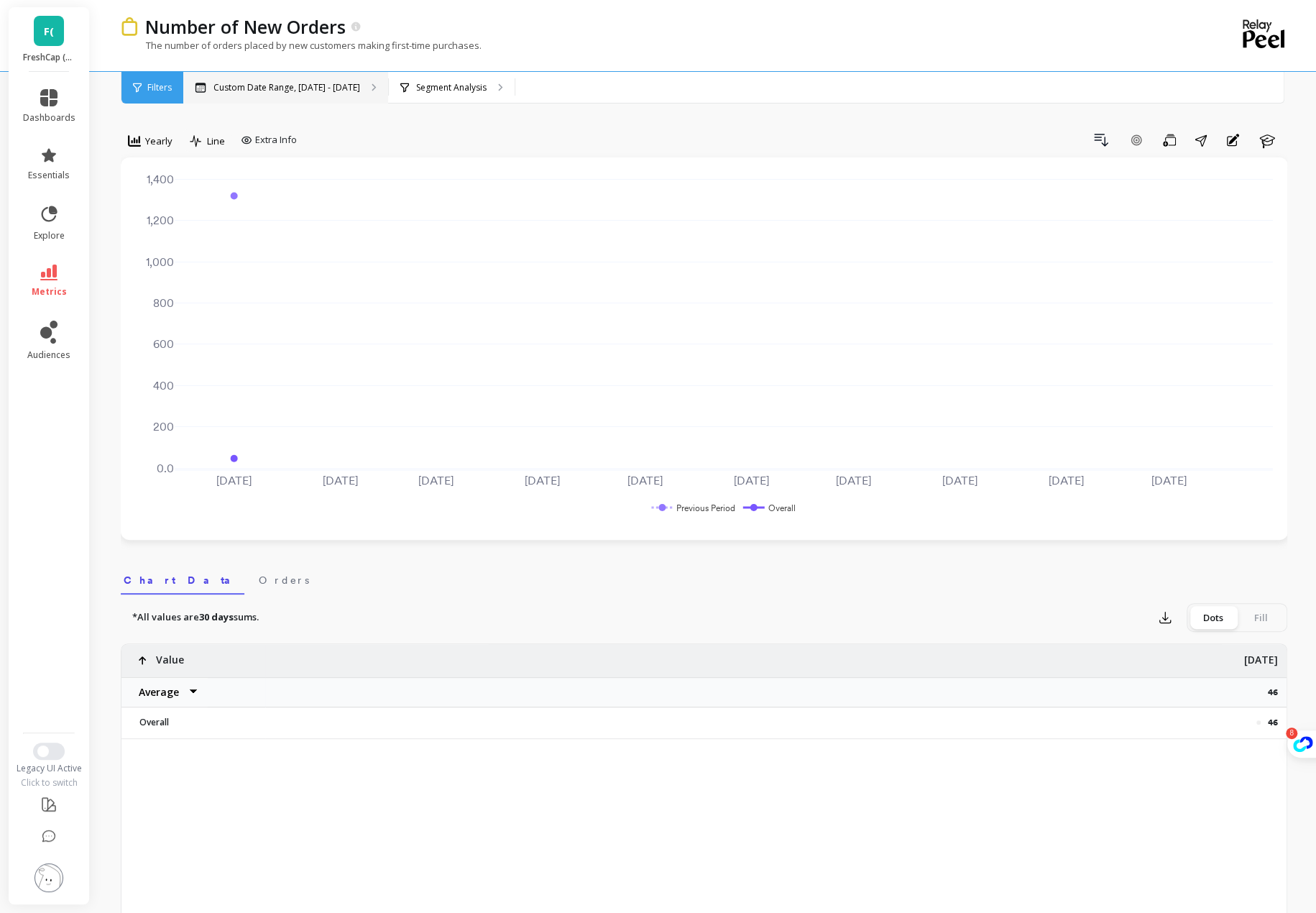
click at [318, 88] on p "Custom Date Range, [DATE] - [DATE]" at bounding box center [287, 88] width 147 height 11
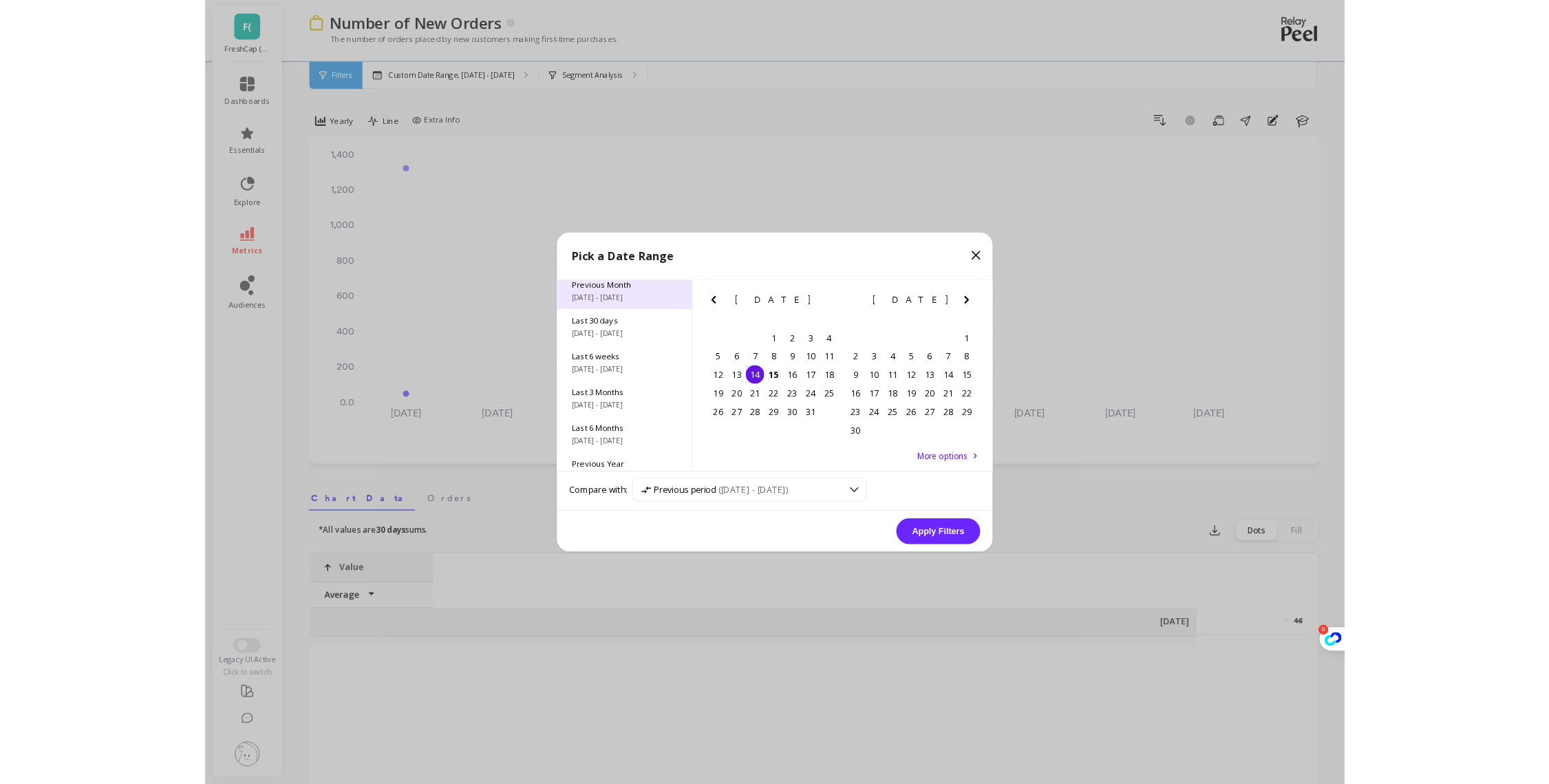
scroll to position [186, 0]
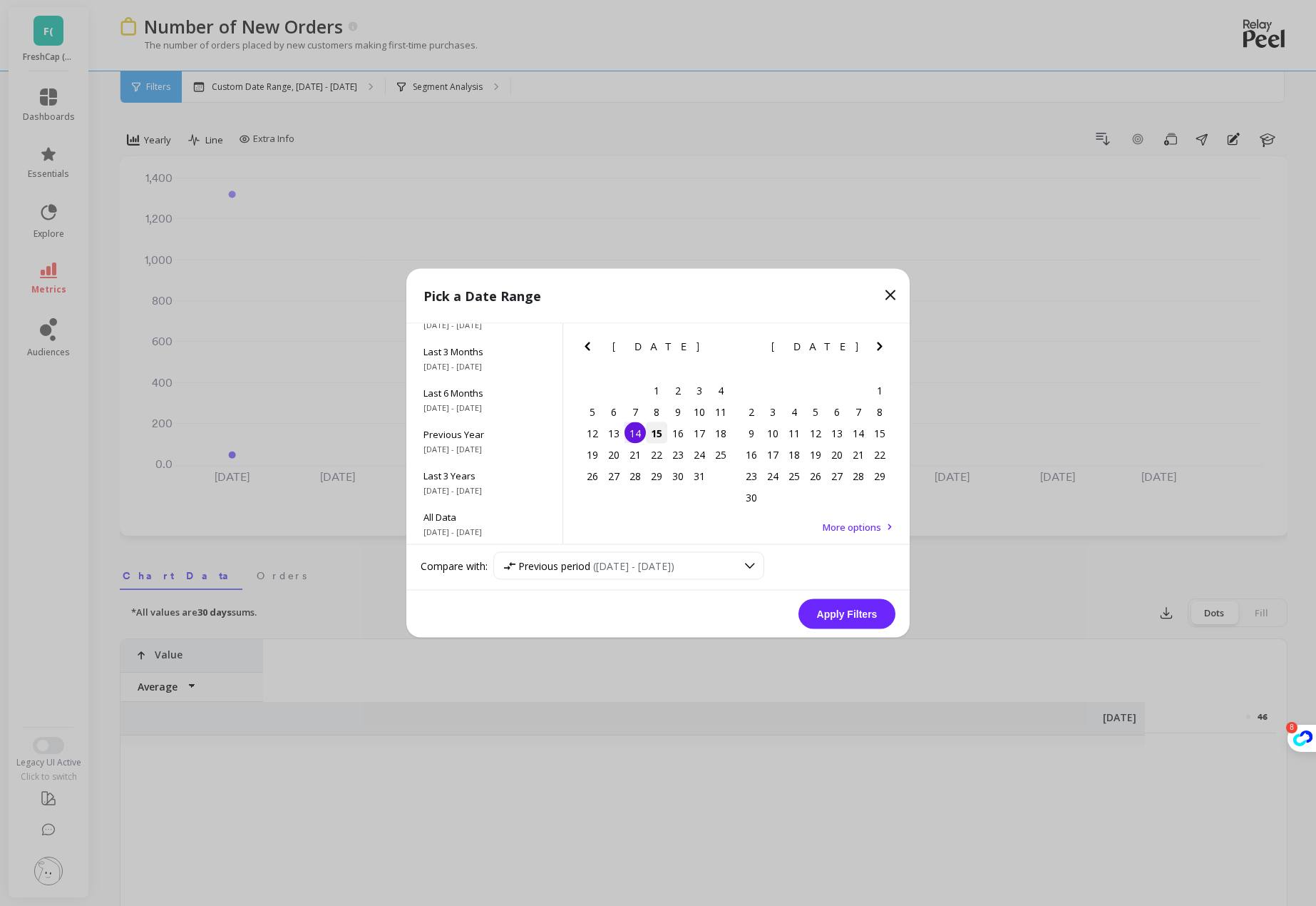
click at [655, 429] on div "15" at bounding box center [656, 433] width 21 height 21
click at [629, 572] on div "No comparison" at bounding box center [620, 565] width 232 height 13
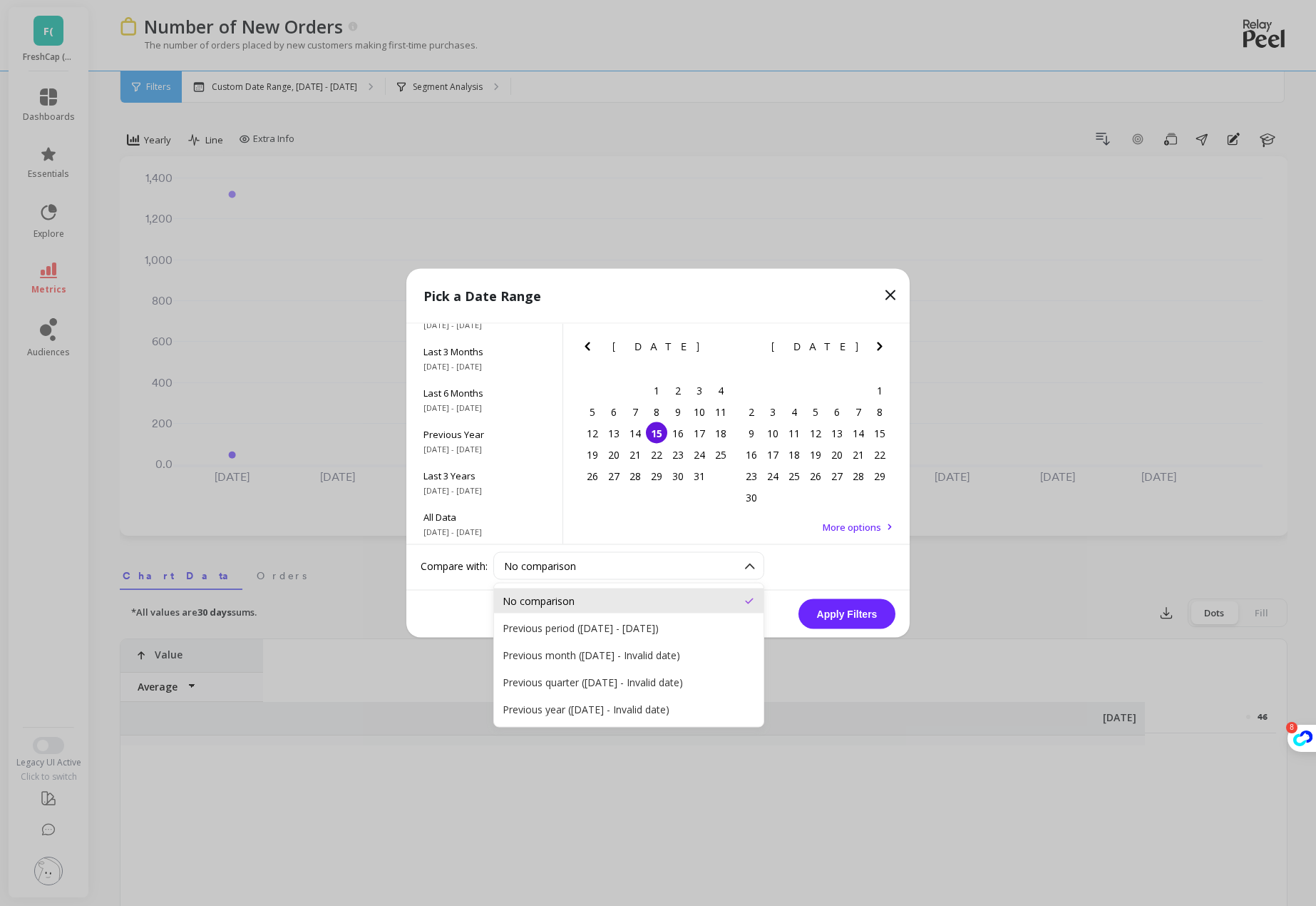
click at [629, 572] on div "No comparison" at bounding box center [620, 565] width 232 height 13
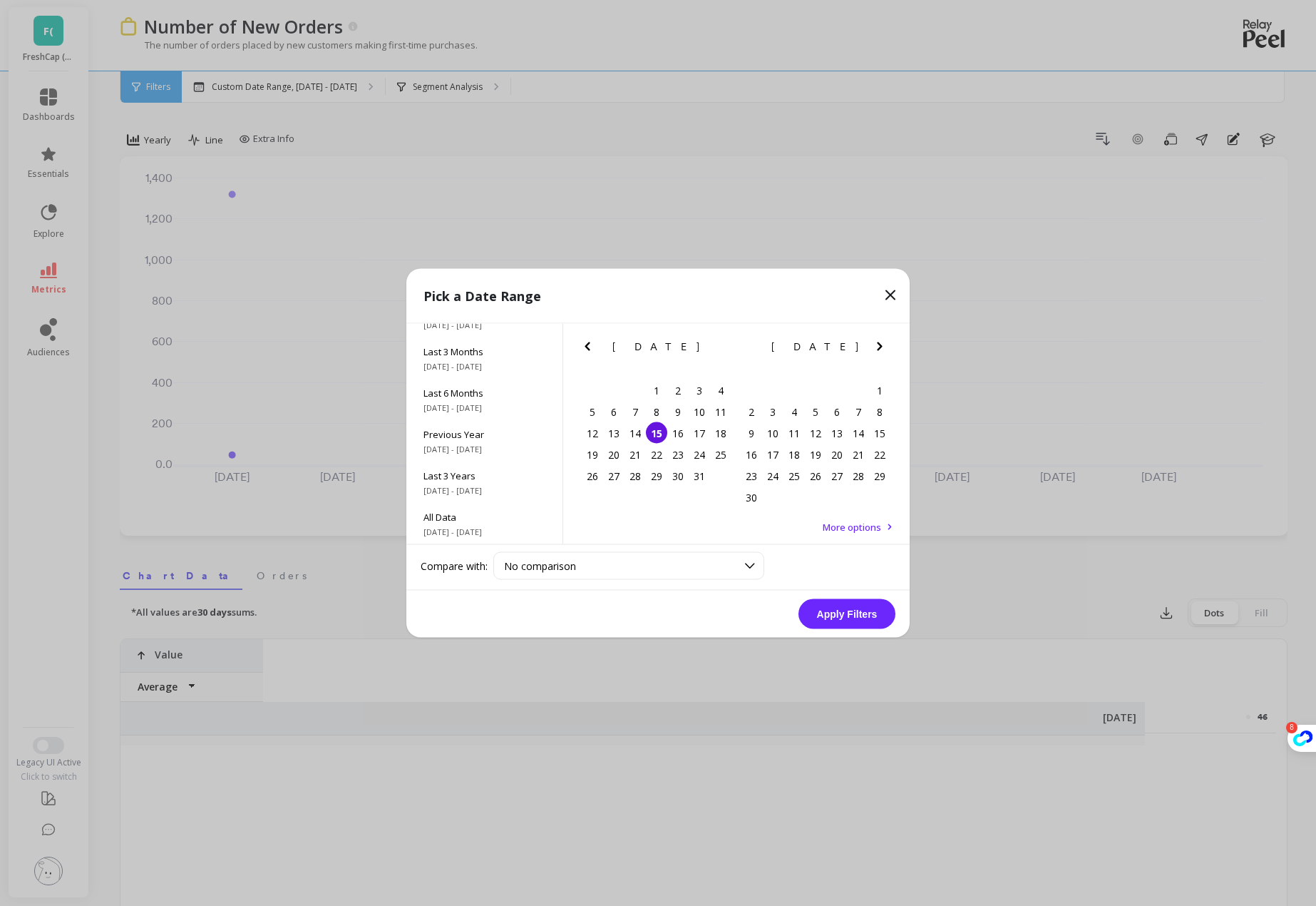
click at [888, 272] on div "Pick a Date Range" at bounding box center [658, 296] width 503 height 55
click at [890, 303] on icon at bounding box center [891, 296] width 17 height 17
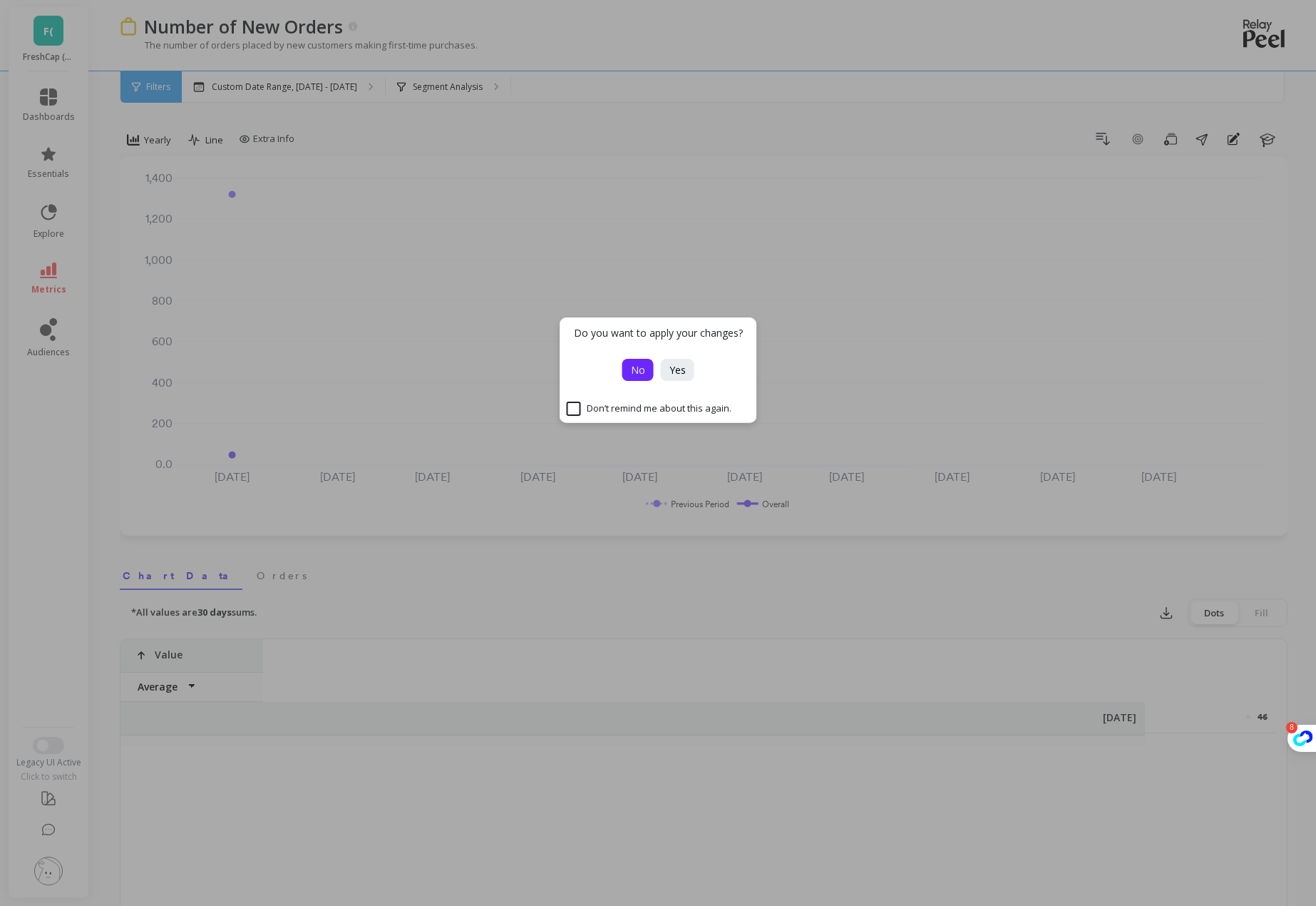
click at [650, 373] on button "No" at bounding box center [639, 370] width 32 height 22
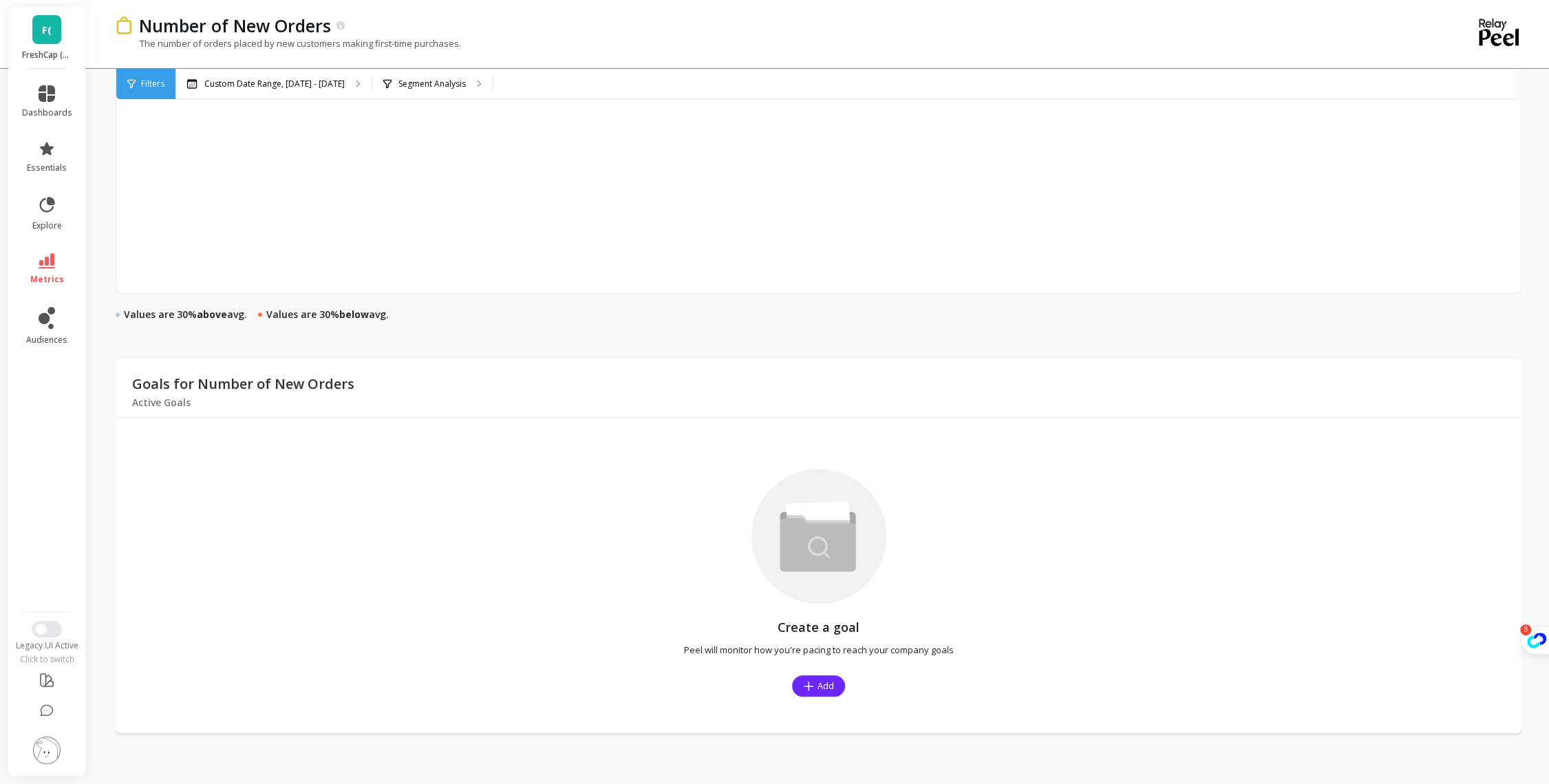
scroll to position [0, 0]
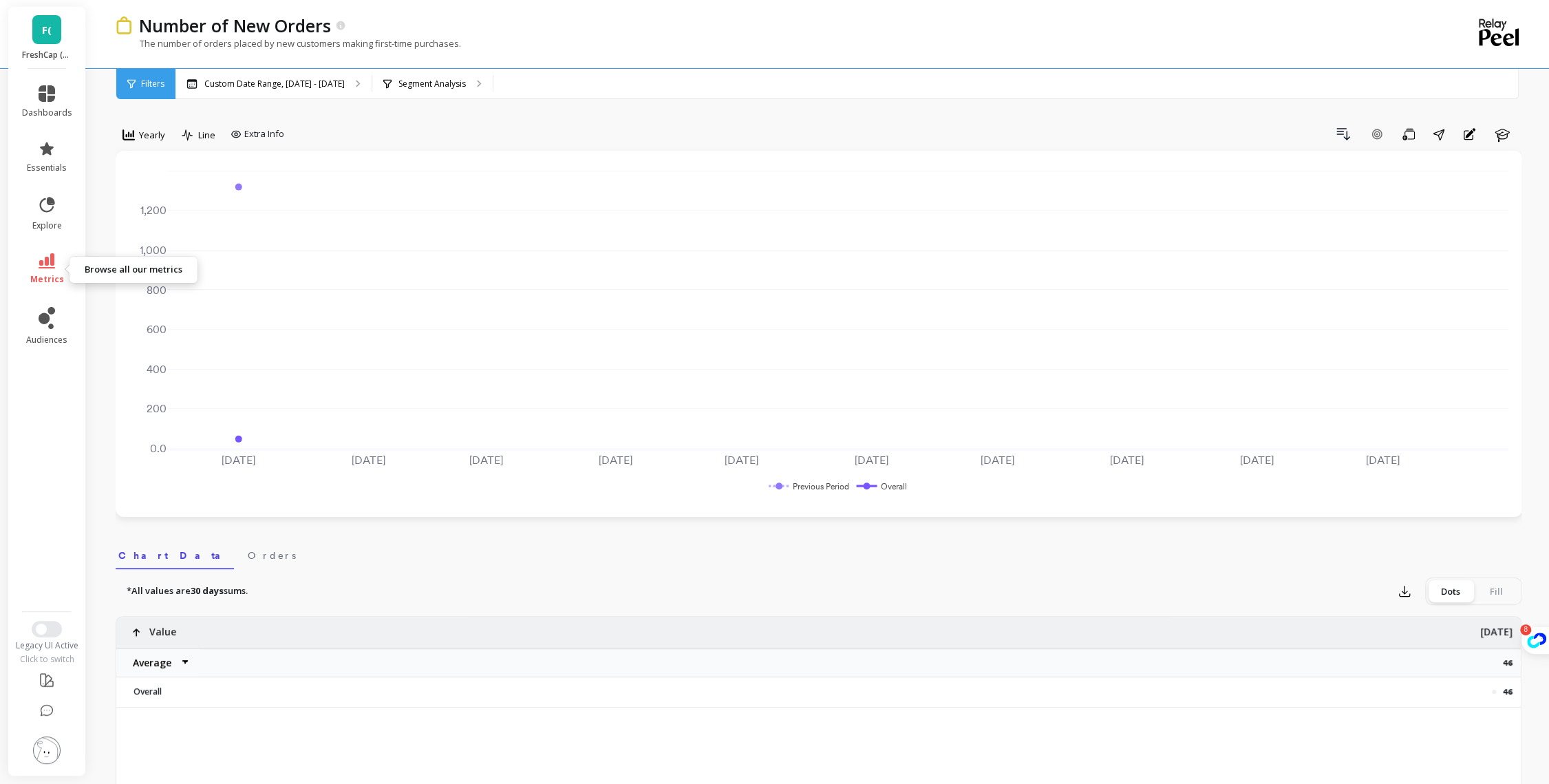
click at [43, 259] on icon at bounding box center [47, 261] width 17 height 15
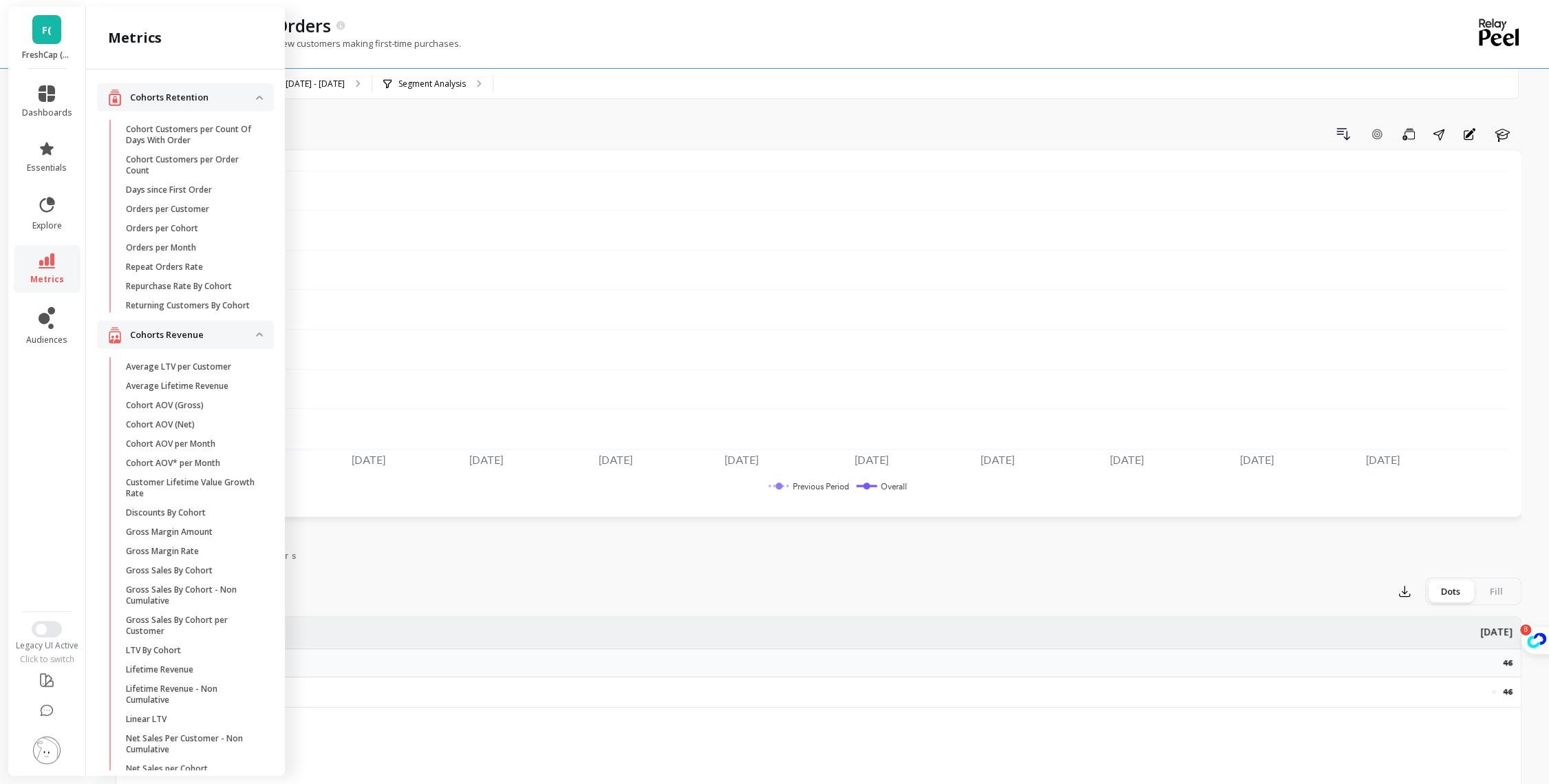
scroll to position [688, 0]
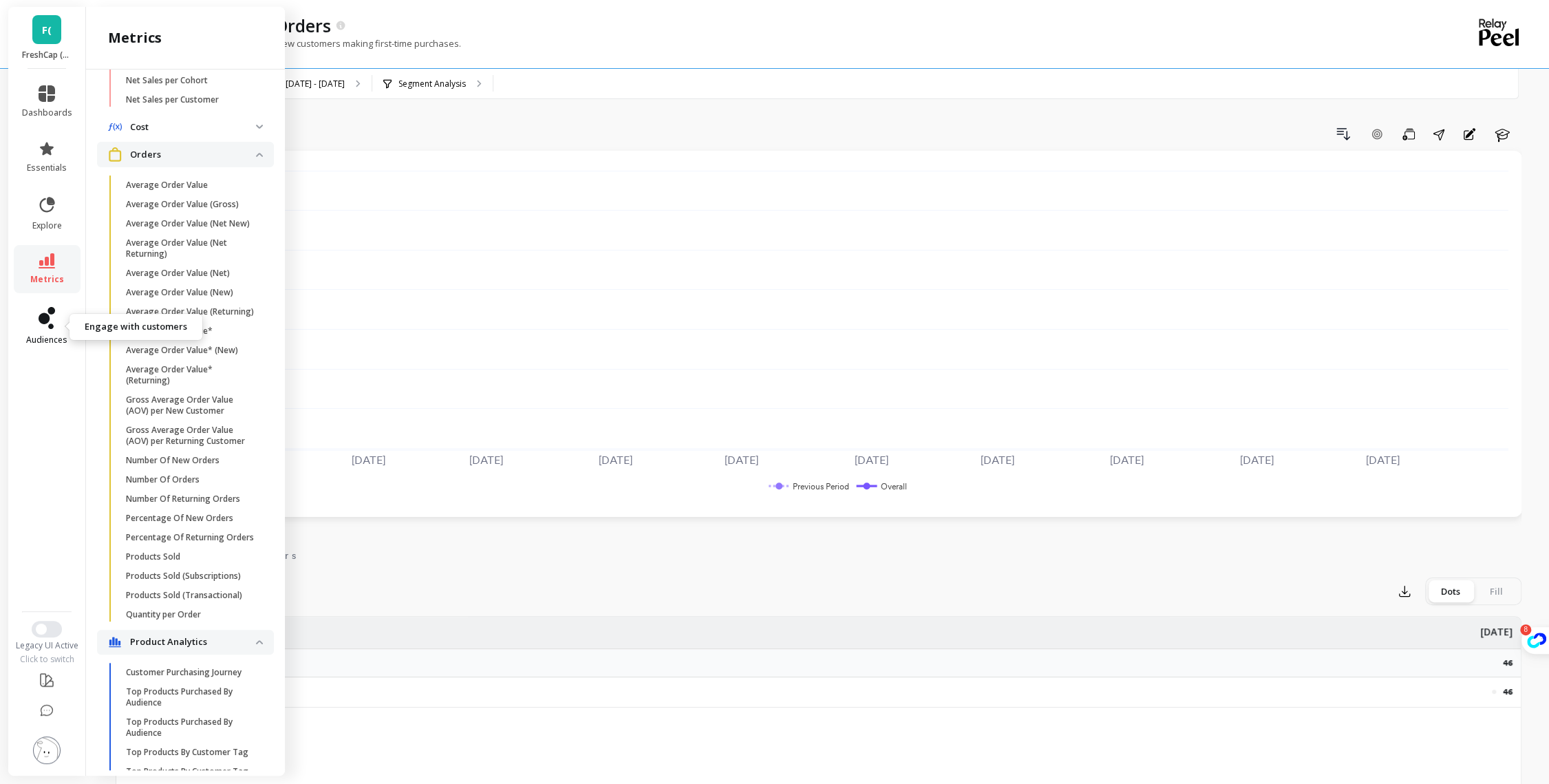
click at [37, 323] on link "audiences" at bounding box center [47, 326] width 50 height 38
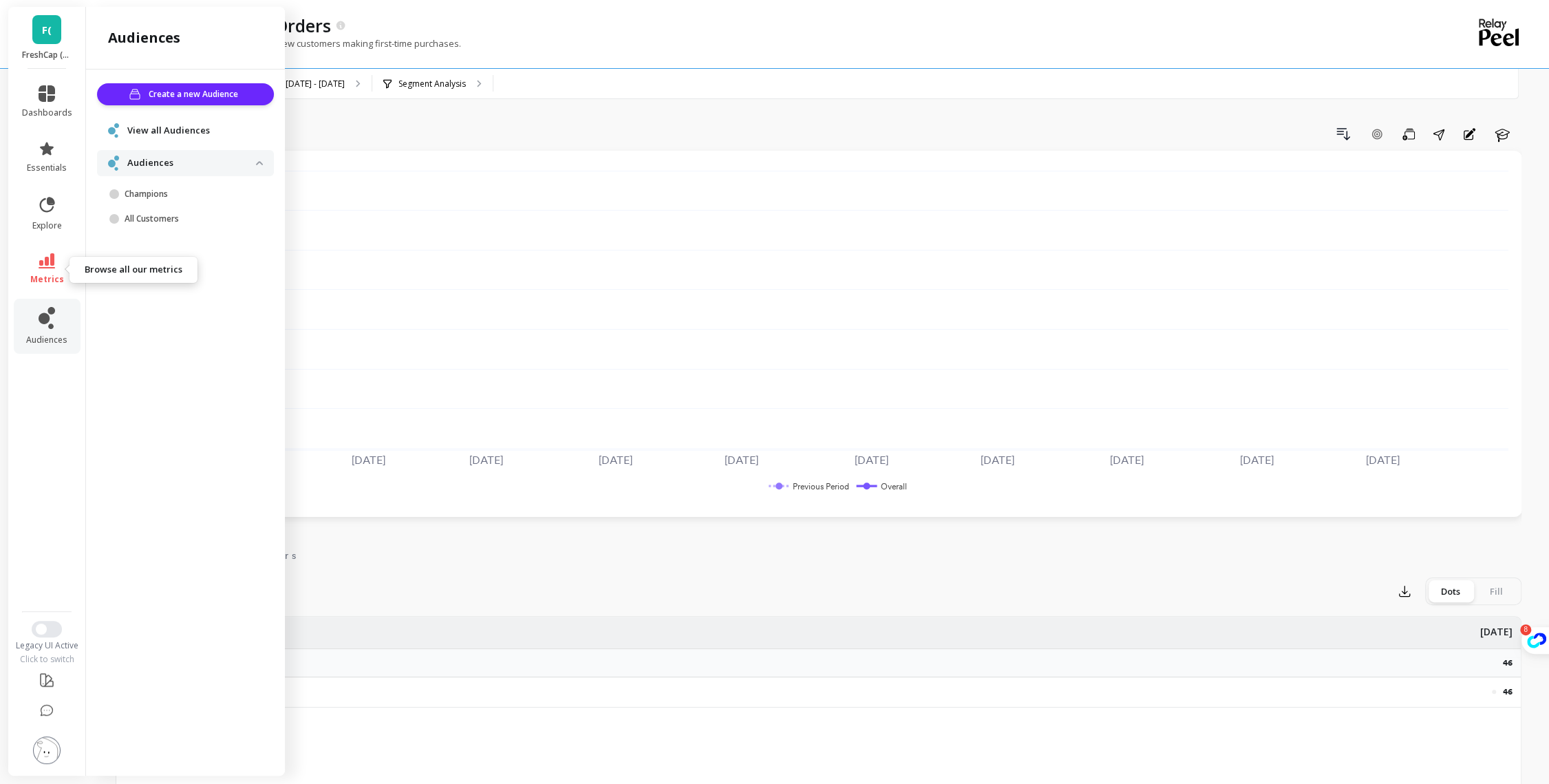
click at [38, 272] on link "metrics" at bounding box center [47, 268] width 50 height 31
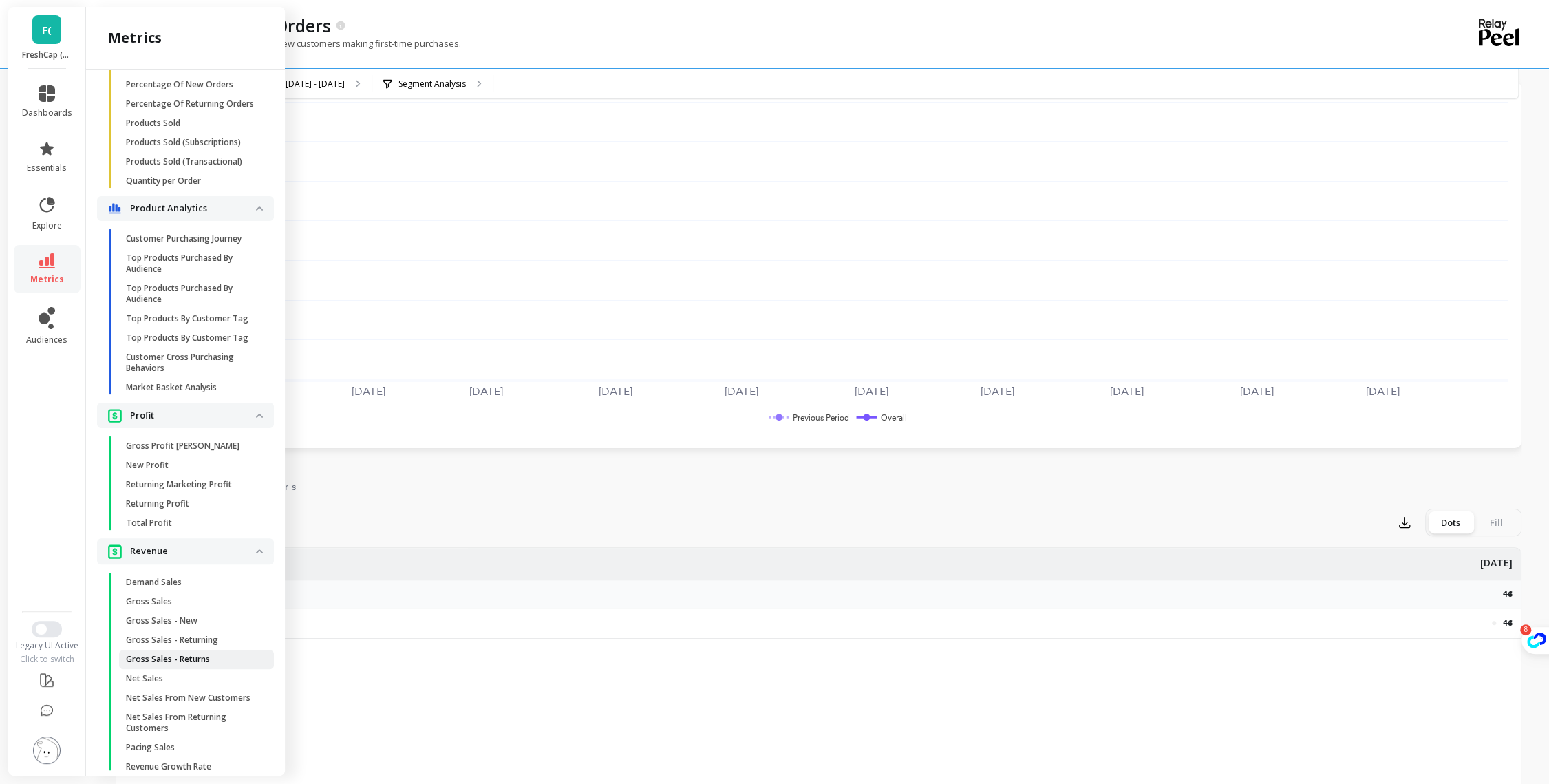
scroll to position [1048, 0]
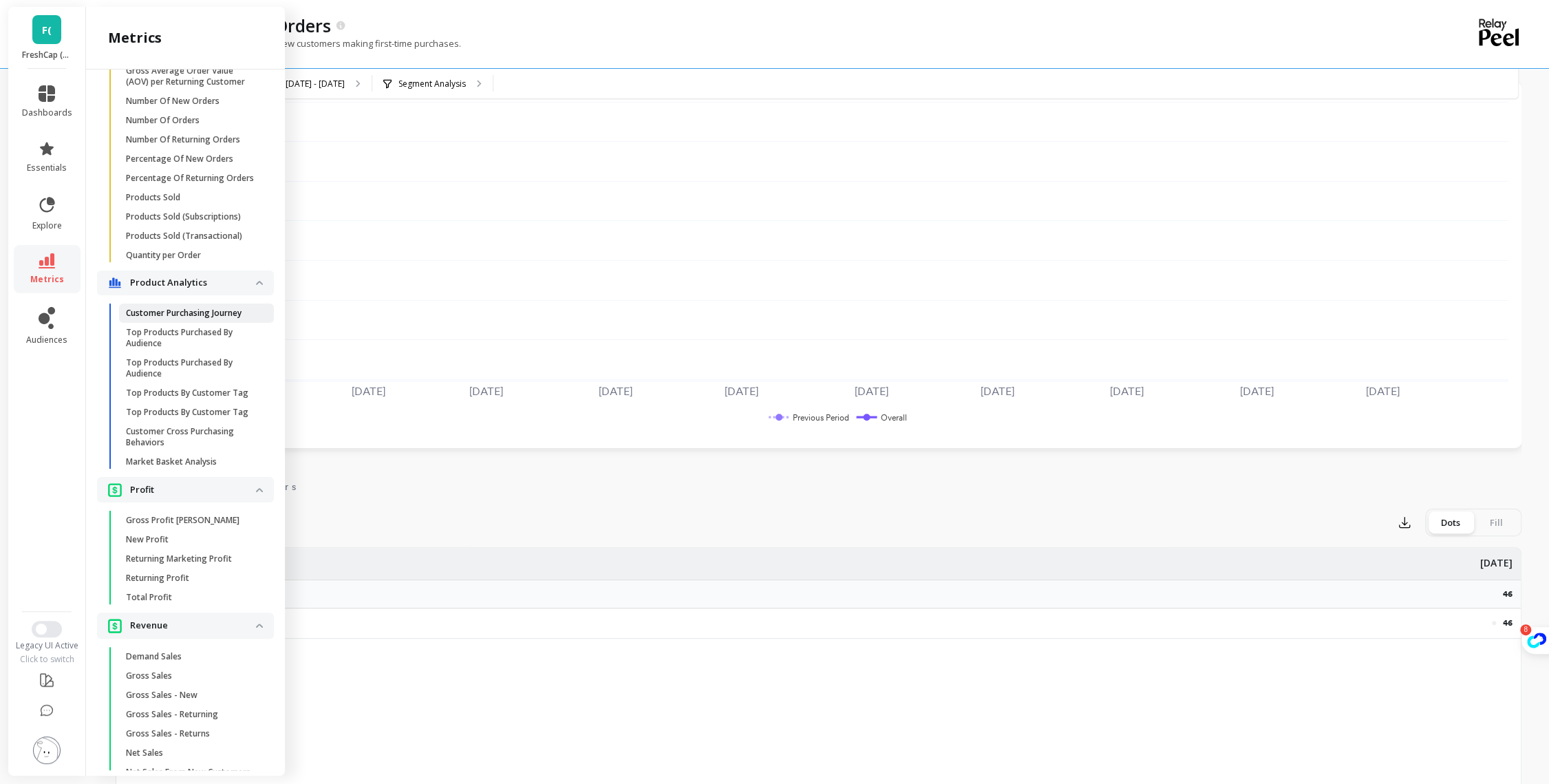
click at [191, 319] on p "Customer Purchasing Journey" at bounding box center [184, 313] width 116 height 11
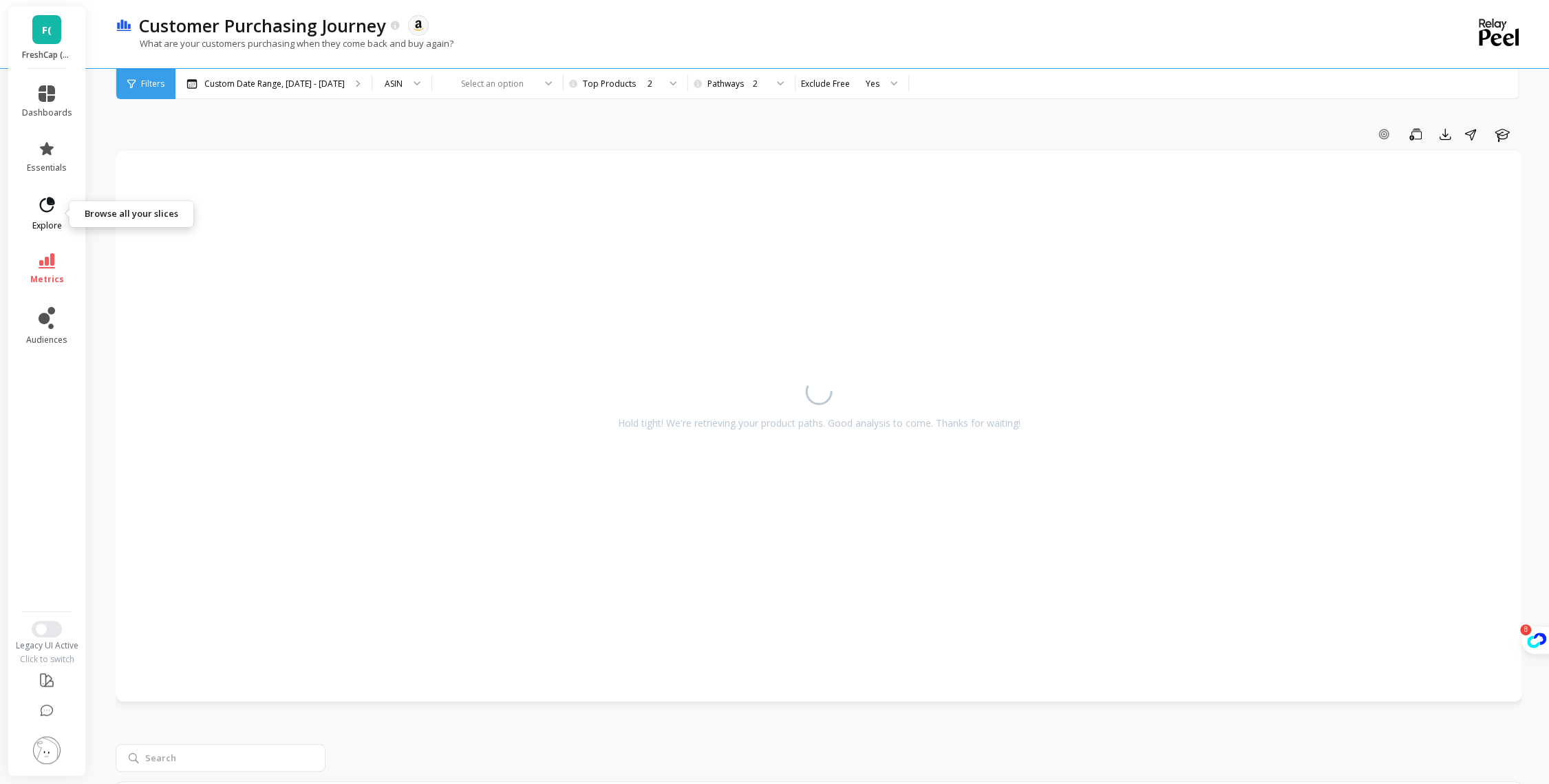
click at [47, 219] on link "explore" at bounding box center [47, 213] width 50 height 36
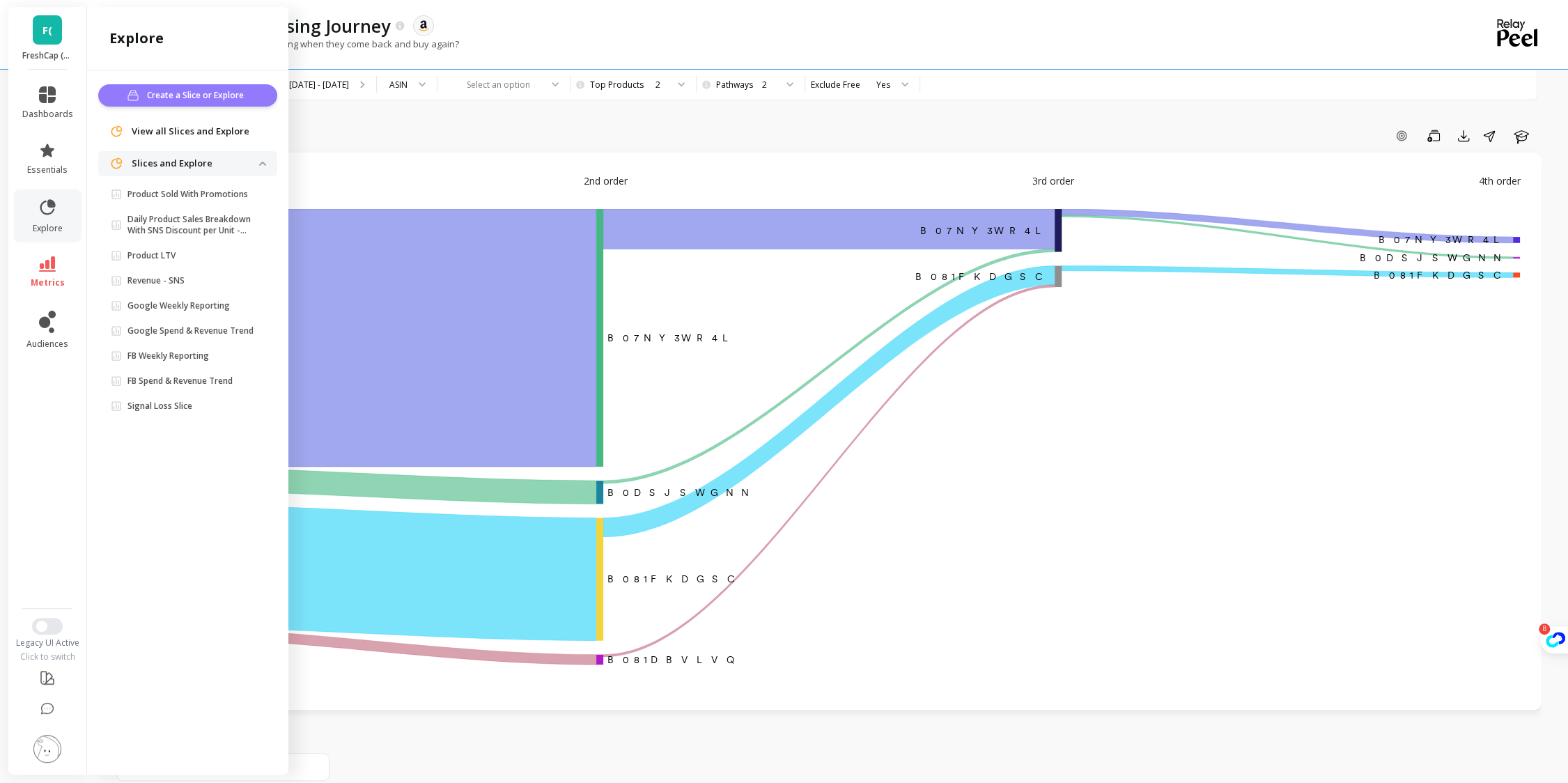
click at [209, 96] on span "Create a Slice or Explore" at bounding box center [197, 95] width 101 height 14
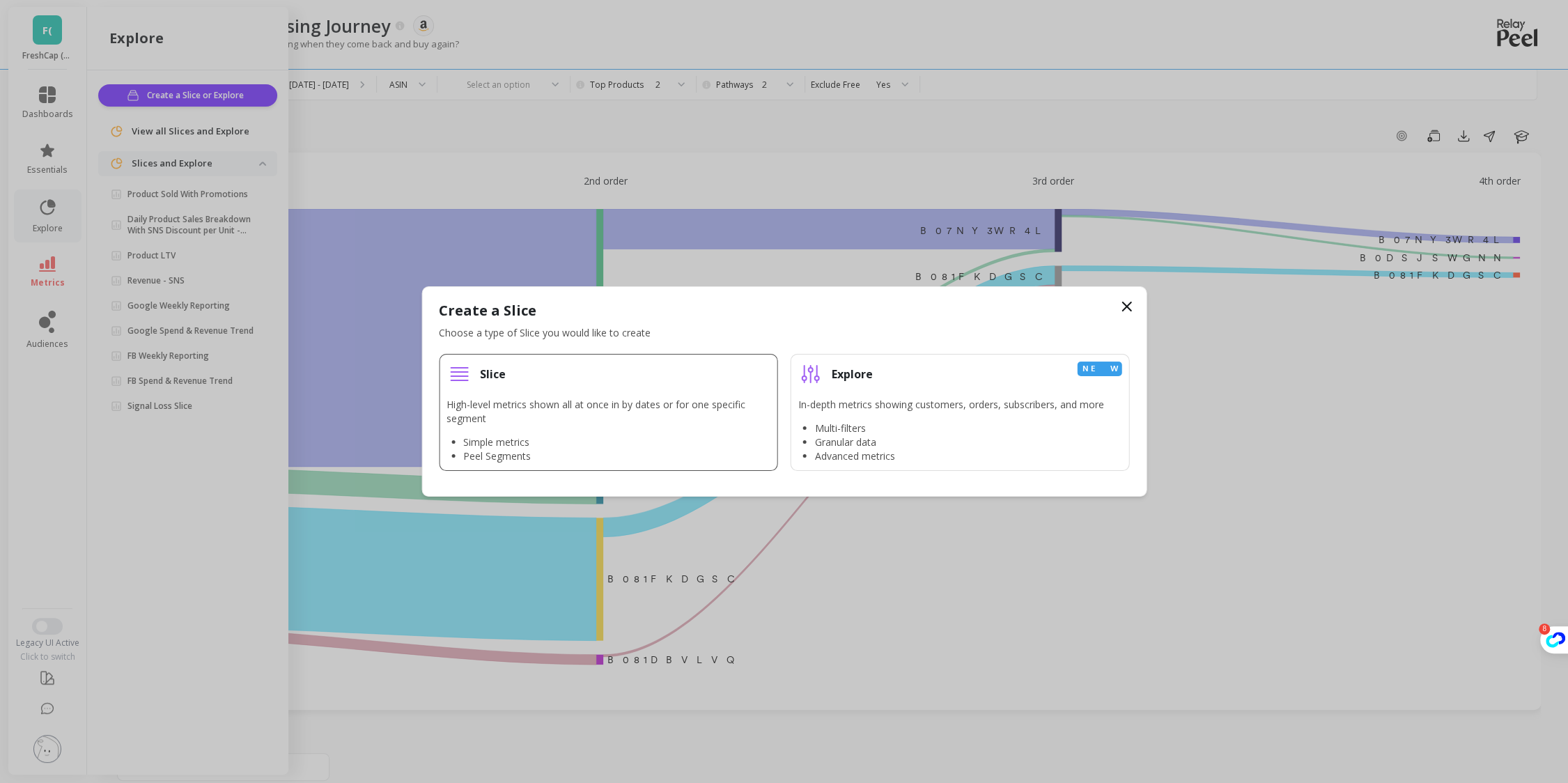
click at [631, 447] on li "Simple metrics" at bounding box center [616, 442] width 307 height 14
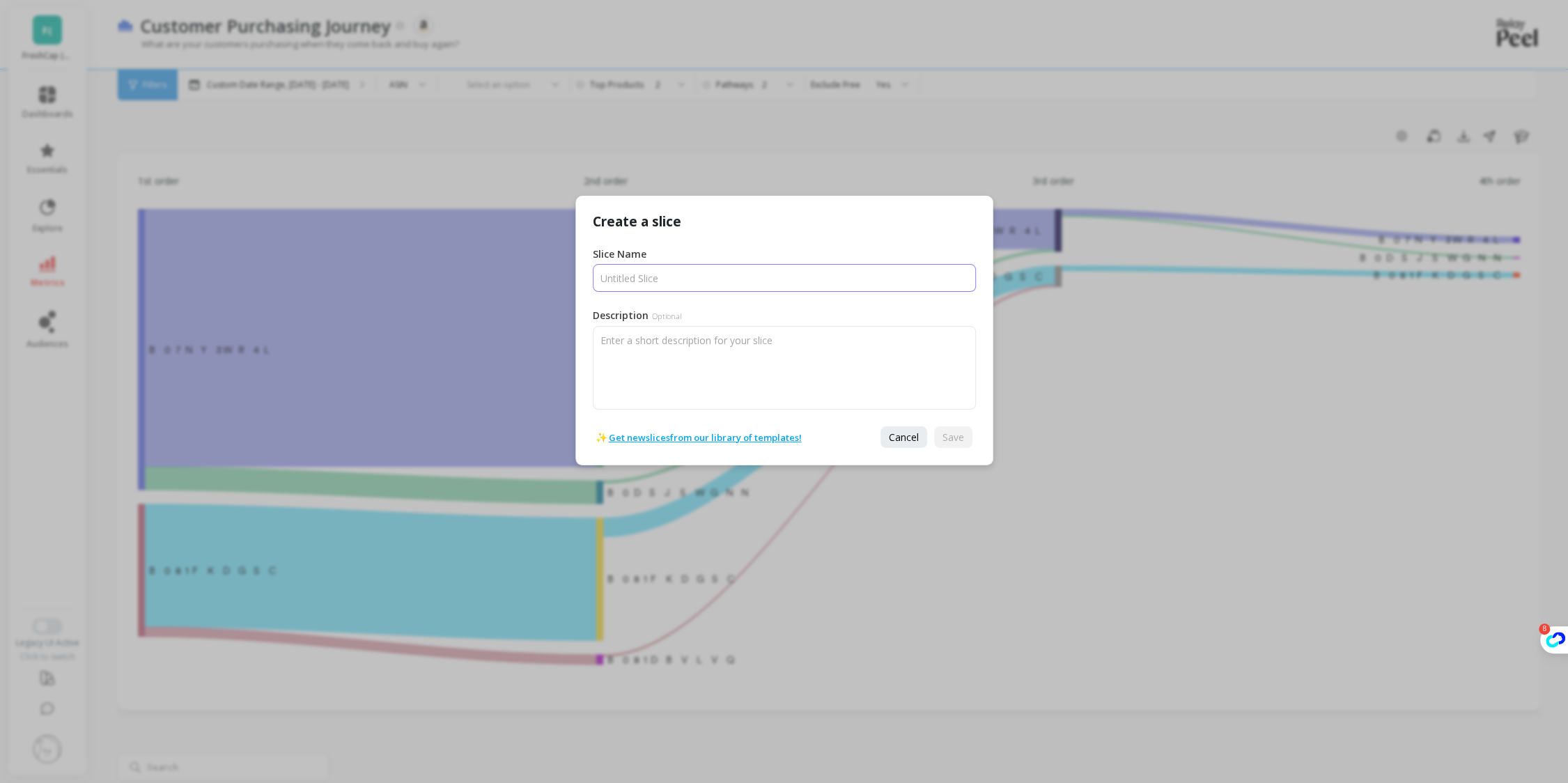
click at [691, 286] on input "Slice Name" at bounding box center [784, 278] width 383 height 28
type input "NTB"
click at [952, 442] on span "Save" at bounding box center [953, 437] width 22 height 13
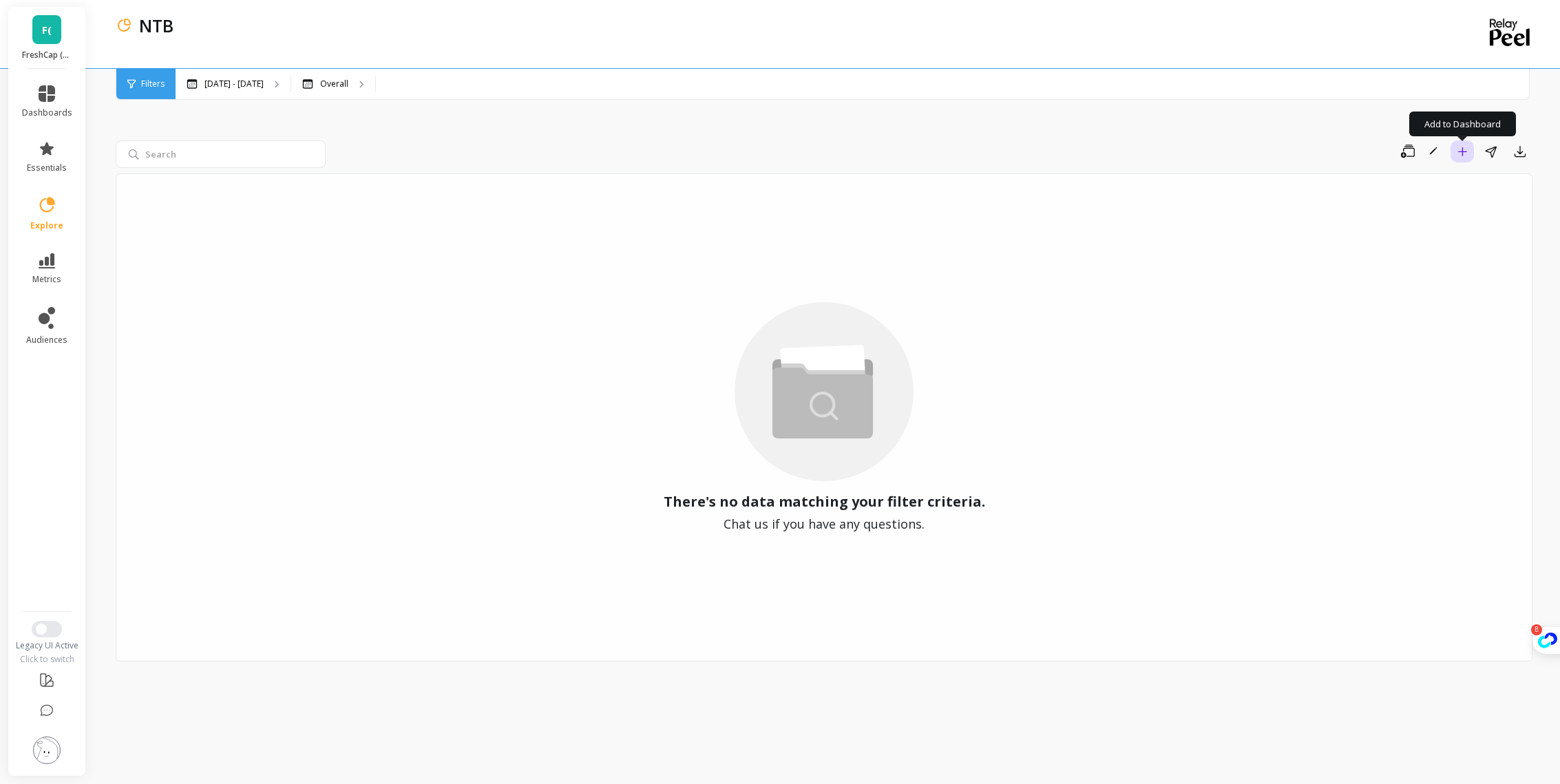
click at [1470, 152] on button "Add to Dashboard" at bounding box center [1462, 151] width 24 height 22
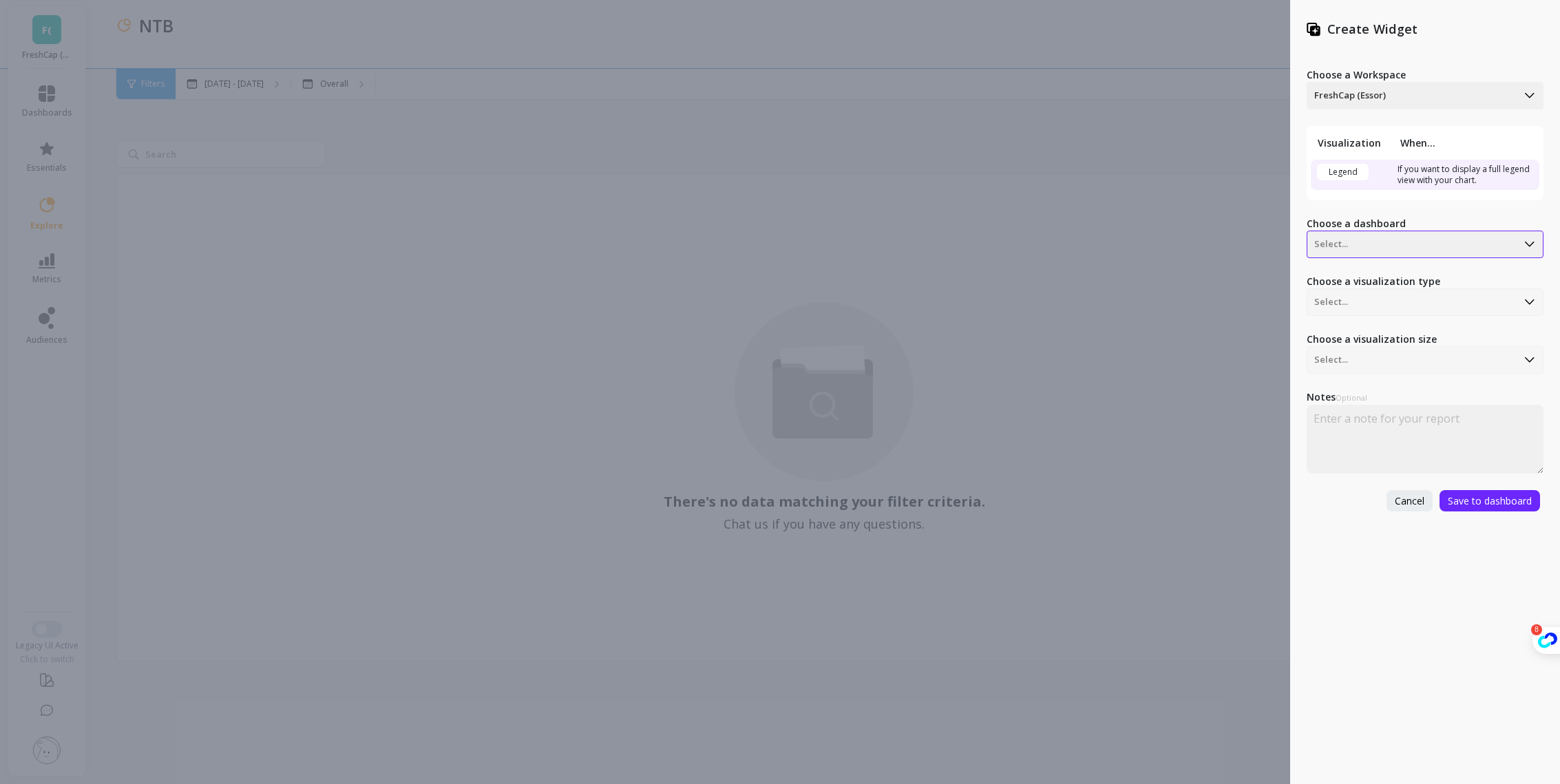
click at [1378, 246] on div at bounding box center [1412, 245] width 196 height 17
click at [1376, 271] on div "Customer Dashboard" at bounding box center [1423, 279] width 225 height 24
click at [1373, 291] on div "Slice Table" at bounding box center [1412, 302] width 210 height 22
click at [1377, 294] on div at bounding box center [1412, 302] width 196 height 17
click at [1415, 450] on textarea at bounding box center [1425, 439] width 237 height 69
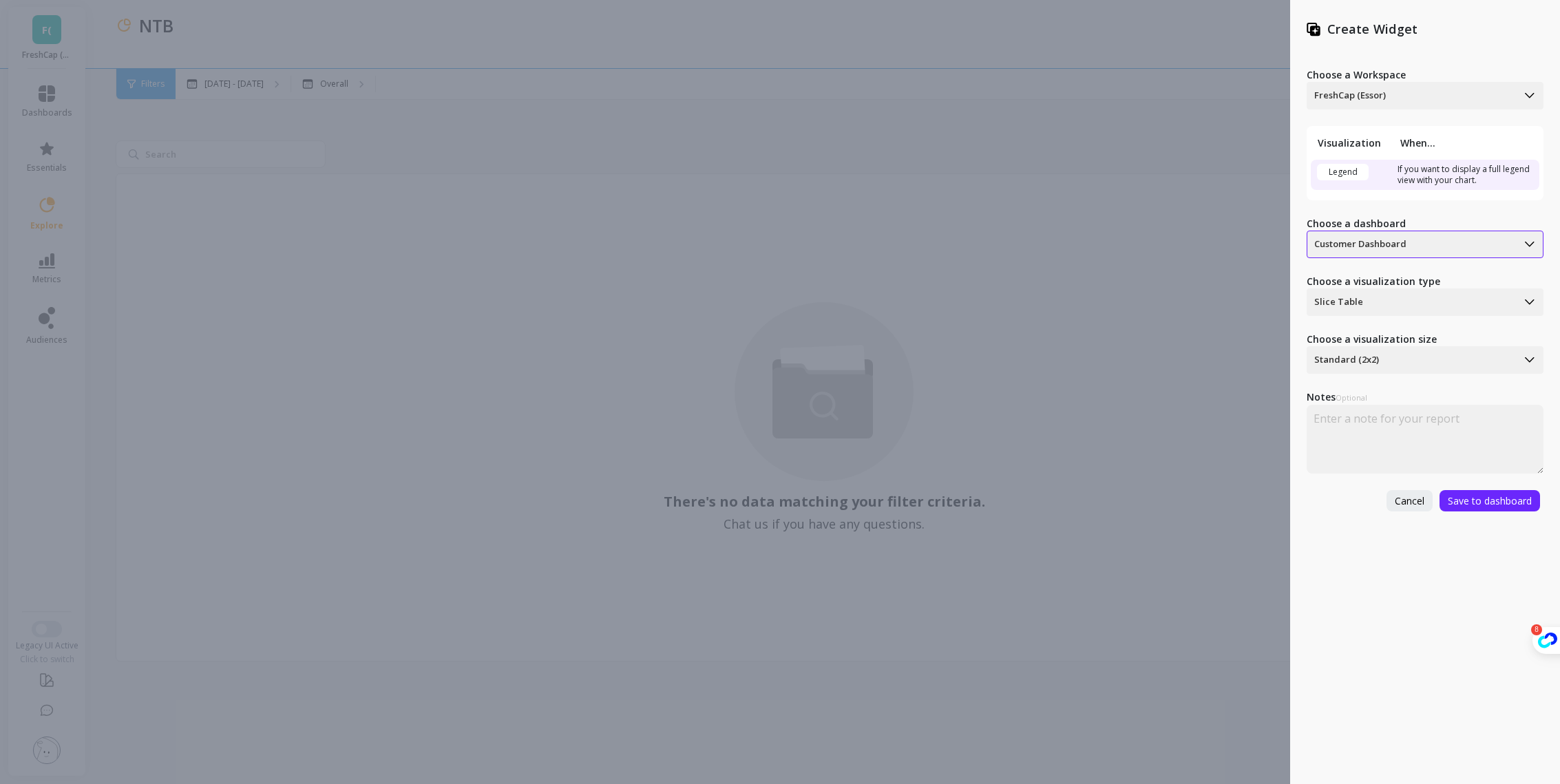
click at [1402, 237] on div at bounding box center [1412, 245] width 196 height 17
click at [1389, 301] on div at bounding box center [1412, 302] width 196 height 17
click at [1378, 342] on div "Slice Table" at bounding box center [1423, 337] width 225 height 24
click at [1376, 364] on div at bounding box center [1412, 360] width 196 height 17
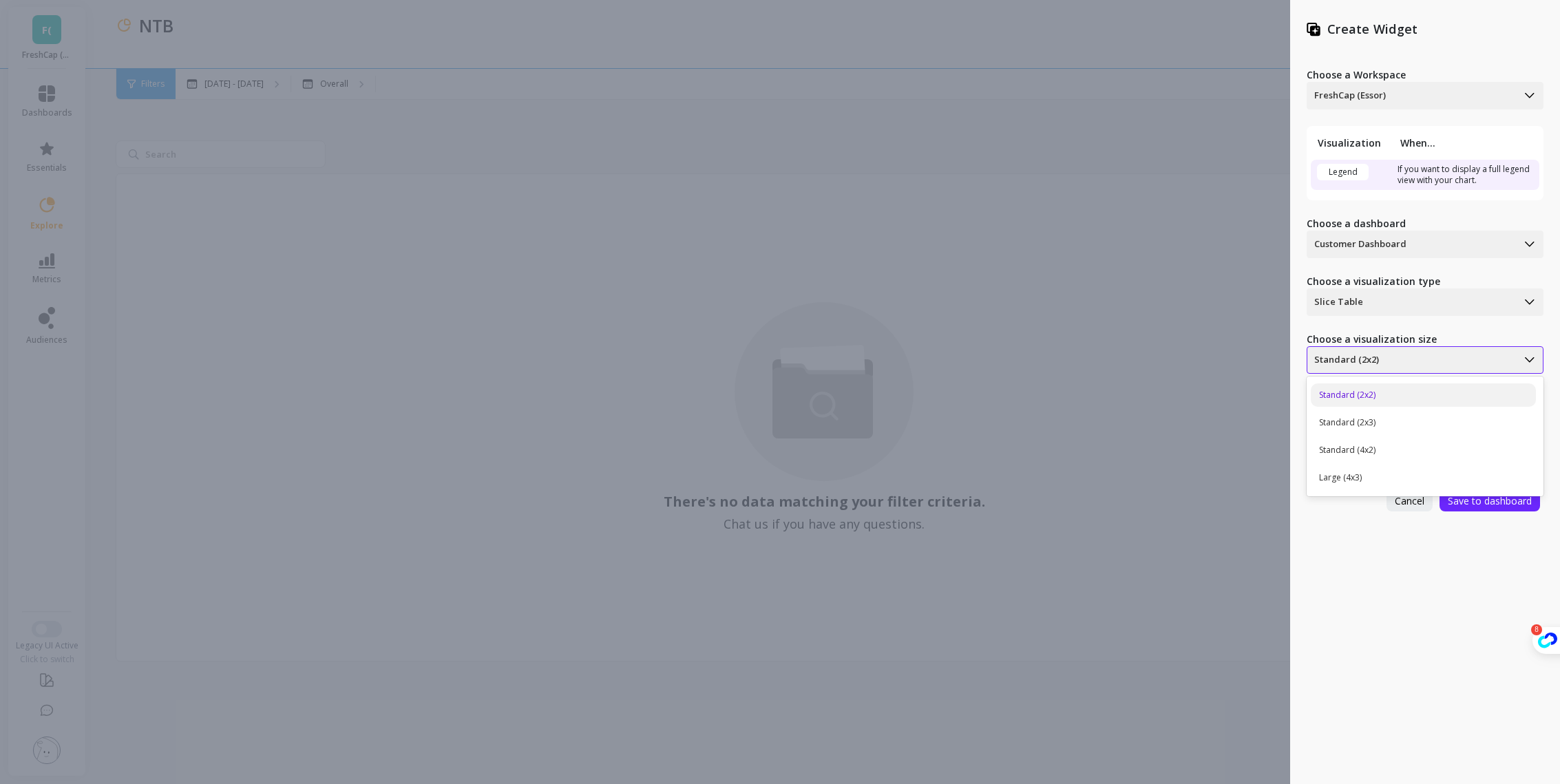
click at [1366, 353] on div at bounding box center [1412, 360] width 196 height 17
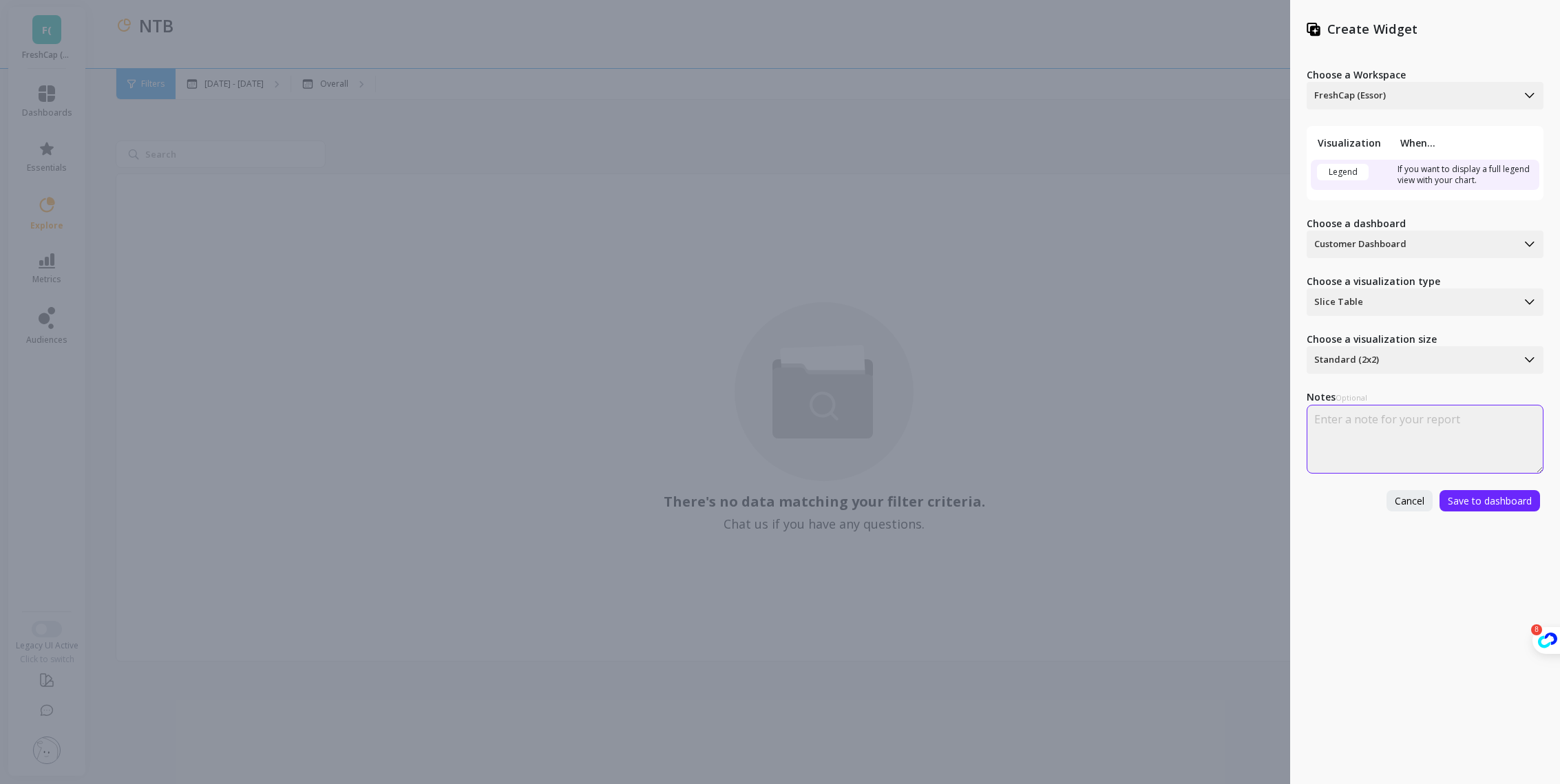
click at [1350, 434] on textarea at bounding box center [1425, 439] width 237 height 69
click at [1350, 171] on div "Legend" at bounding box center [1342, 172] width 51 height 17
click at [1430, 172] on td "If you want to display a full legend view with your chart." at bounding box center [1466, 175] width 146 height 31
click at [1467, 494] on span "Save to dashboard" at bounding box center [1490, 500] width 84 height 13
click at [1184, 302] on div "Create Widget Choose a Workspace FreshCap (Essor) Visualization When... Legend …" at bounding box center [780, 392] width 1560 height 784
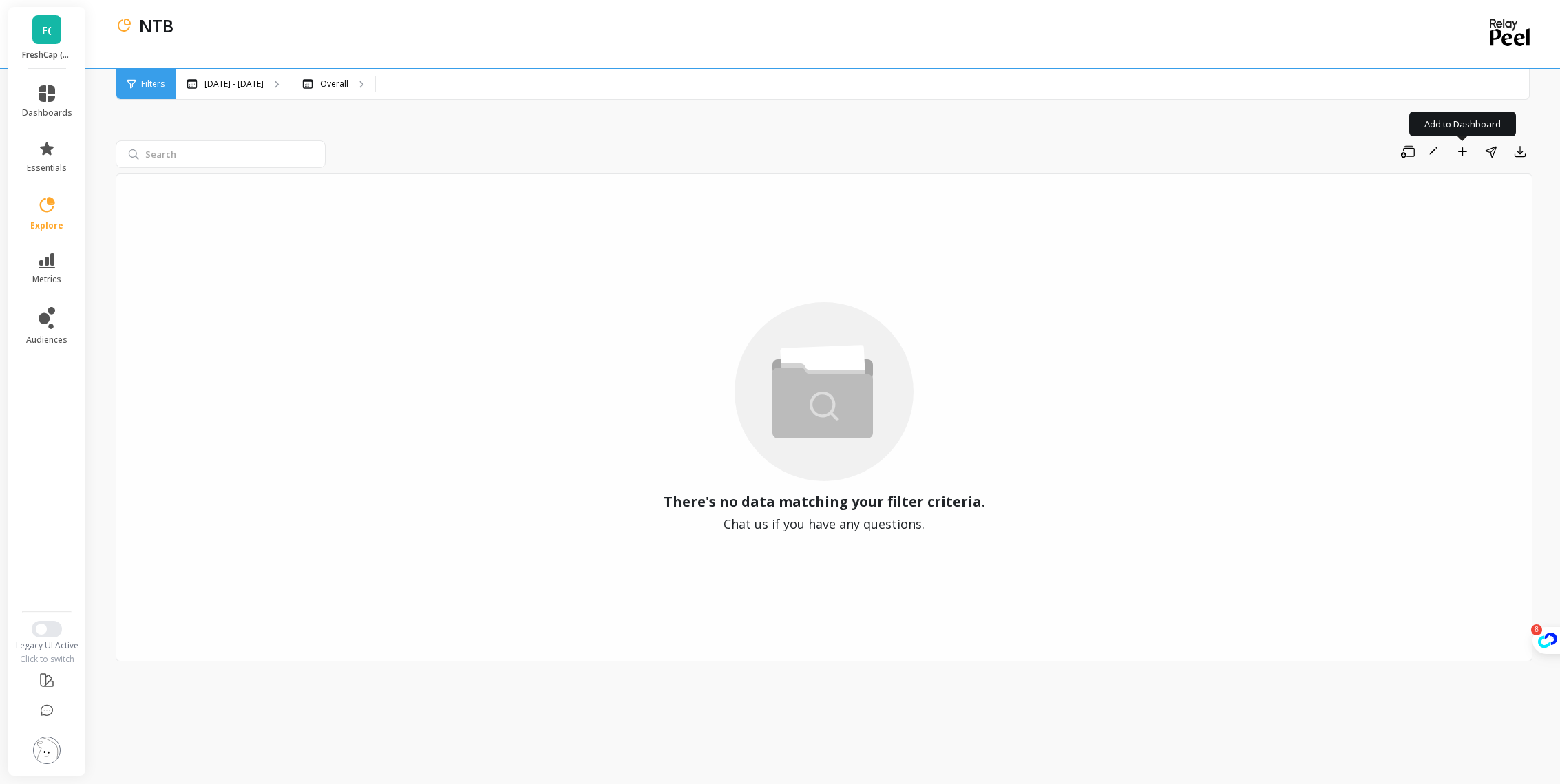
click at [1431, 523] on div "There's no data matching your filter criteria. Chat us if you have any question…" at bounding box center [824, 418] width 1417 height 488
click at [711, 438] on div "There's no data matching your filter criteria. Chat us if you have any question…" at bounding box center [824, 418] width 1417 height 488
click at [212, 142] on input "search" at bounding box center [220, 155] width 210 height 28
click at [54, 94] on icon at bounding box center [47, 94] width 17 height 17
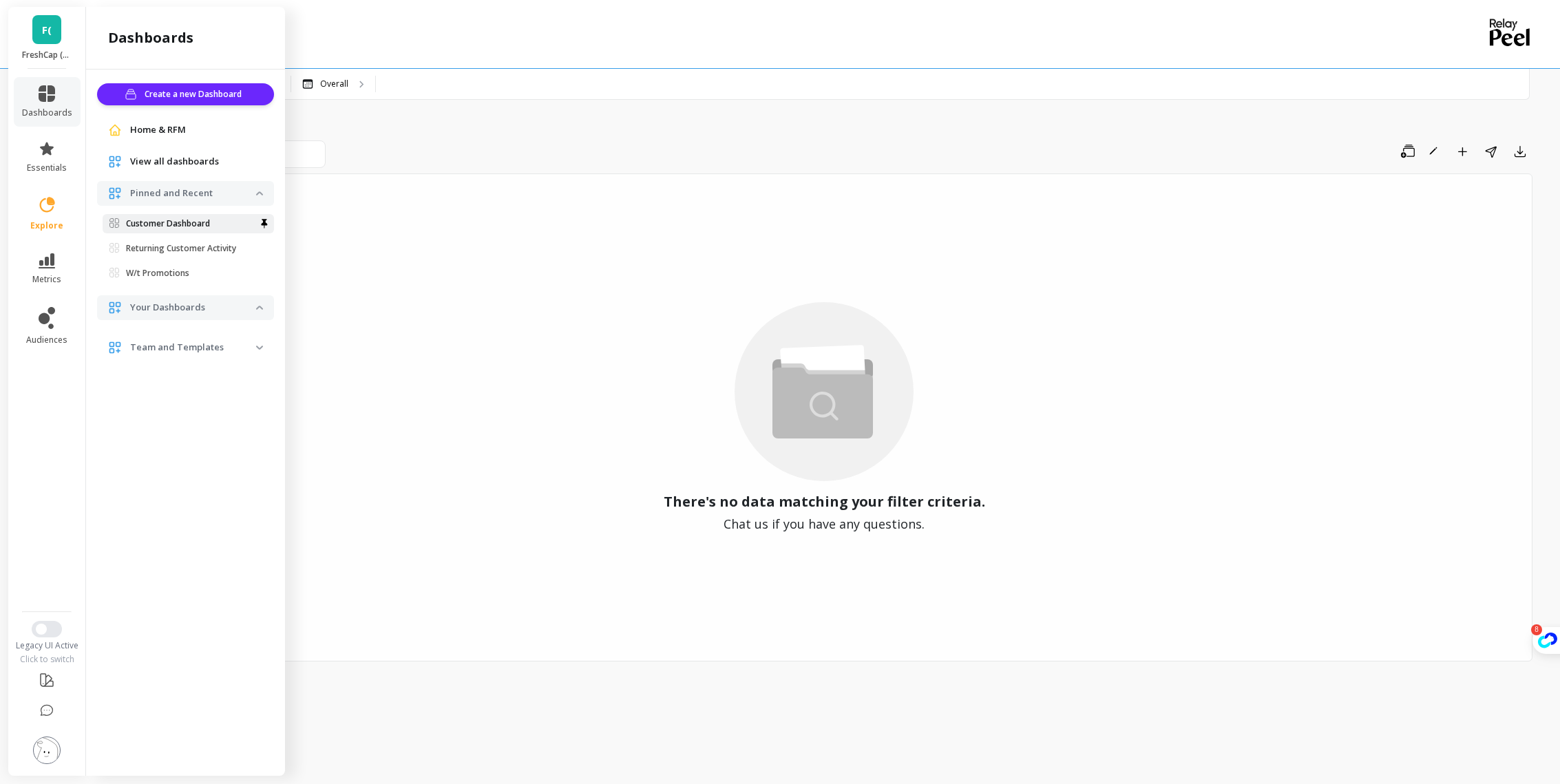
click at [151, 214] on link "Customer Dashboard" at bounding box center [188, 223] width 171 height 19
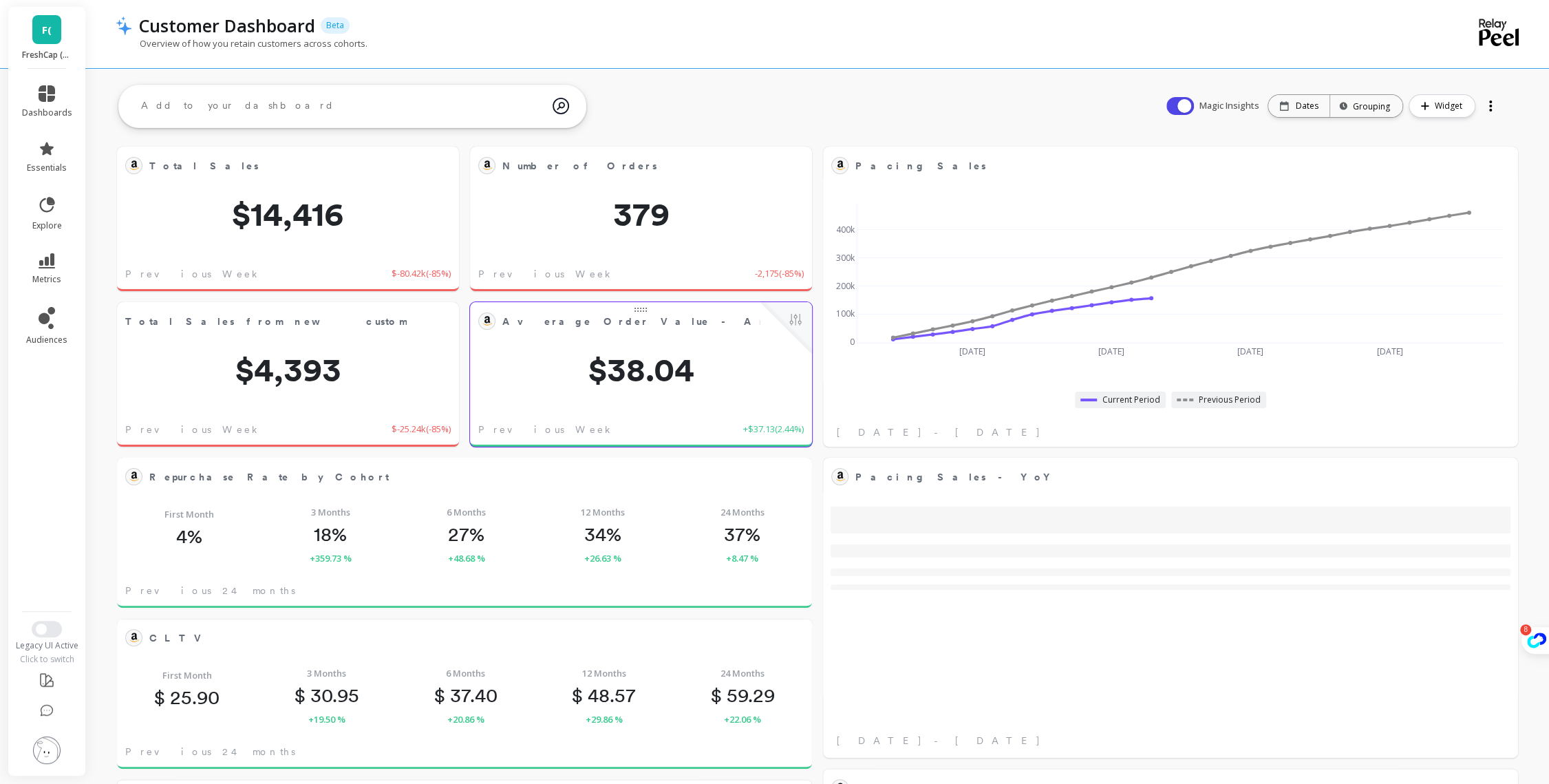
scroll to position [367, 646]
click at [307, 360] on span "$4,393" at bounding box center [288, 369] width 342 height 33
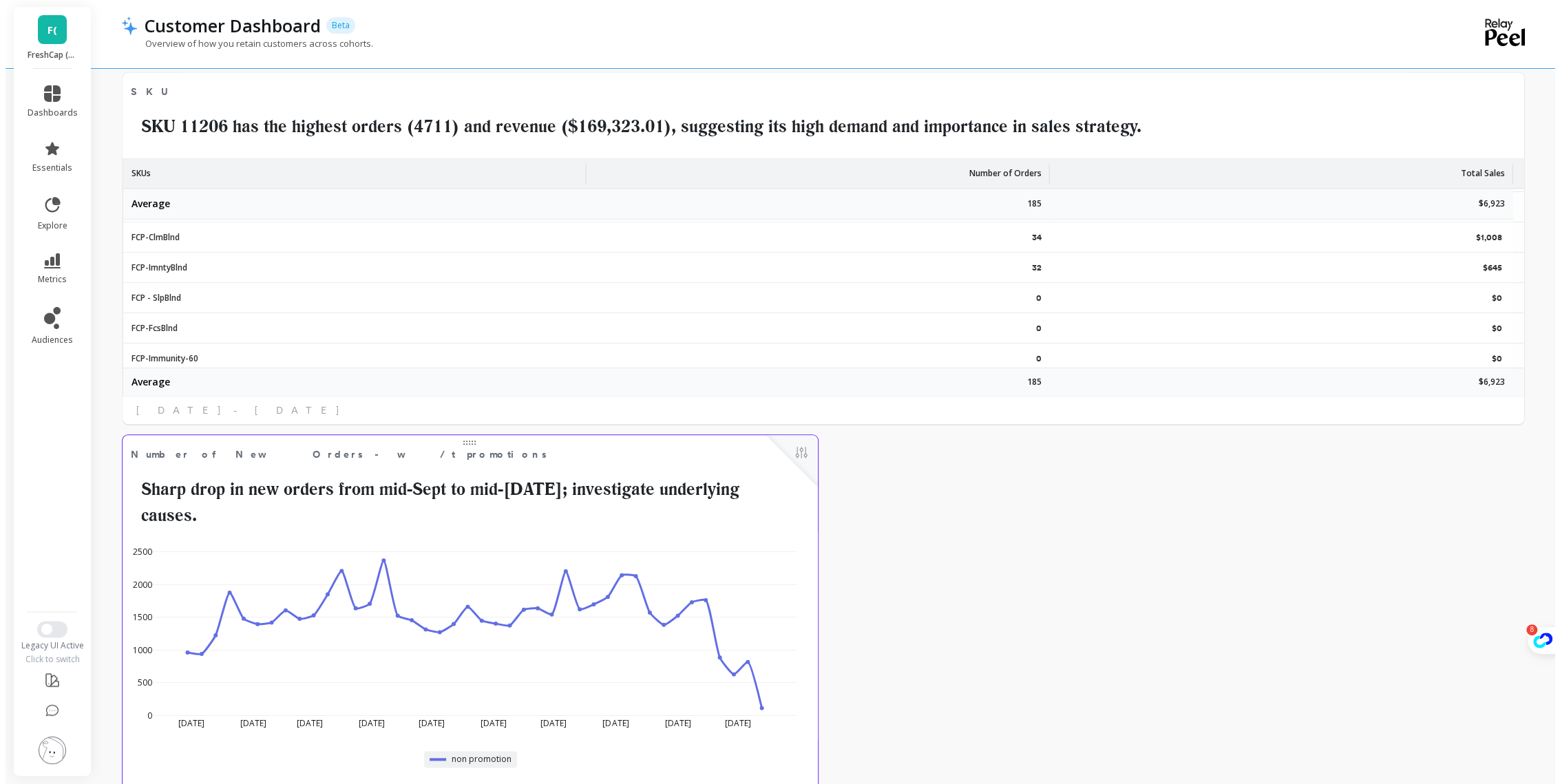
scroll to position [1294, 0]
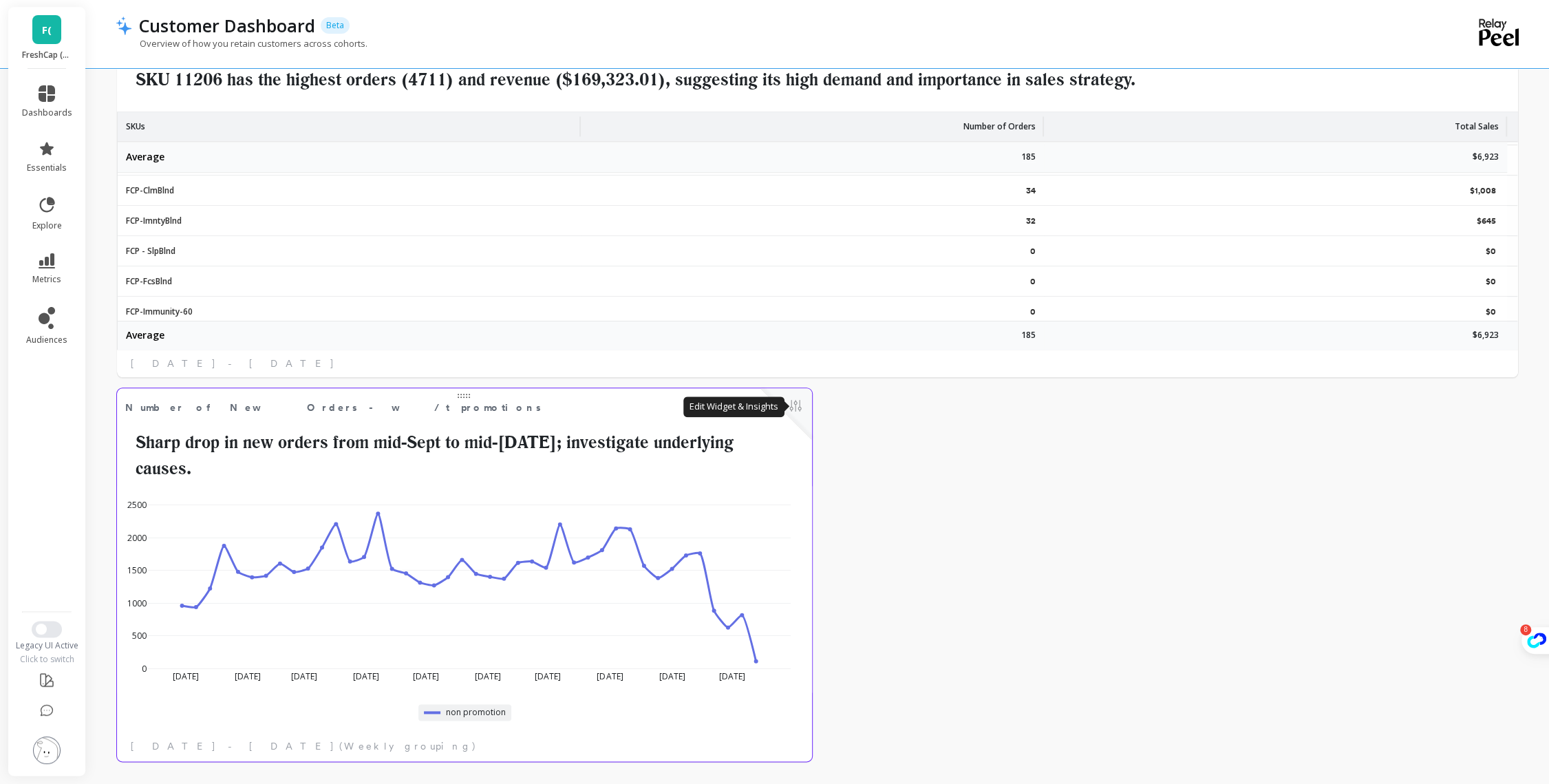
click at [795, 415] on button at bounding box center [796, 406] width 17 height 19
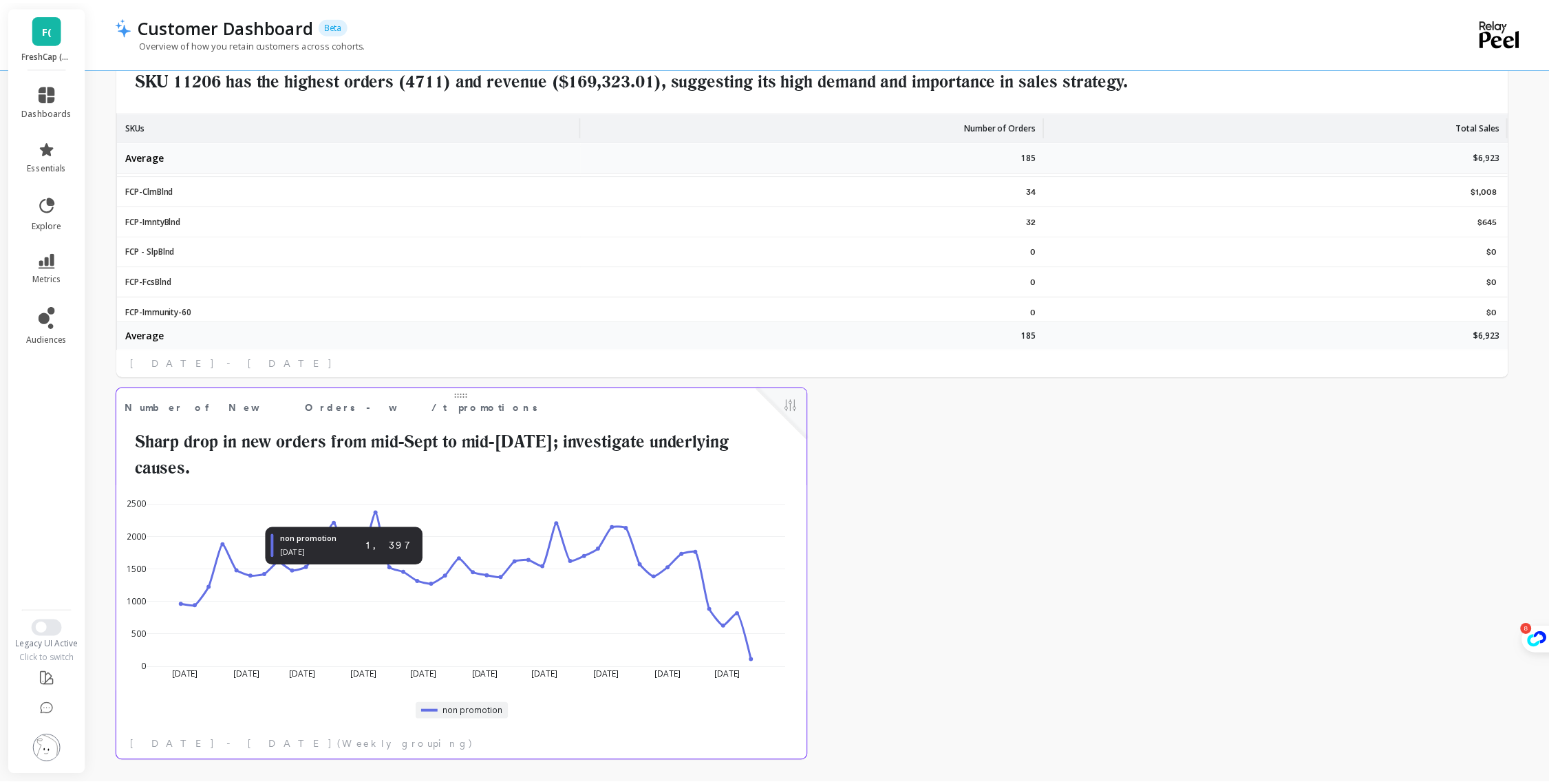
scroll to position [367, 646]
